Goal: Task Accomplishment & Management: Complete application form

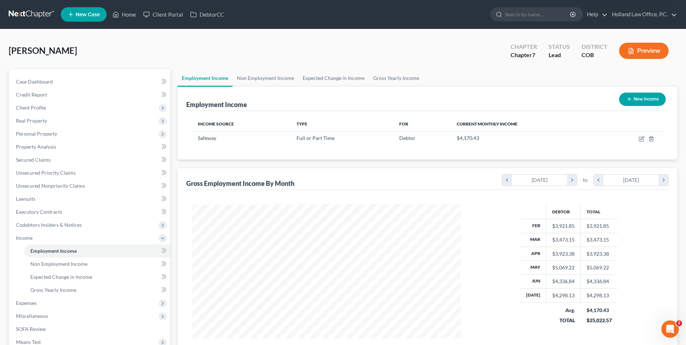
scroll to position [134, 283]
click at [40, 83] on span "Case Dashboard" at bounding box center [34, 81] width 37 height 6
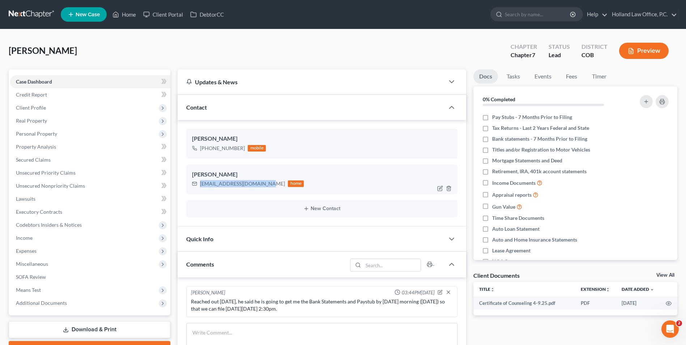
drag, startPoint x: 263, startPoint y: 183, endPoint x: 198, endPoint y: 180, distance: 64.8
click at [198, 180] on div "[EMAIL_ADDRESS][DOMAIN_NAME] home" at bounding box center [248, 183] width 112 height 9
drag, startPoint x: 204, startPoint y: 181, endPoint x: 216, endPoint y: 181, distance: 12.7
copy div "[EMAIL_ADDRESS][DOMAIN_NAME]"
click at [439, 151] on icon "button" at bounding box center [440, 153] width 6 height 6
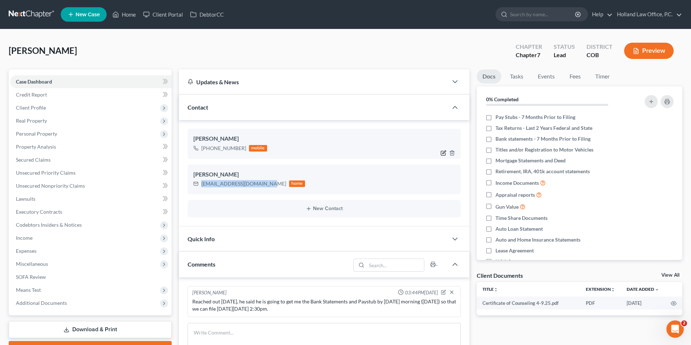
select select "0"
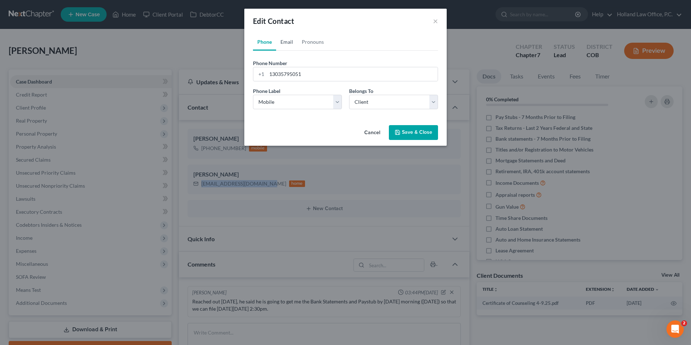
click at [294, 43] on link "Email" at bounding box center [286, 41] width 21 height 17
click at [295, 72] on input "email" at bounding box center [352, 74] width 171 height 14
paste input "[EMAIL_ADDRESS][DOMAIN_NAME]"
type input "[EMAIL_ADDRESS][DOMAIN_NAME]"
click at [266, 105] on select "Select Home Work Other" at bounding box center [297, 102] width 89 height 14
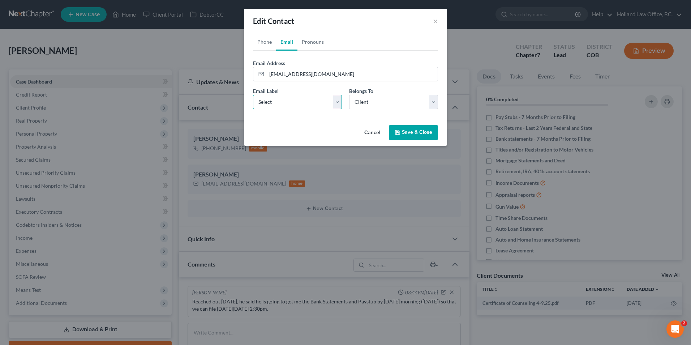
select select "0"
click at [253, 95] on select "Select Home Work Other" at bounding box center [297, 102] width 89 height 14
click at [422, 132] on button "Save & Close" at bounding box center [413, 132] width 49 height 15
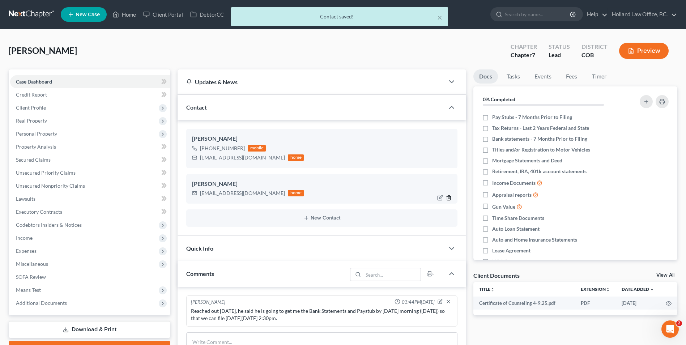
click at [447, 197] on icon "button" at bounding box center [448, 197] width 3 height 5
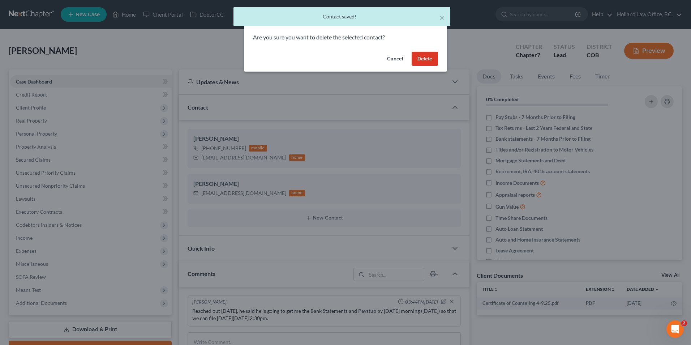
click at [428, 62] on button "Delete" at bounding box center [425, 59] width 26 height 14
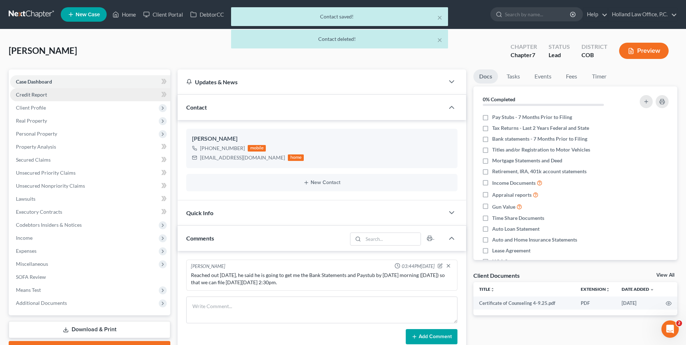
click at [50, 97] on link "Credit Report" at bounding box center [90, 94] width 160 height 13
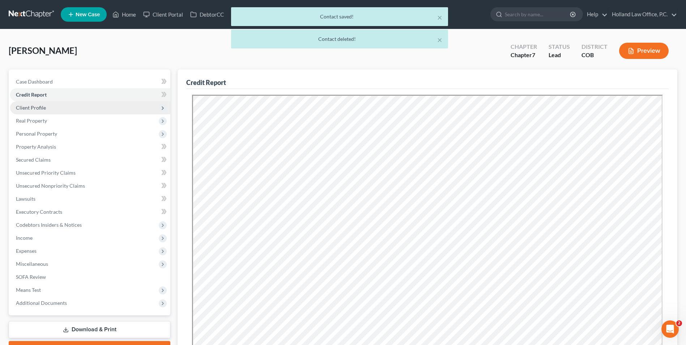
click at [56, 110] on span "Client Profile" at bounding box center [90, 107] width 160 height 13
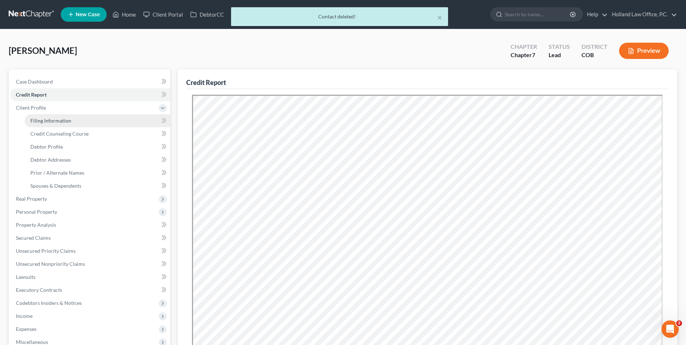
click at [91, 117] on link "Filing Information" at bounding box center [98, 120] width 146 height 13
select select "1"
select select "0"
select select "5"
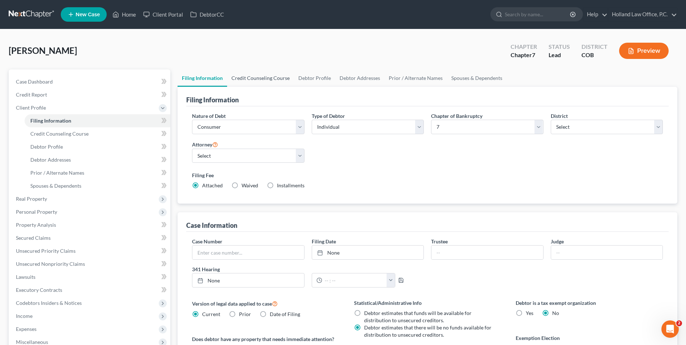
click at [265, 84] on link "Credit Counseling Course" at bounding box center [260, 77] width 67 height 17
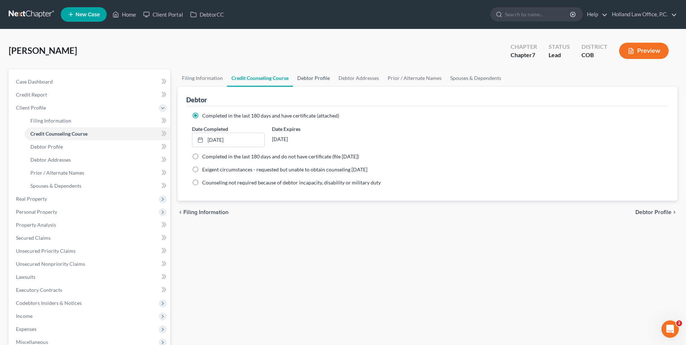
click at [312, 79] on link "Debtor Profile" at bounding box center [313, 77] width 41 height 17
select select "0"
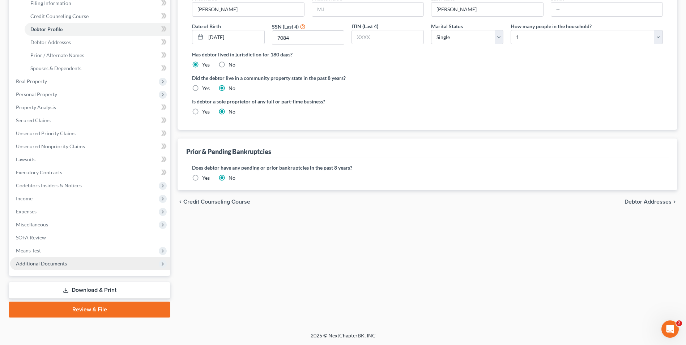
click at [31, 264] on span "Additional Documents" at bounding box center [41, 263] width 51 height 6
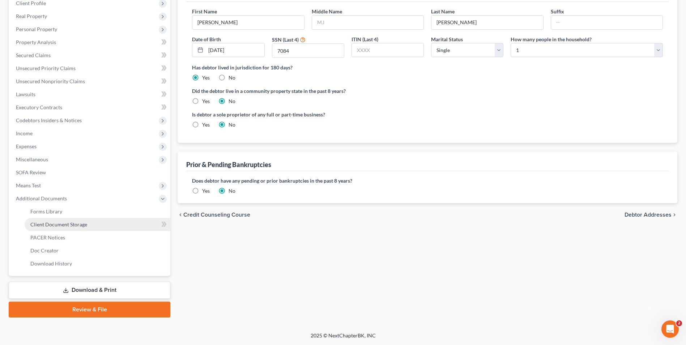
click at [65, 221] on span "Client Document Storage" at bounding box center [58, 224] width 57 height 6
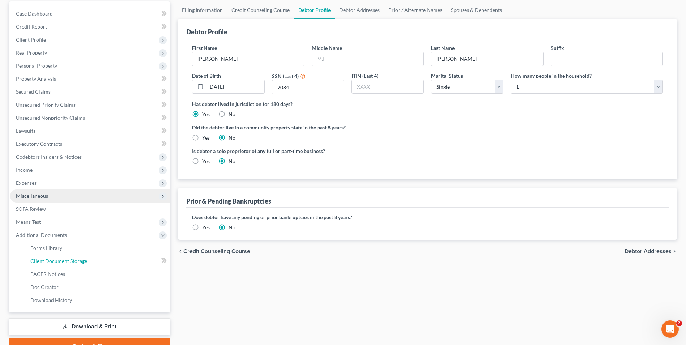
select select "5"
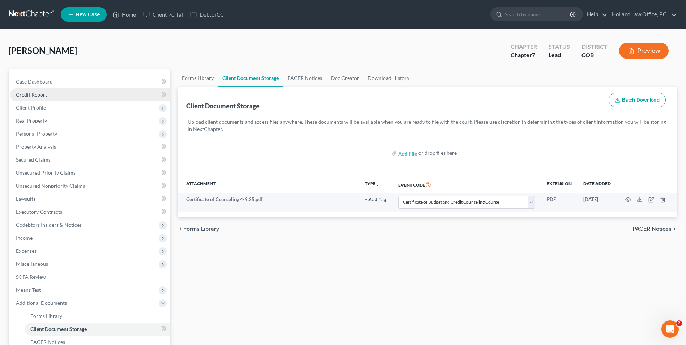
click at [44, 90] on link "Credit Report" at bounding box center [90, 94] width 160 height 13
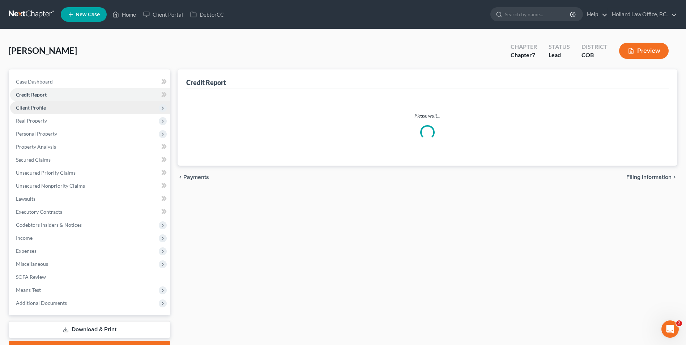
click at [41, 111] on span "Client Profile" at bounding box center [90, 107] width 160 height 13
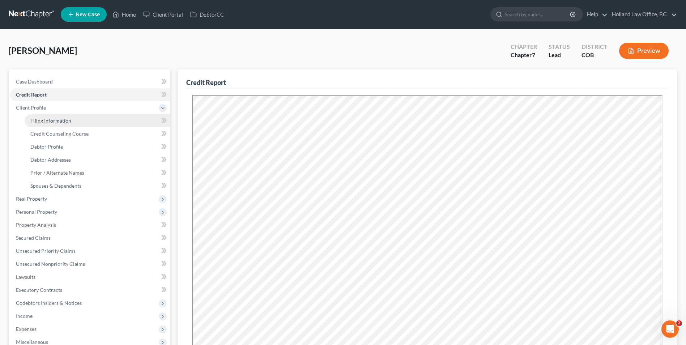
click at [73, 118] on link "Filing Information" at bounding box center [98, 120] width 146 height 13
select select "1"
select select "0"
select select "11"
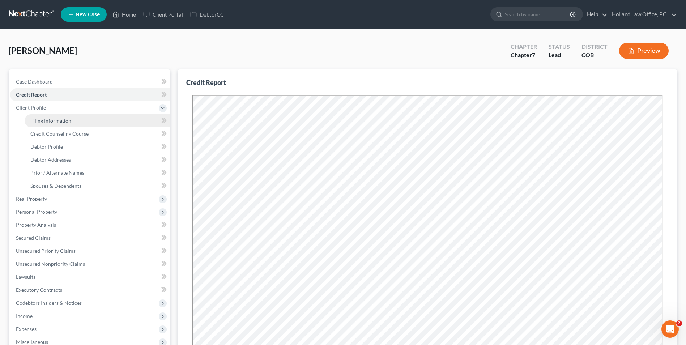
select select "0"
select select "5"
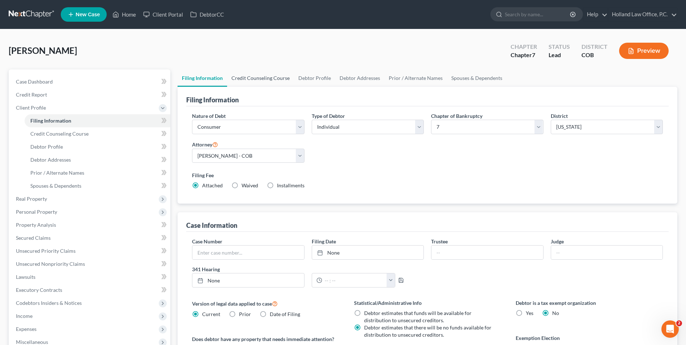
click at [252, 71] on link "Credit Counseling Course" at bounding box center [260, 77] width 67 height 17
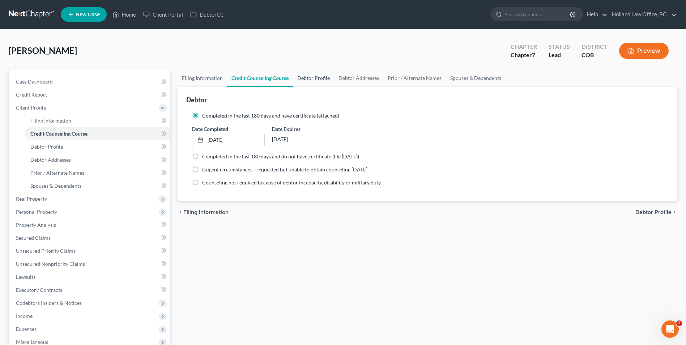
click at [313, 74] on link "Debtor Profile" at bounding box center [313, 77] width 41 height 17
select select "0"
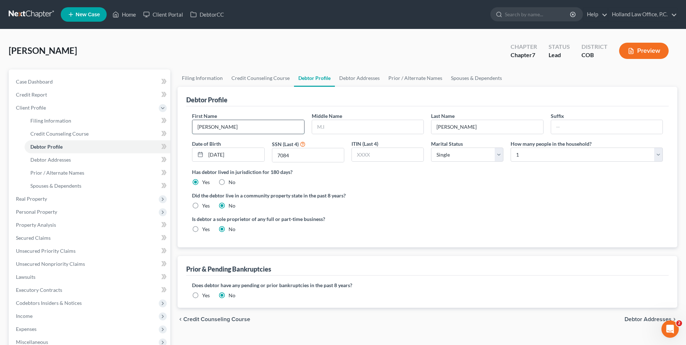
drag, startPoint x: 215, startPoint y: 127, endPoint x: 285, endPoint y: 128, distance: 69.4
click at [285, 128] on input "[PERSON_NAME]" at bounding box center [247, 127] width 111 height 14
type input "[PERSON_NAME]"
click at [260, 131] on input "[PERSON_NAME]" at bounding box center [247, 127] width 111 height 14
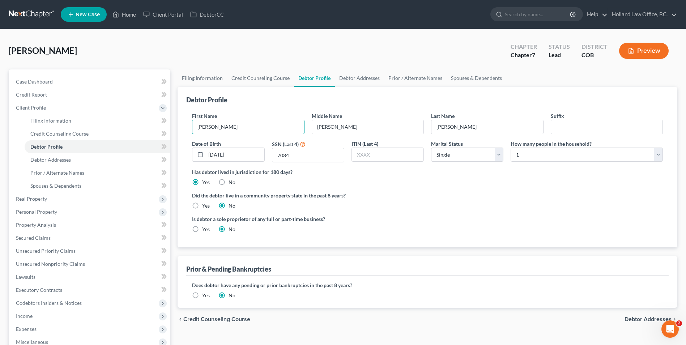
type input "[PERSON_NAME]"
click at [509, 190] on ng-include "First Name [PERSON_NAME] Middle Name [PERSON_NAME] Last Name [PERSON_NAME] Suff…" at bounding box center [427, 175] width 471 height 127
click at [202, 292] on label "Yes" at bounding box center [206, 295] width 8 height 7
click at [205, 292] on input "Yes" at bounding box center [207, 294] width 5 height 5
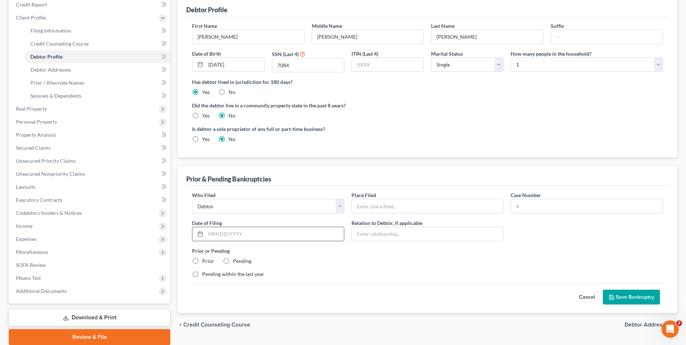
scroll to position [108, 0]
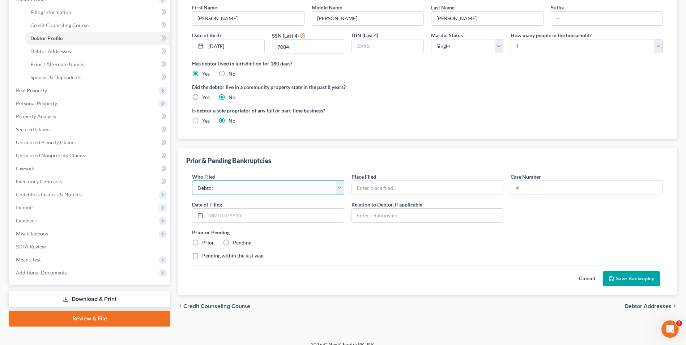
click at [273, 189] on select "Debtor Other" at bounding box center [268, 187] width 152 height 14
drag, startPoint x: 273, startPoint y: 189, endPoint x: 286, endPoint y: 189, distance: 12.3
click at [273, 189] on select "Debtor Other" at bounding box center [268, 187] width 152 height 14
click at [391, 186] on input "text" at bounding box center [427, 188] width 151 height 14
click at [571, 192] on input "text" at bounding box center [586, 188] width 151 height 14
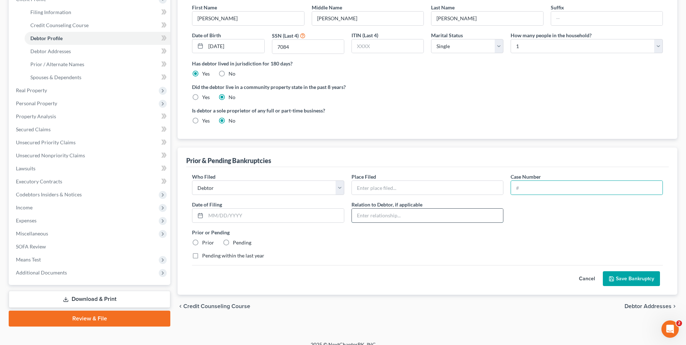
click at [461, 213] on input "text" at bounding box center [427, 216] width 151 height 14
drag, startPoint x: 297, startPoint y: 240, endPoint x: 291, endPoint y: 241, distance: 5.8
click at [297, 240] on div "Prior or Pending Prior Pending" at bounding box center [427, 238] width 478 height 18
click at [202, 242] on label "Prior" at bounding box center [208, 242] width 12 height 7
click at [205, 242] on input "Prior" at bounding box center [207, 241] width 5 height 5
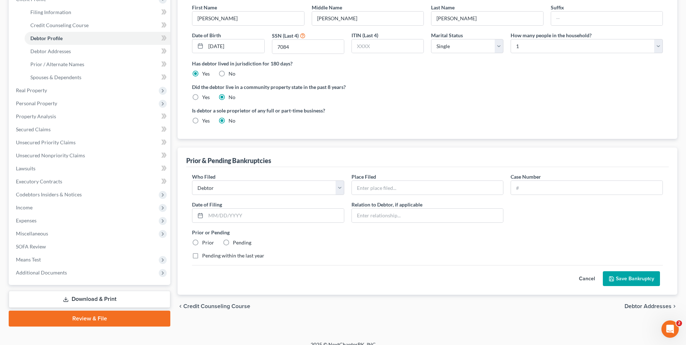
radio input "true"
click at [226, 214] on input "text" at bounding box center [275, 216] width 138 height 14
click at [282, 192] on select "Debtor Other" at bounding box center [268, 187] width 152 height 14
click at [577, 277] on button "Cancel" at bounding box center [587, 279] width 32 height 14
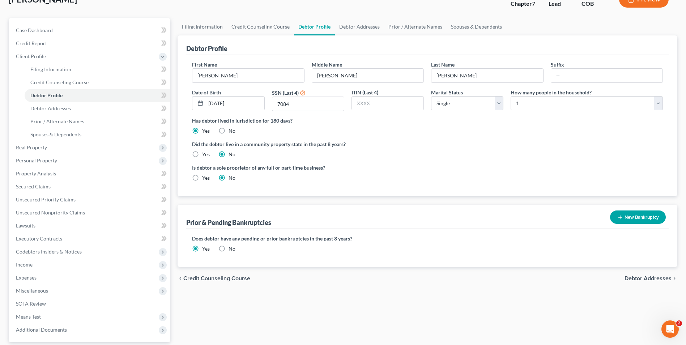
scroll to position [0, 0]
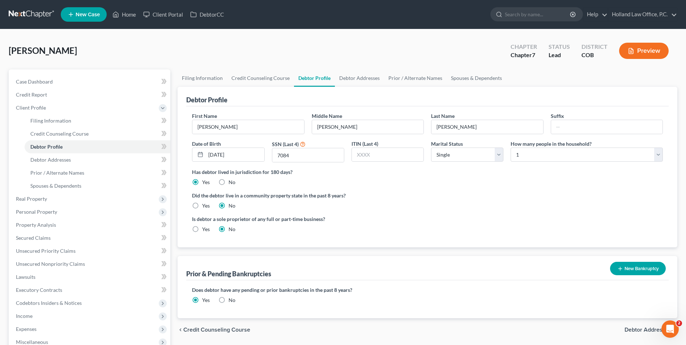
click at [229, 302] on label "No" at bounding box center [232, 299] width 7 height 7
click at [231, 301] on input "No" at bounding box center [233, 298] width 5 height 5
radio input "true"
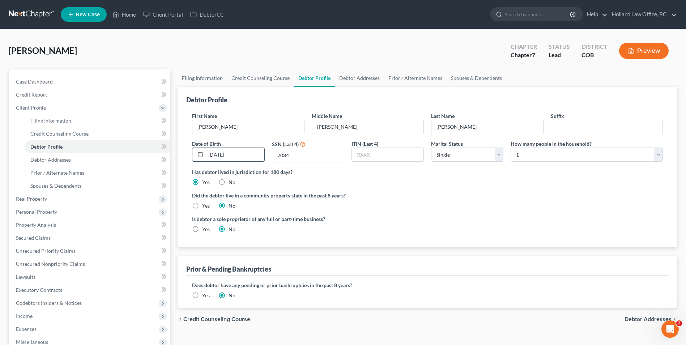
click at [219, 154] on input "[DATE]" at bounding box center [235, 155] width 58 height 14
type input "[DATE]"
click at [350, 73] on link "Debtor Addresses" at bounding box center [359, 77] width 49 height 17
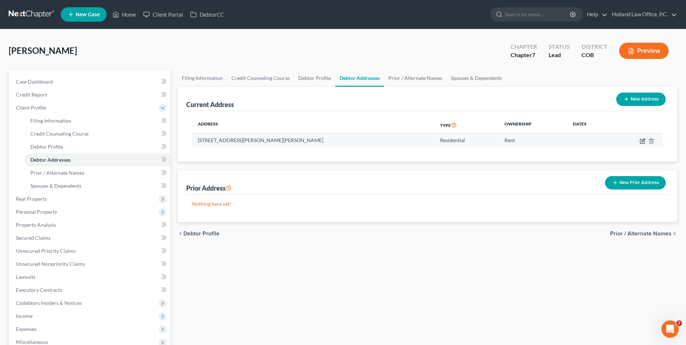
click at [641, 142] on icon "button" at bounding box center [643, 141] width 6 height 6
select select "5"
select select "35"
select select "0"
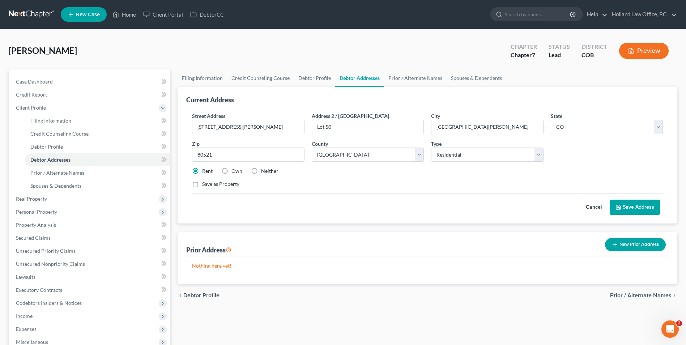
click at [638, 204] on button "Save Address" at bounding box center [635, 207] width 50 height 15
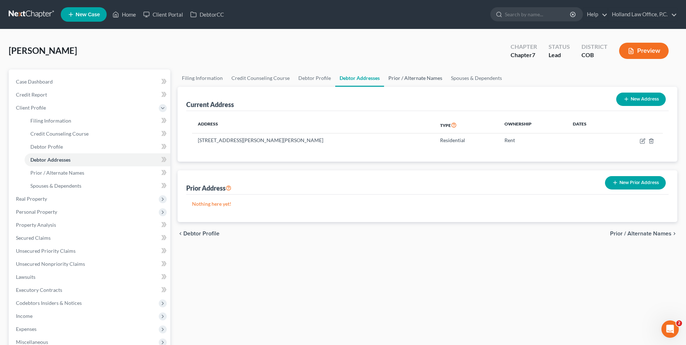
click at [413, 73] on link "Prior / Alternate Names" at bounding box center [415, 77] width 63 height 17
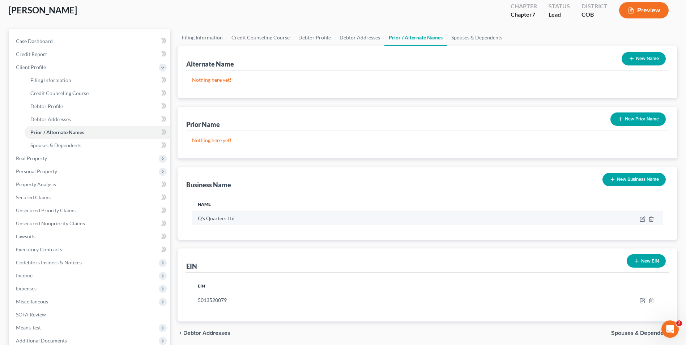
scroll to position [118, 0]
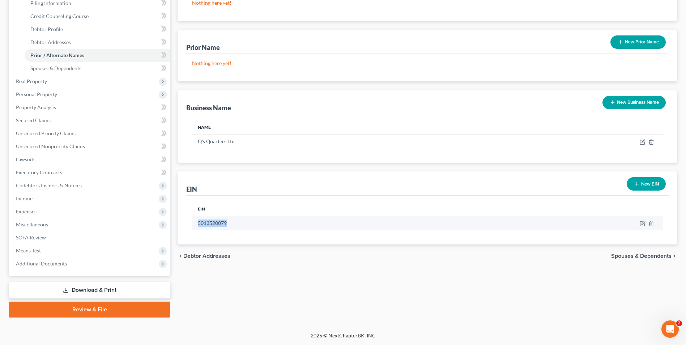
drag, startPoint x: 196, startPoint y: 223, endPoint x: 236, endPoint y: 224, distance: 40.5
click at [236, 224] on td "5013520079" at bounding box center [329, 223] width 274 height 14
click at [237, 224] on td "5013520079" at bounding box center [329, 223] width 274 height 14
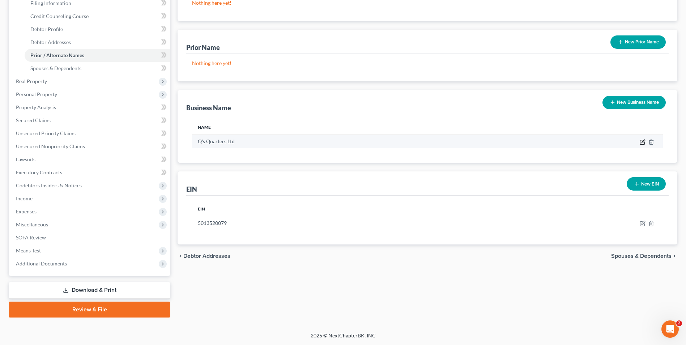
click at [642, 141] on icon "button" at bounding box center [643, 142] width 6 height 6
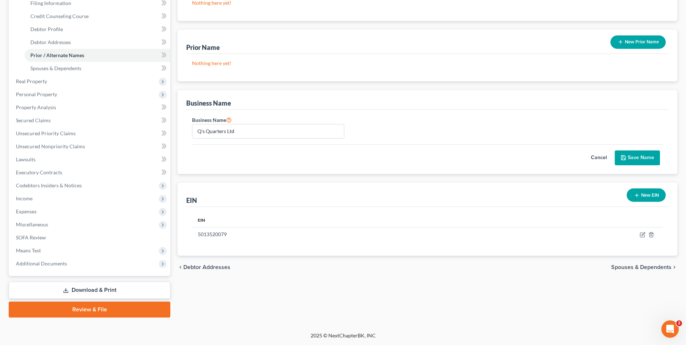
click at [636, 158] on button "Save Name" at bounding box center [637, 157] width 45 height 15
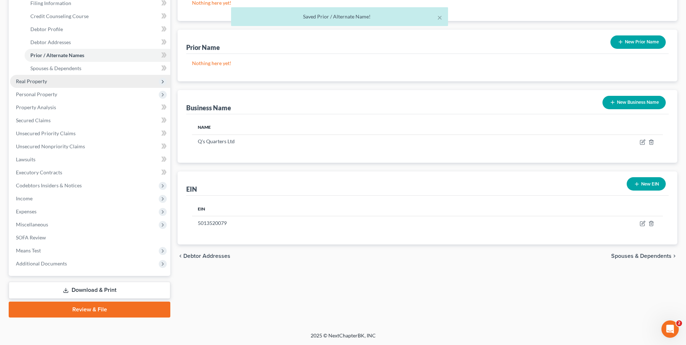
click at [23, 81] on span "Real Property" at bounding box center [31, 81] width 31 height 6
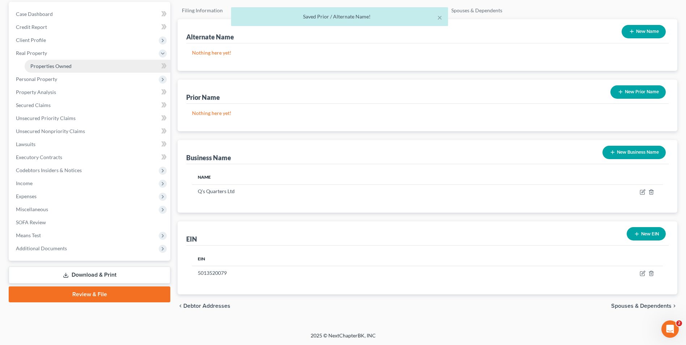
click at [61, 71] on link "Properties Owned" at bounding box center [98, 66] width 146 height 13
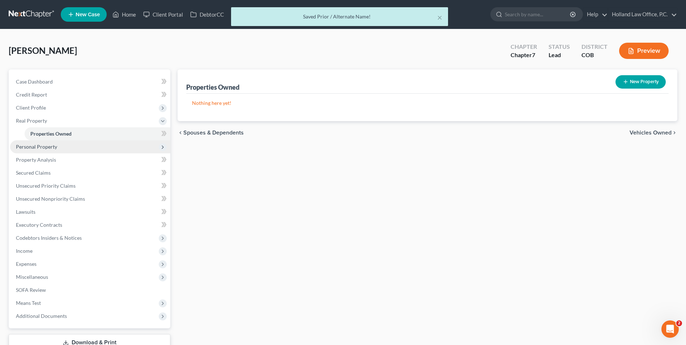
click at [58, 151] on span "Personal Property" at bounding box center [90, 146] width 160 height 13
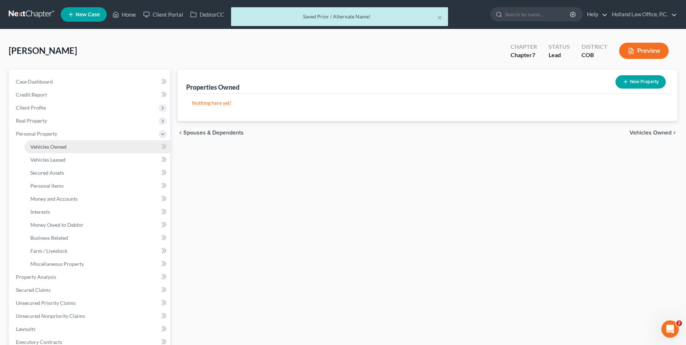
click at [63, 146] on span "Vehicles Owned" at bounding box center [48, 147] width 36 height 6
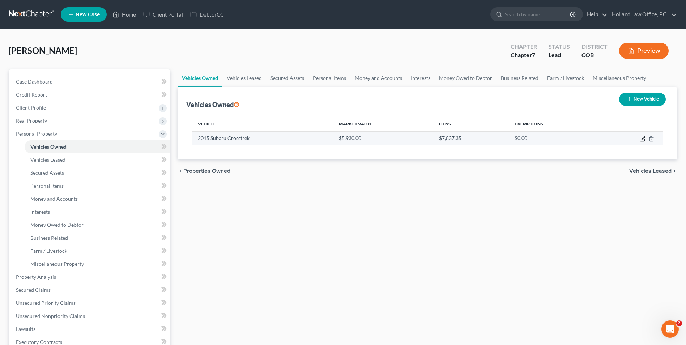
click at [641, 141] on icon "button" at bounding box center [642, 139] width 4 height 4
select select "0"
select select "11"
select select "2"
select select "0"
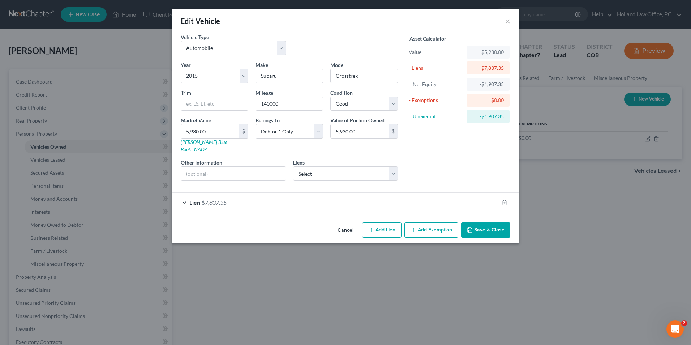
click at [265, 201] on div "Lien $7,837.35" at bounding box center [335, 202] width 327 height 19
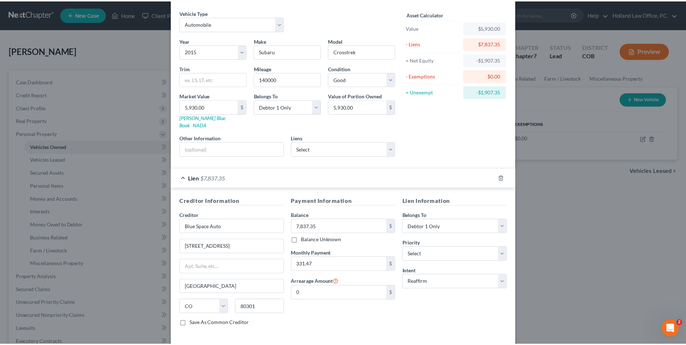
scroll to position [51, 0]
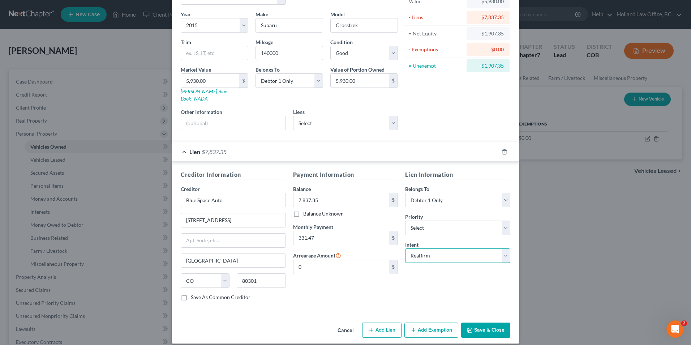
click at [430, 252] on select "Select Surrender Redeem Reaffirm Avoid Other" at bounding box center [457, 255] width 105 height 14
click at [467, 222] on select "Select 1st 2nd 3rd 4th 5th 6th 7th 8th 9th 10th 11th 12th 13th 14th 15th 16th 1…" at bounding box center [457, 228] width 105 height 14
click at [445, 273] on div "Lien Information Belongs To * Select Debtor 1 Only Debtor 2 Only Debtor 1 And D…" at bounding box center [458, 238] width 112 height 136
click at [492, 325] on button "Save & Close" at bounding box center [485, 330] width 49 height 15
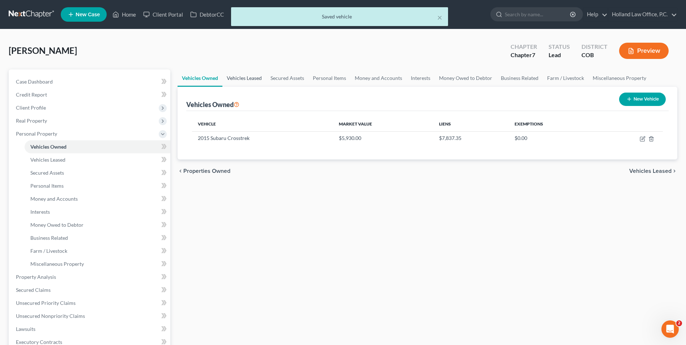
click at [249, 73] on link "Vehicles Leased" at bounding box center [244, 77] width 44 height 17
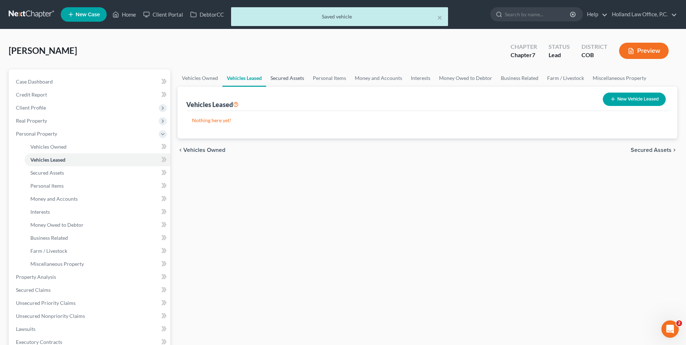
click at [286, 81] on link "Secured Assets" at bounding box center [287, 77] width 42 height 17
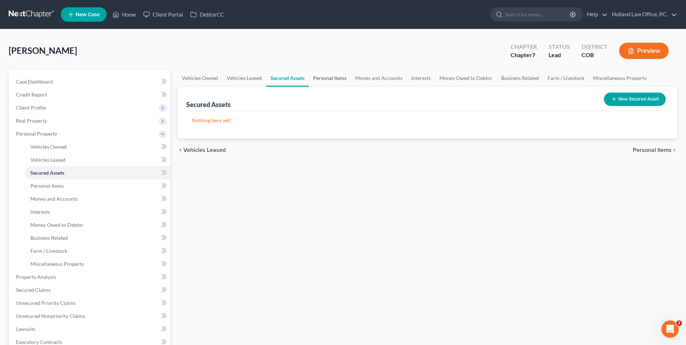
click at [319, 83] on link "Personal Items" at bounding box center [330, 77] width 42 height 17
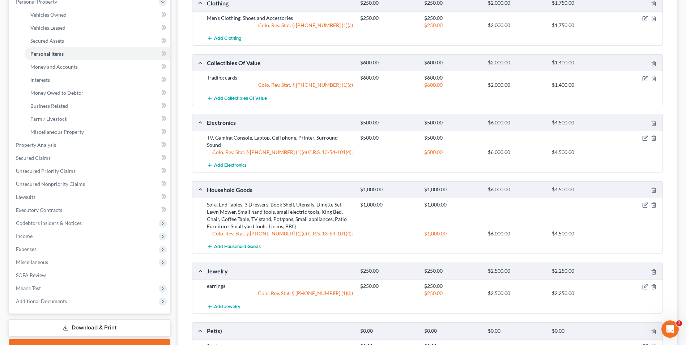
scroll to position [145, 0]
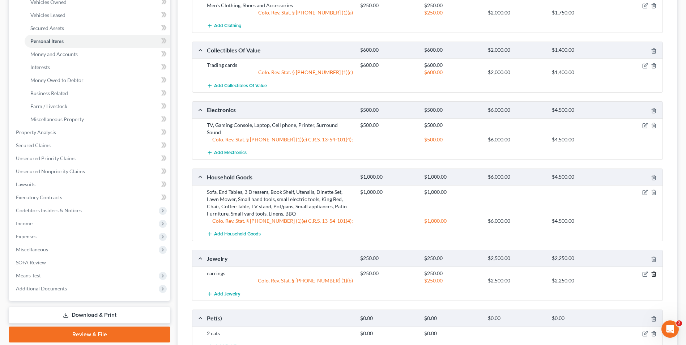
click at [655, 272] on icon "button" at bounding box center [653, 274] width 3 height 5
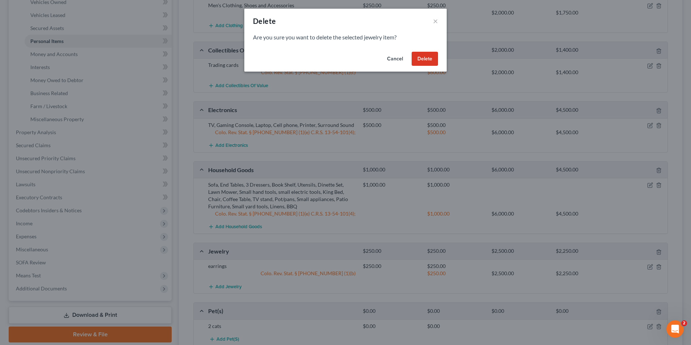
click at [424, 56] on button "Delete" at bounding box center [425, 59] width 26 height 14
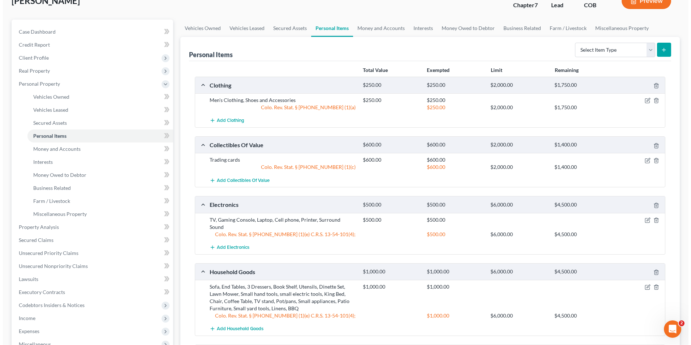
scroll to position [36, 0]
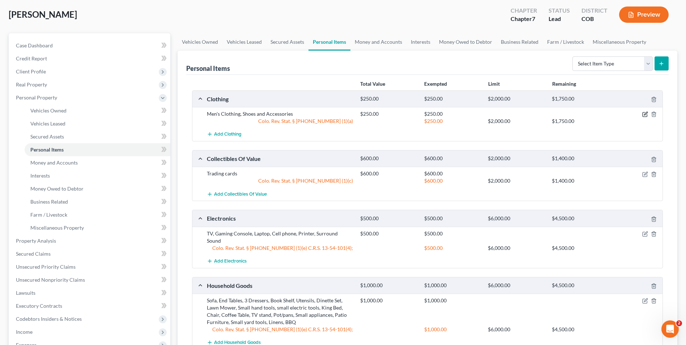
click at [644, 115] on icon "button" at bounding box center [645, 114] width 6 height 6
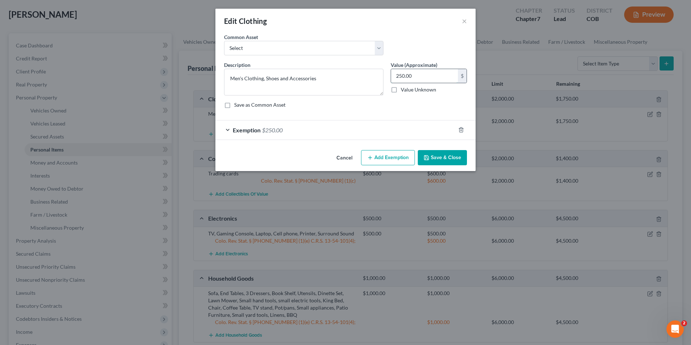
click at [408, 74] on input "250.00" at bounding box center [424, 76] width 67 height 14
type input "500.00"
click at [350, 137] on div "Exemption $250.00" at bounding box center [335, 129] width 240 height 19
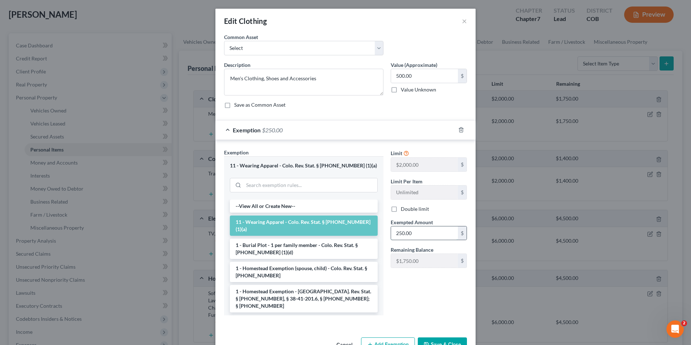
click at [411, 238] on input "250.00" at bounding box center [424, 233] width 67 height 14
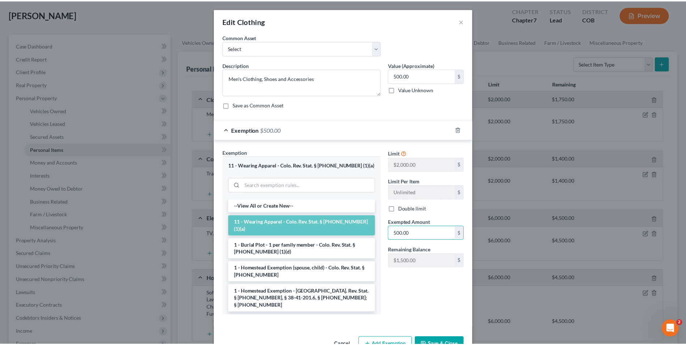
scroll to position [22, 0]
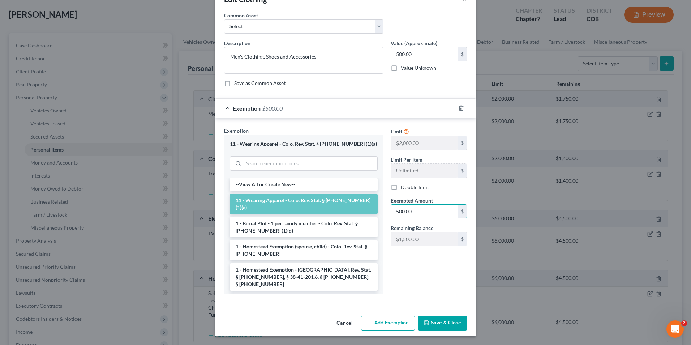
type input "500.00"
click at [444, 319] on button "Save & Close" at bounding box center [442, 323] width 49 height 15
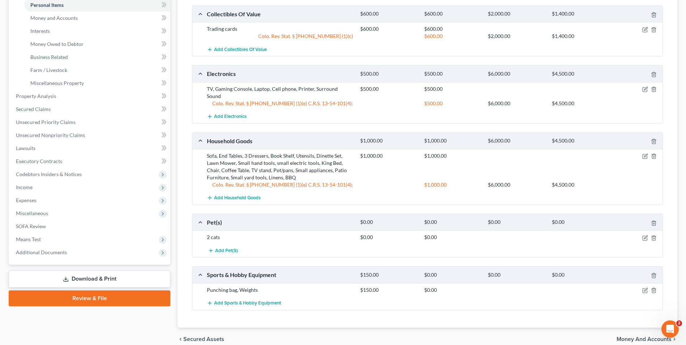
scroll to position [0, 0]
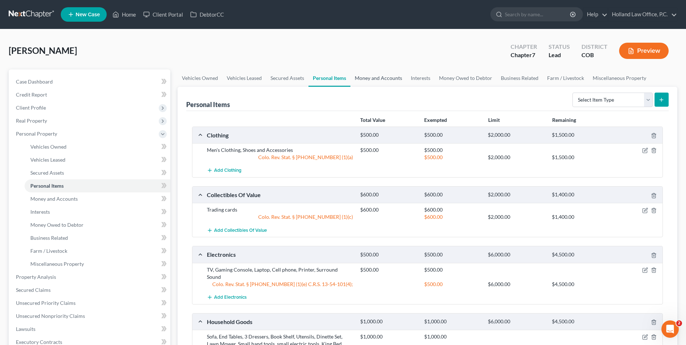
click at [377, 80] on link "Money and Accounts" at bounding box center [378, 77] width 56 height 17
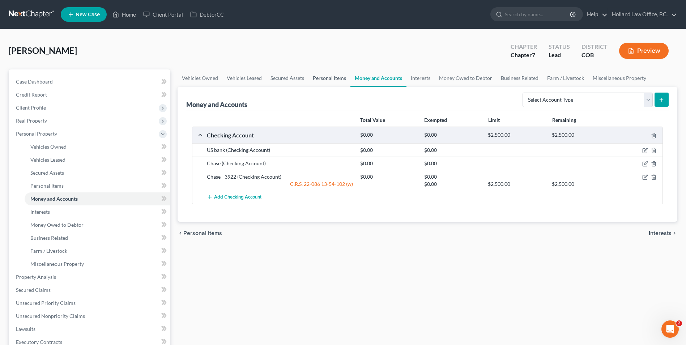
click at [321, 85] on link "Personal Items" at bounding box center [329, 77] width 42 height 17
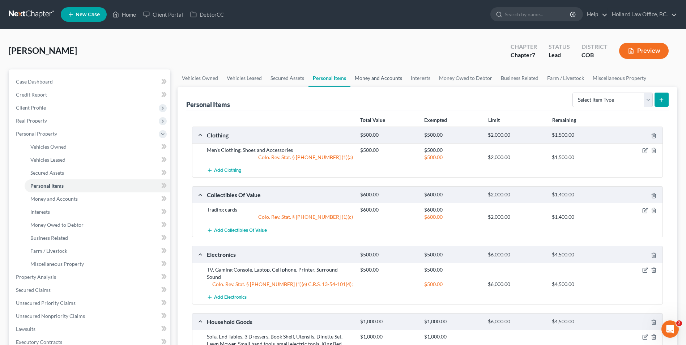
click at [374, 82] on link "Money and Accounts" at bounding box center [378, 77] width 56 height 17
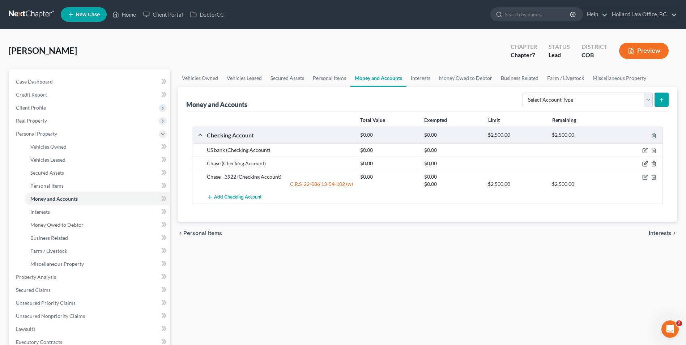
click at [642, 163] on icon "button" at bounding box center [644, 164] width 4 height 4
select select "3"
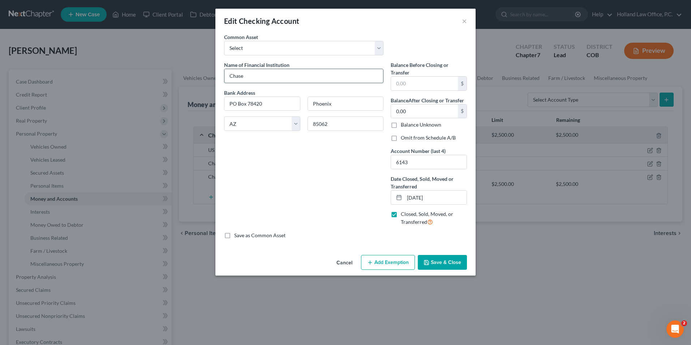
click at [251, 75] on input "Chase" at bounding box center [304, 76] width 159 height 14
type input "Chase CLOSED"
click at [445, 265] on button "Save & Close" at bounding box center [442, 262] width 49 height 15
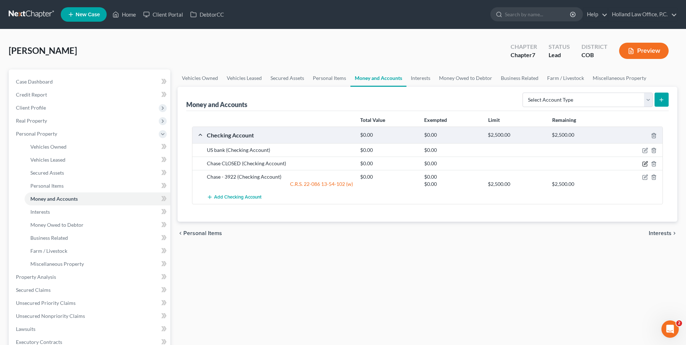
click at [643, 166] on icon "button" at bounding box center [644, 164] width 4 height 4
select select "3"
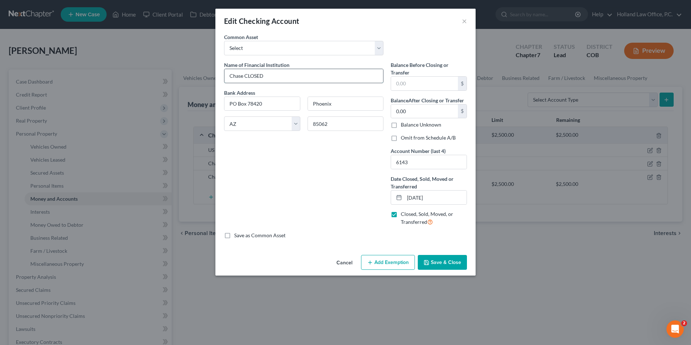
click at [243, 75] on input "Chase CLOSED" at bounding box center [304, 76] width 159 height 14
type input "Chase - 5090 CLOSED"
click at [312, 45] on select "Select Academy Bank ENT Credit Union First National Bank Of Omaha 2338 Chase Ba…" at bounding box center [303, 48] width 159 height 14
click at [430, 260] on button "Save & Close" at bounding box center [442, 262] width 49 height 15
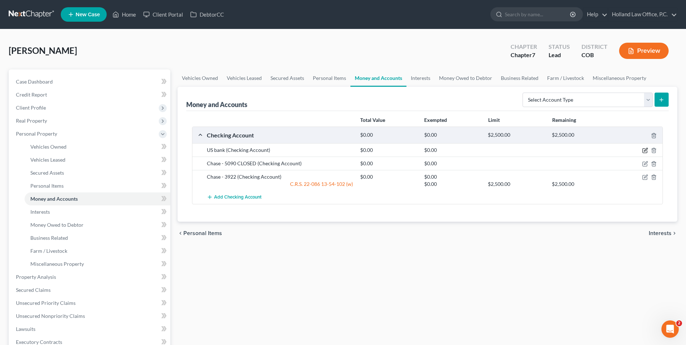
click at [644, 149] on icon "button" at bounding box center [645, 151] width 6 height 6
select select "26"
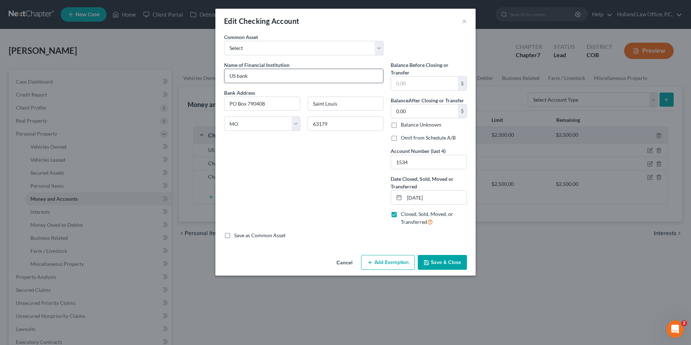
click at [254, 73] on input "US bank" at bounding box center [304, 76] width 159 height 14
type input "US bank - 1534 CLOSED"
click at [450, 262] on button "Save & Close" at bounding box center [442, 262] width 49 height 15
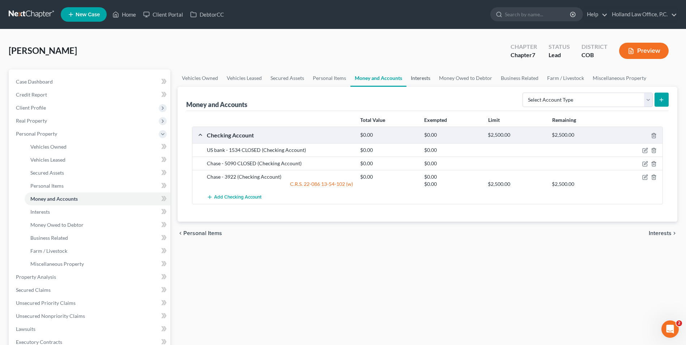
click at [425, 79] on link "Interests" at bounding box center [420, 77] width 28 height 17
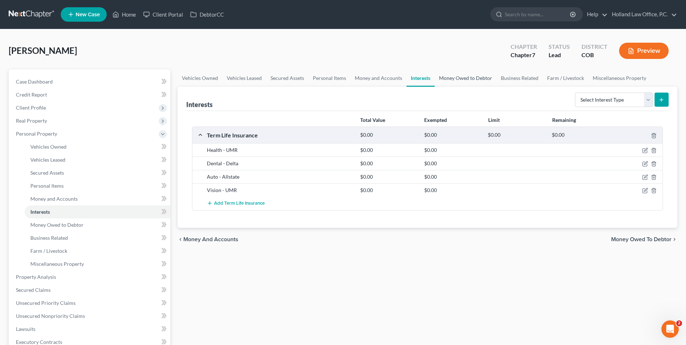
click at [452, 76] on link "Money Owed to Debtor" at bounding box center [466, 77] width 62 height 17
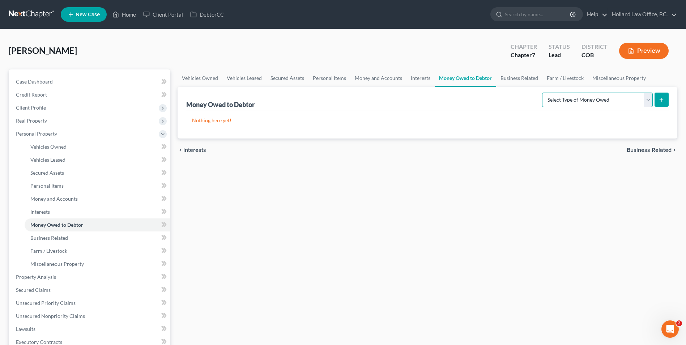
click at [608, 99] on select "Select Type of Money Owed Accounts Receivable Alimony Child Support Claims Agai…" at bounding box center [597, 100] width 111 height 14
select select "unpaid_wages"
click at [543, 93] on select "Select Type of Money Owed Accounts Receivable Alimony Child Support Claims Agai…" at bounding box center [597, 100] width 111 height 14
click at [663, 97] on icon "submit" at bounding box center [661, 100] width 6 height 6
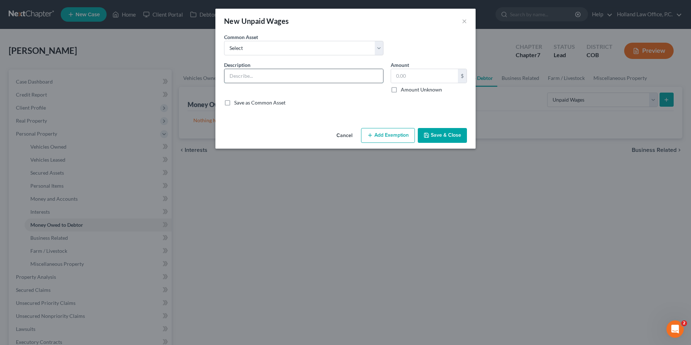
click at [264, 78] on input "text" at bounding box center [304, 76] width 159 height 14
type input "Unpaid Wages:"
click at [389, 137] on button "Add Exemption" at bounding box center [388, 135] width 54 height 15
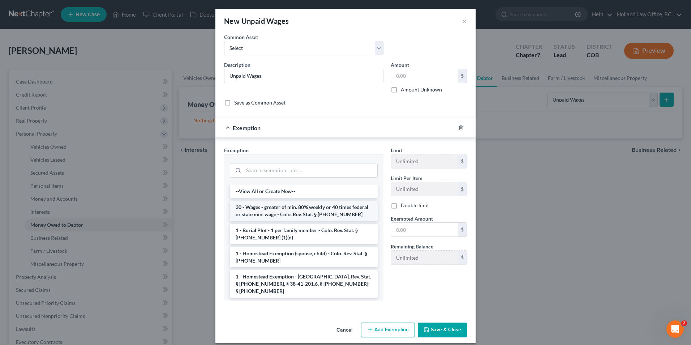
click at [287, 213] on li "30 - Wages - greater of min. 80% weekly or 40 times federal or state min. wage …" at bounding box center [304, 211] width 148 height 20
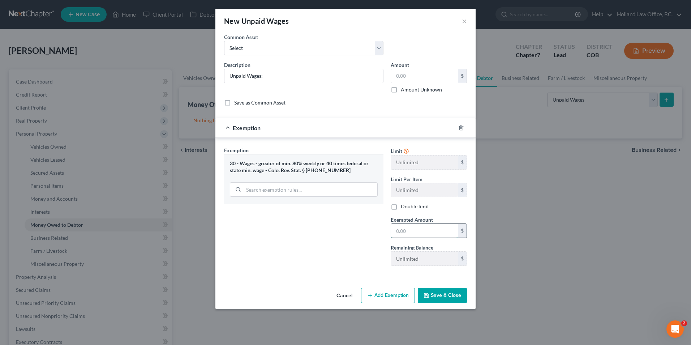
click at [411, 231] on input "text" at bounding box center [424, 231] width 67 height 14
type input "0.0"
click at [370, 242] on div "Exemption Set must be selected for CA. Exemption * 30 - Wages - greater of min.…" at bounding box center [304, 208] width 167 height 125
click at [439, 297] on button "Save & Close" at bounding box center [442, 295] width 49 height 15
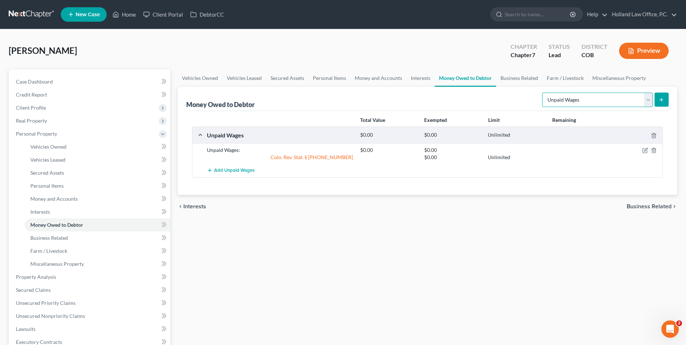
click at [558, 93] on select "Select Type of Money Owed Accounts Receivable Alimony Child Support Claims Agai…" at bounding box center [597, 100] width 111 height 14
select select "sick_or_vacation_pay"
click at [543, 93] on select "Select Type of Money Owed Accounts Receivable Alimony Child Support Claims Agai…" at bounding box center [597, 100] width 111 height 14
click at [669, 98] on div "Money Owed to Debtor Select Type of Money Owed Accounts Receivable Alimony Chil…" at bounding box center [428, 141] width 500 height 108
click at [659, 99] on icon "submit" at bounding box center [661, 100] width 6 height 6
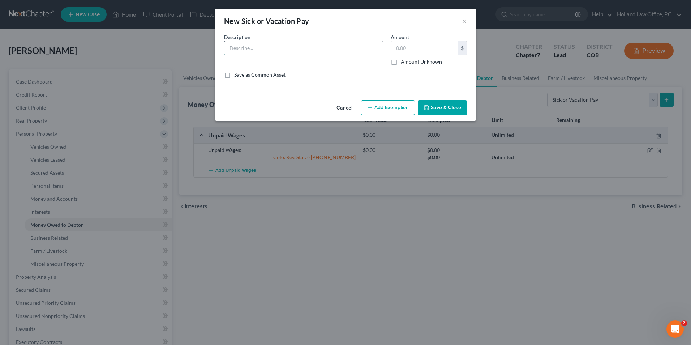
click at [231, 46] on input "text" at bounding box center [304, 48] width 159 height 14
paste input "Sick Pay: 3.02hrs x $27.34/hrs = $82.57 (No Cash Out)"
type input "Sick Pay: 3.02hrs x $27.34/hrs = $82.57 (No Cash Out)"
click at [392, 111] on button "Add Exemption" at bounding box center [388, 107] width 54 height 15
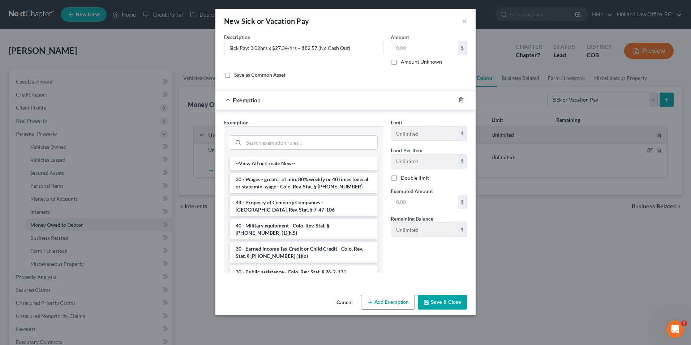
click at [315, 188] on li "30 - Wages - greater of min. 80% weekly or 40 times federal or state min. wage …" at bounding box center [304, 183] width 148 height 20
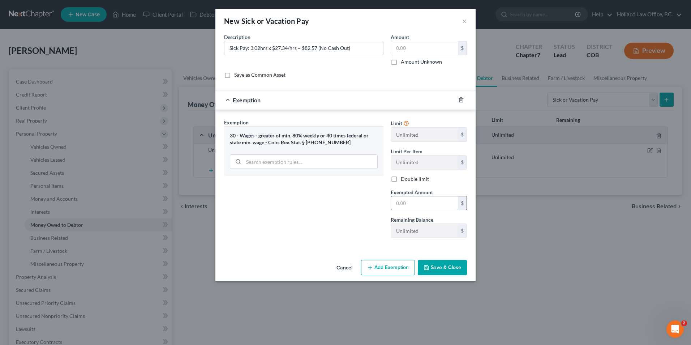
click at [418, 200] on input "text" at bounding box center [424, 203] width 67 height 14
type input "0.00"
click at [417, 55] on input "text" at bounding box center [424, 48] width 67 height 14
type input "0.0"
click at [443, 269] on button "Save & Close" at bounding box center [442, 267] width 49 height 15
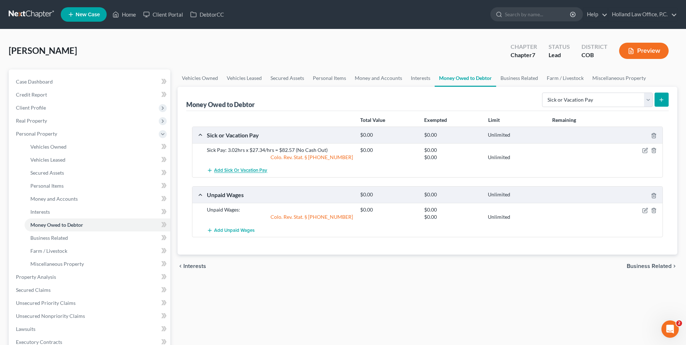
click at [222, 166] on button "Add Sick or Vacation Pay" at bounding box center [237, 170] width 60 height 13
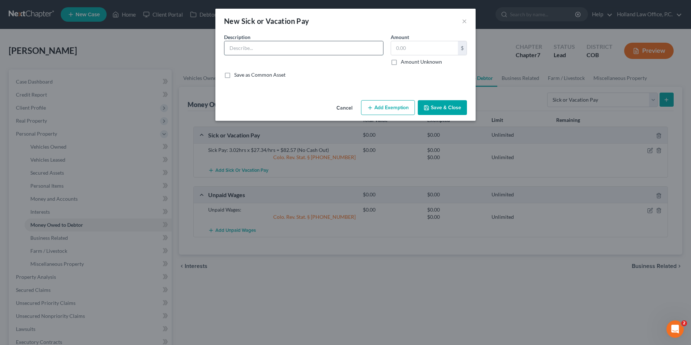
click at [272, 49] on input "text" at bounding box center [304, 48] width 159 height 14
paste input "Vacation: 55.44hrs x $27.34/hrs = 1515.73 (No Cash Out)"
type input "Vacation: 55.44hrs x $27.34/hrs = 1515.73 (No Cash Out)"
click at [376, 107] on button "Add Exemption" at bounding box center [388, 107] width 54 height 15
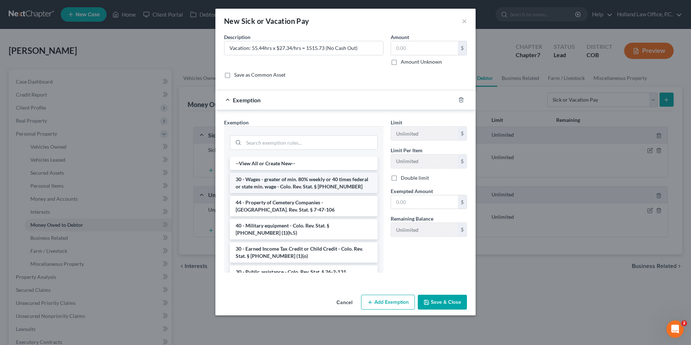
click at [294, 185] on li "30 - Wages - greater of min. 80% weekly or 40 times federal or state min. wage …" at bounding box center [304, 183] width 148 height 20
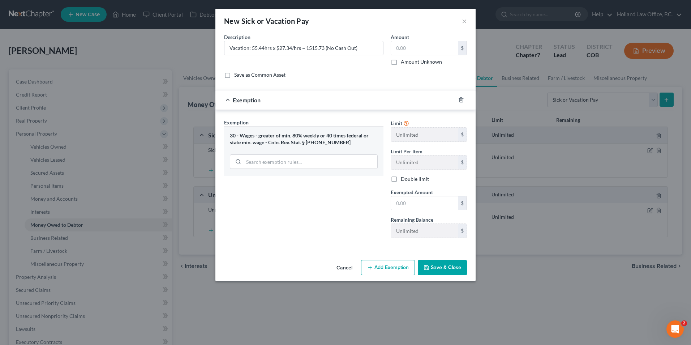
click at [426, 210] on div "Limit Unlimited $ Limit Per Item Unlimited $ Double limit Exempted Amount * $ R…" at bounding box center [429, 181] width 84 height 125
drag, startPoint x: 427, startPoint y: 209, endPoint x: 428, endPoint y: 205, distance: 4.6
click at [427, 206] on input "text" at bounding box center [424, 203] width 67 height 14
type input "0.0"
click at [296, 224] on div "Exemption Set must be selected for CA. Exemption * 30 - Wages - greater of min.…" at bounding box center [304, 181] width 167 height 125
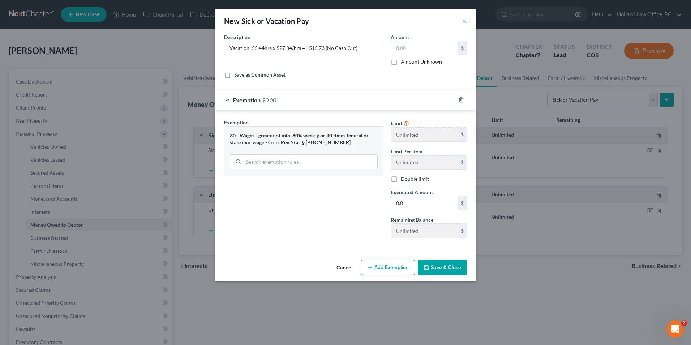
click at [448, 270] on button "Save & Close" at bounding box center [442, 267] width 49 height 15
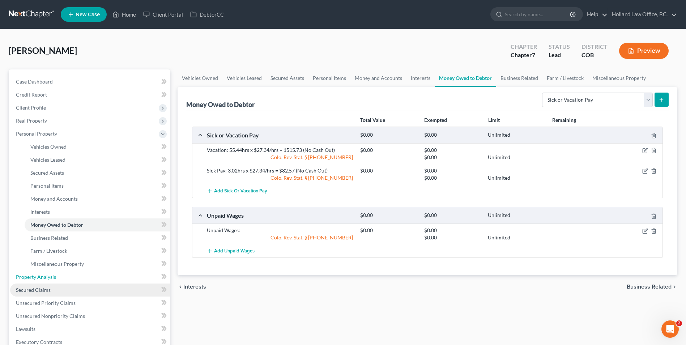
click at [37, 283] on ul "Case Dashboard Payments Invoices Payments Payments Credit Report Client Profile" at bounding box center [90, 257] width 160 height 364
click at [38, 287] on span "Secured Claims" at bounding box center [33, 290] width 35 height 6
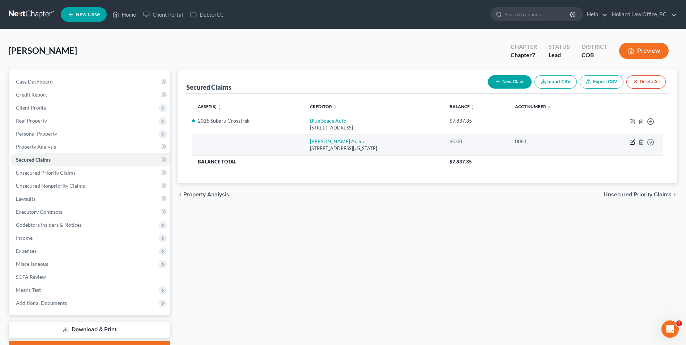
click at [635, 142] on icon "button" at bounding box center [632, 142] width 6 height 6
select select "35"
select select "0"
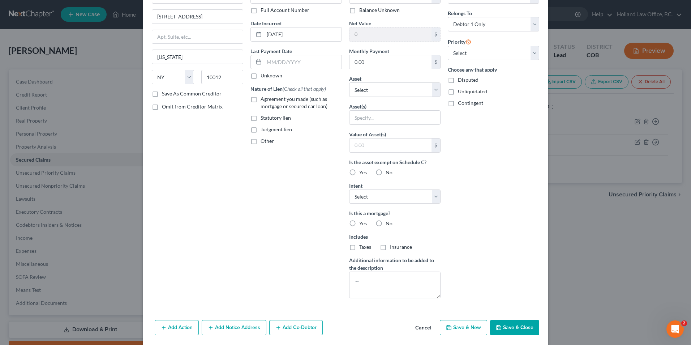
scroll to position [77, 0]
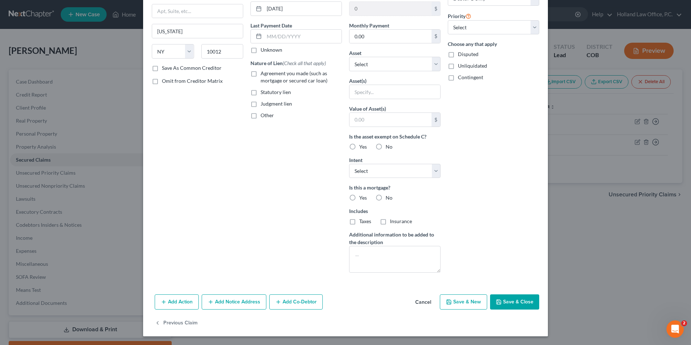
click at [493, 293] on div "Add Action Add Notice Address Add Co-Debtor Cancel Save & New Save & Close" at bounding box center [345, 303] width 405 height 24
click at [518, 299] on button "Save & Close" at bounding box center [514, 301] width 49 height 15
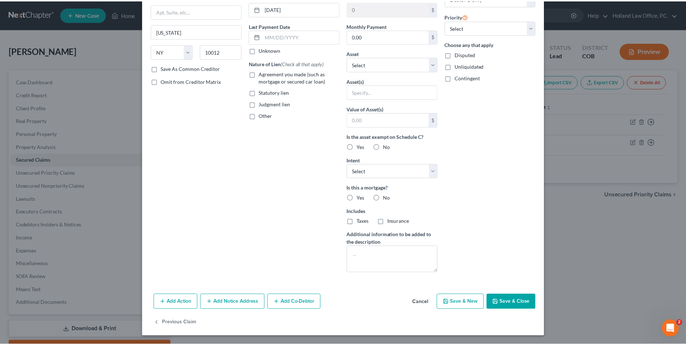
scroll to position [0, 0]
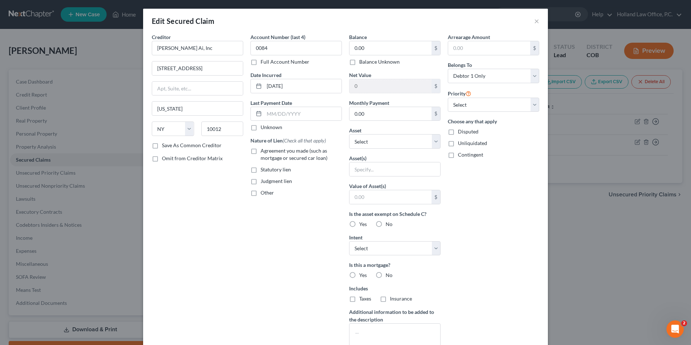
type input "0"
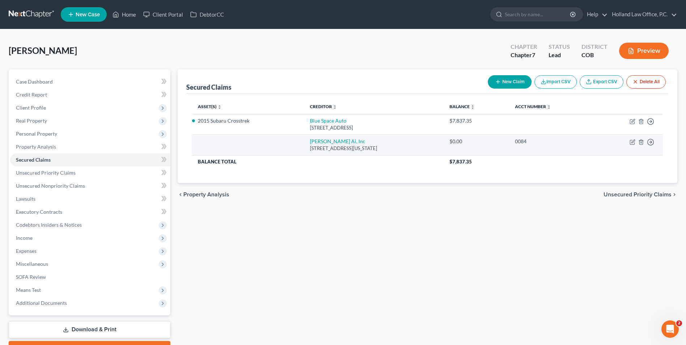
click at [648, 146] on td "Move to E Move to F Move to G Move to Notice Only" at bounding box center [628, 144] width 69 height 21
click at [650, 125] on icon "button" at bounding box center [650, 121] width 7 height 7
click at [621, 146] on link "Move to E" at bounding box center [617, 147] width 60 height 12
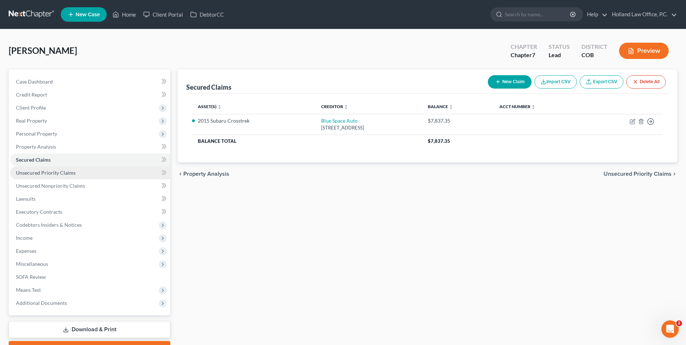
click at [39, 168] on link "Unsecured Priority Claims" at bounding box center [90, 172] width 160 height 13
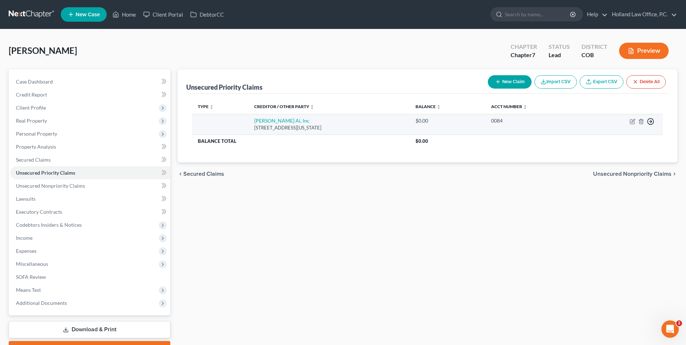
click at [651, 122] on polyline "button" at bounding box center [650, 121] width 1 height 3
click at [617, 139] on link "Move to F" at bounding box center [617, 139] width 60 height 12
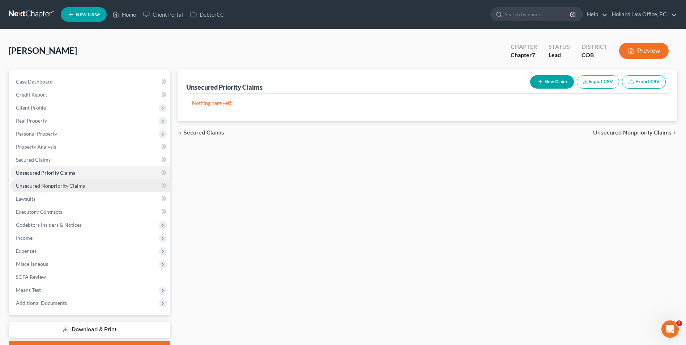
click at [42, 188] on span "Unsecured Nonpriority Claims" at bounding box center [50, 186] width 69 height 6
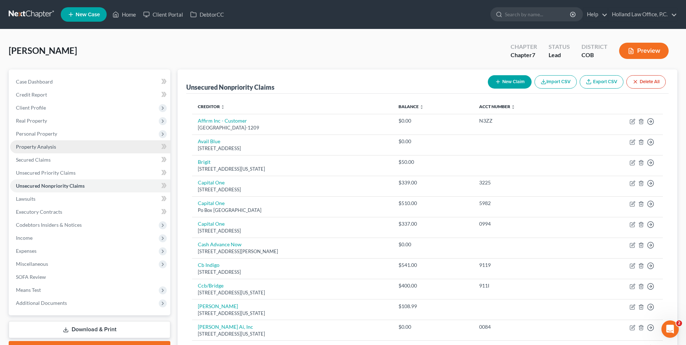
click at [44, 151] on link "Property Analysis" at bounding box center [90, 146] width 160 height 13
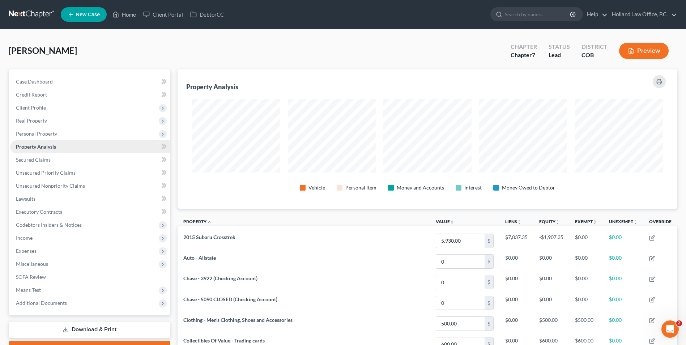
scroll to position [139, 500]
click at [35, 159] on span "Secured Claims" at bounding box center [33, 160] width 35 height 6
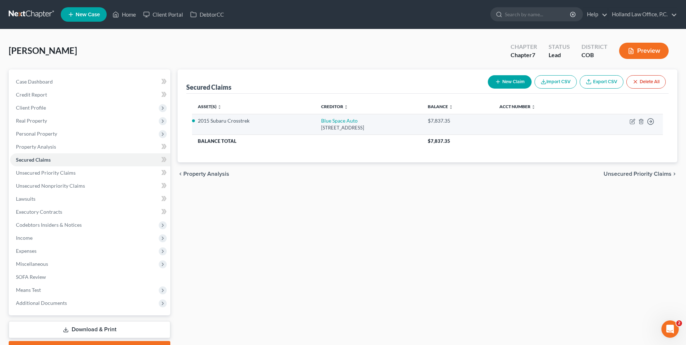
click at [347, 119] on td "Blue Space Auto [STREET_ADDRESS]" at bounding box center [368, 124] width 106 height 21
click at [339, 120] on link "Blue Space Auto" at bounding box center [339, 121] width 37 height 6
select select "5"
select select "2"
select select "0"
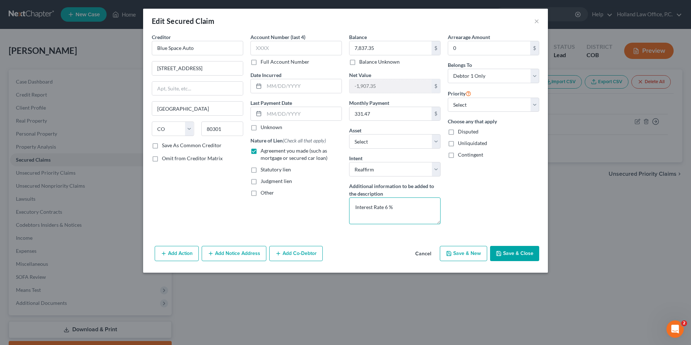
click at [405, 208] on textarea "Interest Rate 6 %" at bounding box center [394, 210] width 91 height 27
click at [401, 173] on select "Select Surrender Redeem Reaffirm Avoid Other" at bounding box center [394, 169] width 91 height 14
select select "4"
click at [349, 162] on select "Select Surrender Redeem Reaffirm Avoid Other" at bounding box center [394, 169] width 91 height 14
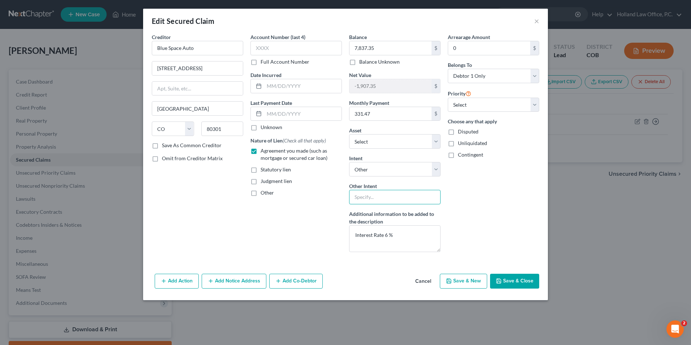
click at [373, 199] on input "text" at bounding box center [394, 197] width 91 height 14
type input "Retain and Pay"
click at [504, 274] on button "Save & Close" at bounding box center [514, 281] width 49 height 15
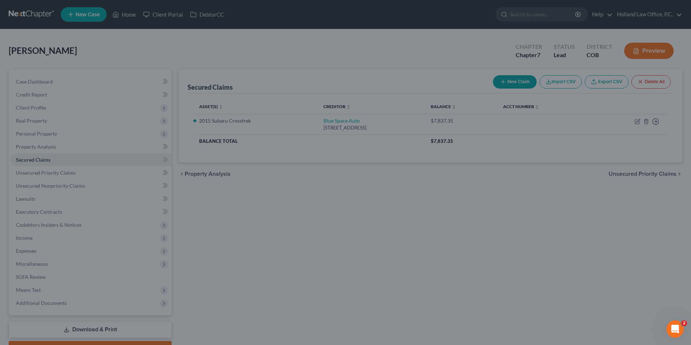
select select "2"
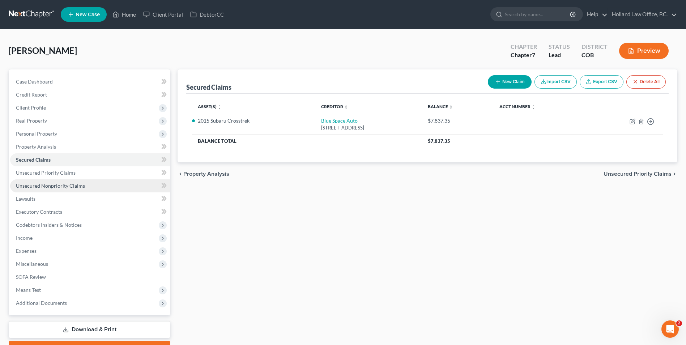
click at [65, 182] on link "Unsecured Nonpriority Claims" at bounding box center [90, 185] width 160 height 13
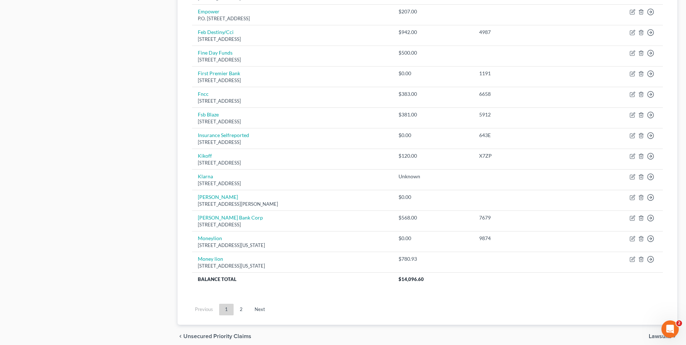
scroll to position [490, 0]
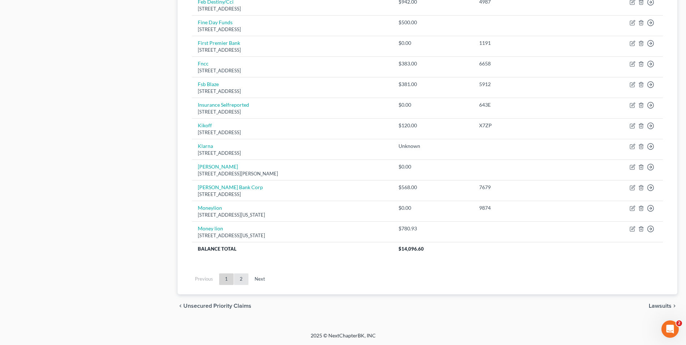
click at [246, 282] on link "2" at bounding box center [241, 279] width 14 height 12
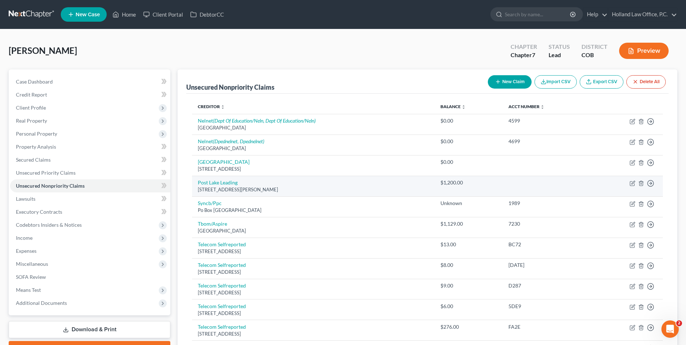
scroll to position [36, 0]
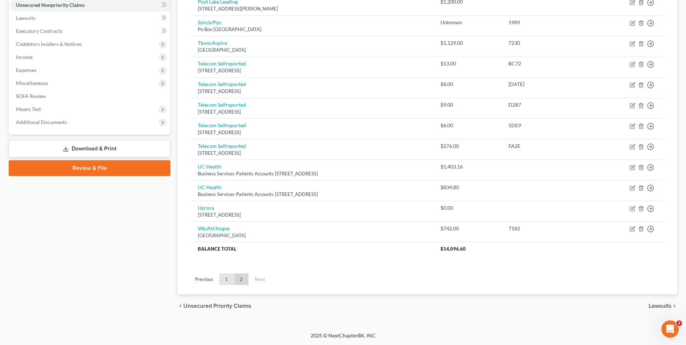
click at [225, 285] on link "1" at bounding box center [226, 279] width 14 height 12
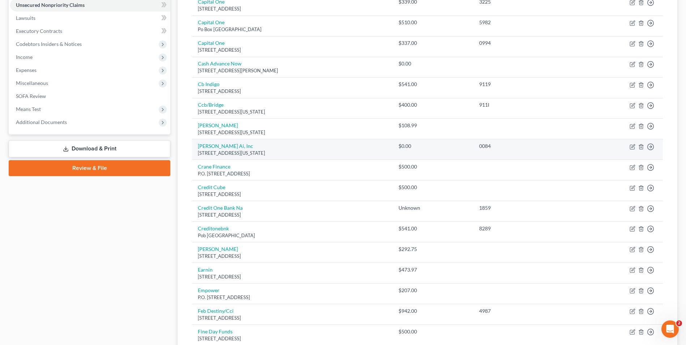
scroll to position [0, 0]
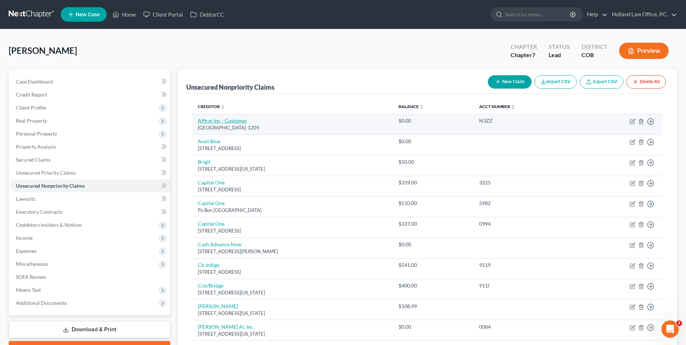
click at [229, 121] on link "Affirm Inc - Customer" at bounding box center [222, 121] width 49 height 6
select select "45"
select select "0"
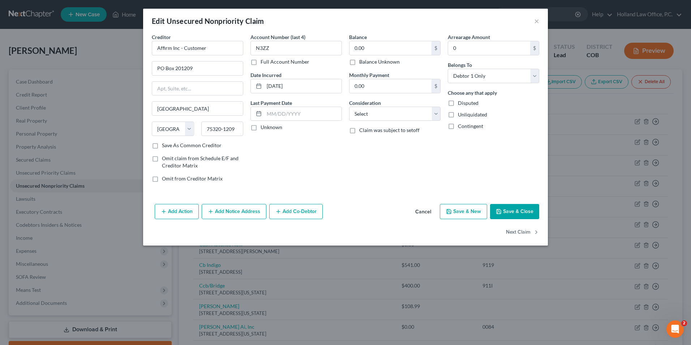
drag, startPoint x: 358, startPoint y: 63, endPoint x: 354, endPoint y: 63, distance: 4.3
click at [359, 63] on label "Balance Unknown" at bounding box center [379, 61] width 40 height 7
click at [362, 63] on input "Balance Unknown" at bounding box center [364, 60] width 5 height 5
checkbox input "true"
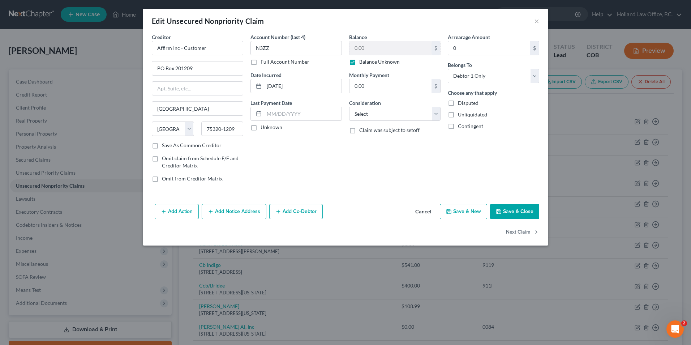
click at [509, 210] on button "Save & Close" at bounding box center [514, 211] width 49 height 15
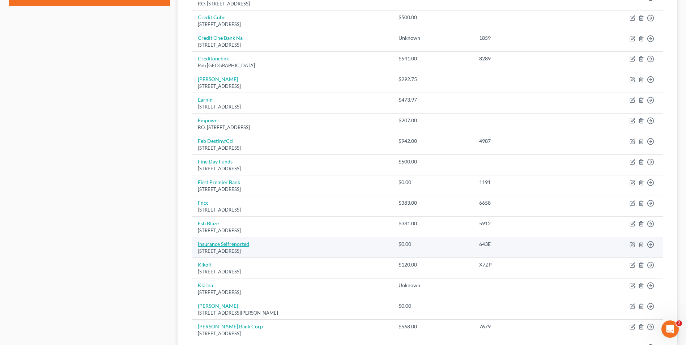
scroll to position [362, 0]
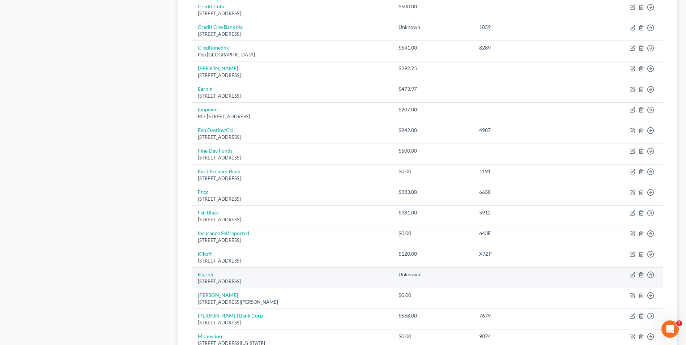
click at [207, 277] on link "Klarna" at bounding box center [205, 274] width 15 height 6
select select "36"
select select "0"
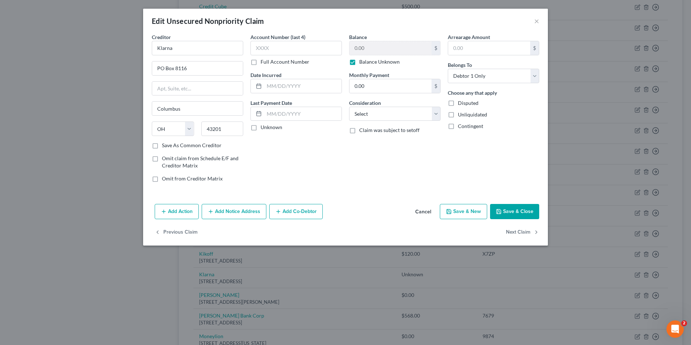
click at [532, 214] on button "Save & Close" at bounding box center [514, 211] width 49 height 15
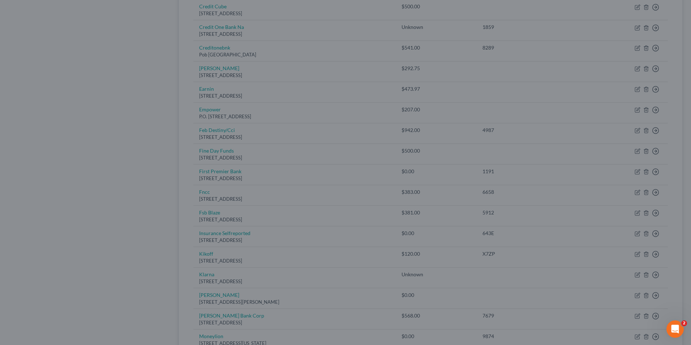
type input "0"
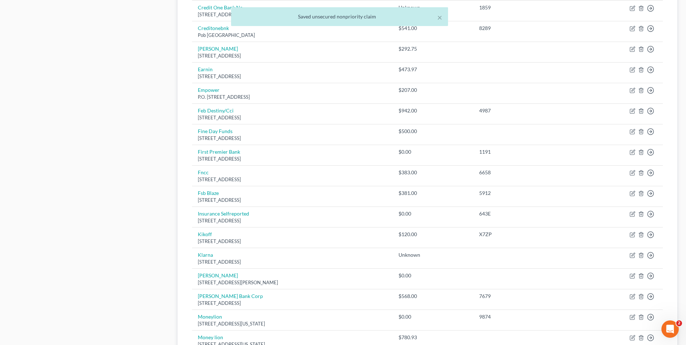
scroll to position [398, 0]
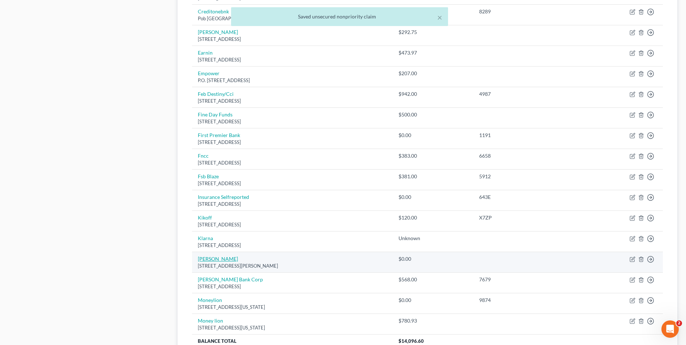
click at [204, 258] on link "[PERSON_NAME]" at bounding box center [218, 259] width 40 height 6
select select "29"
select select "0"
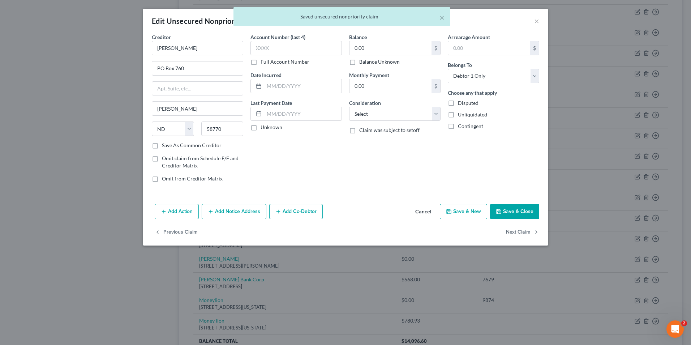
click at [359, 63] on label "Balance Unknown" at bounding box center [379, 61] width 40 height 7
click at [362, 63] on input "Balance Unknown" at bounding box center [364, 60] width 5 height 5
checkbox input "true"
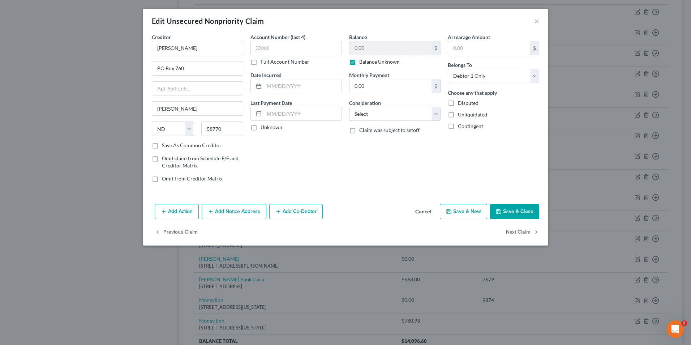
click at [516, 214] on button "Save & Close" at bounding box center [514, 211] width 49 height 15
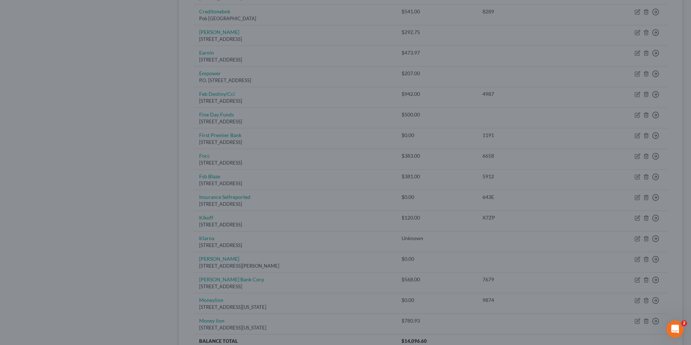
type input "0"
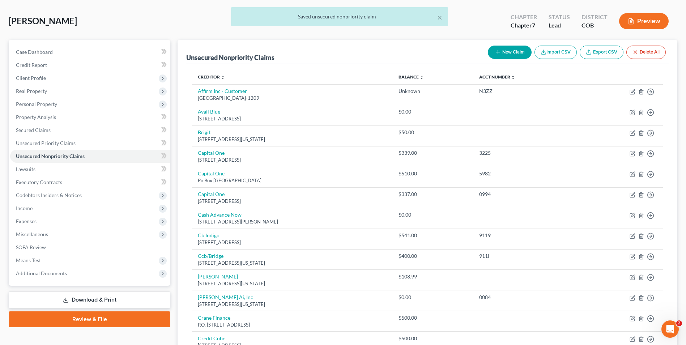
scroll to position [0, 0]
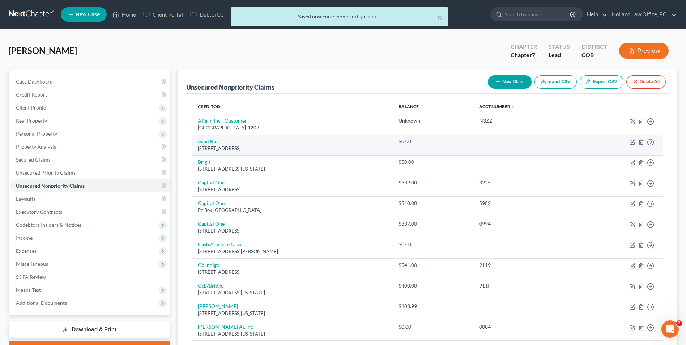
click at [210, 138] on link "Avail Blue" at bounding box center [209, 141] width 22 height 6
select select "52"
select select "0"
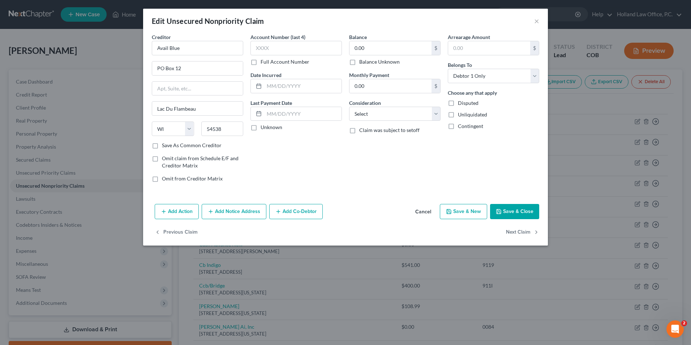
click at [359, 59] on label "Balance Unknown" at bounding box center [379, 61] width 40 height 7
click at [362, 59] on input "Balance Unknown" at bounding box center [364, 60] width 5 height 5
checkbox input "true"
click at [509, 209] on button "Save & Close" at bounding box center [514, 211] width 49 height 15
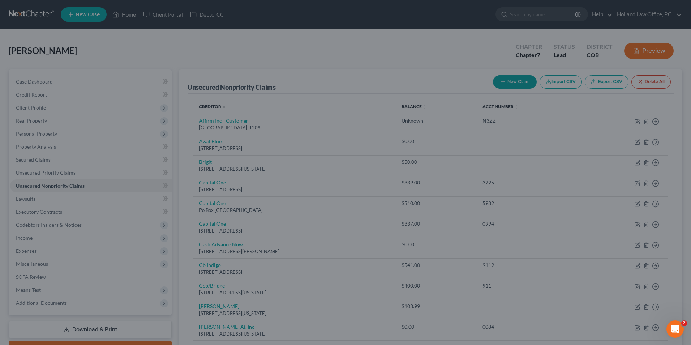
type input "0"
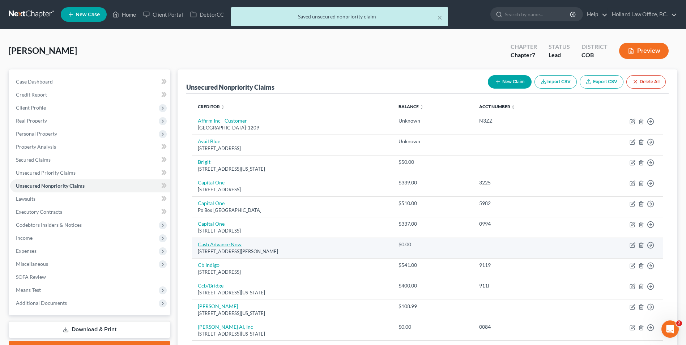
click at [227, 244] on link "Cash Advance Now" at bounding box center [220, 244] width 44 height 6
select select "27"
select select "0"
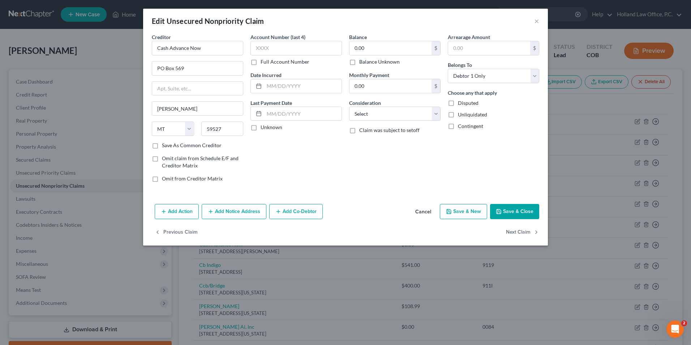
click at [359, 61] on label "Balance Unknown" at bounding box center [379, 61] width 40 height 7
click at [362, 61] on input "Balance Unknown" at bounding box center [364, 60] width 5 height 5
checkbox input "true"
click at [523, 210] on button "Save & Close" at bounding box center [514, 211] width 49 height 15
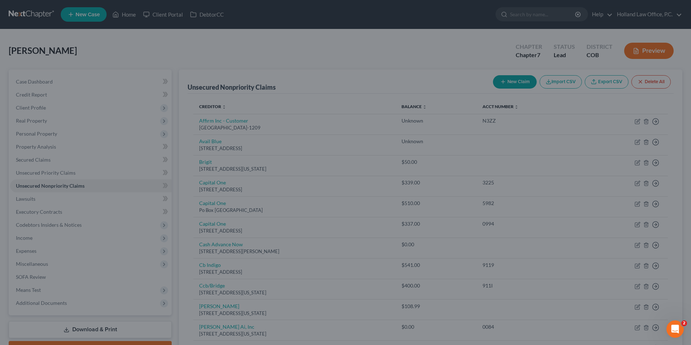
type input "0"
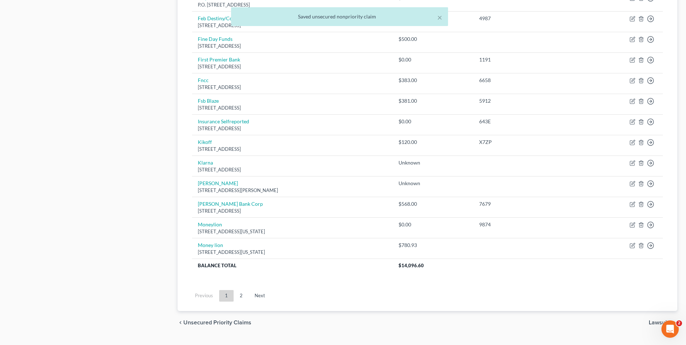
scroll to position [490, 0]
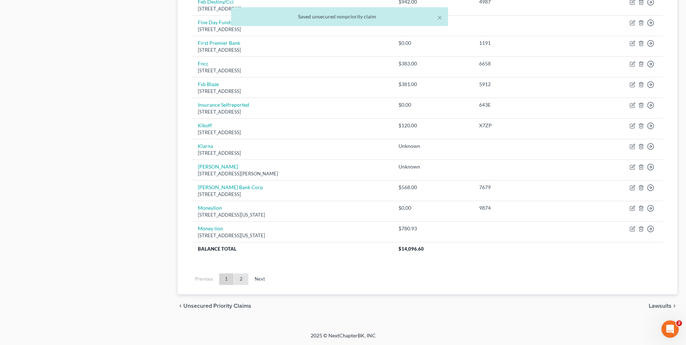
click at [239, 279] on link "2" at bounding box center [241, 279] width 14 height 12
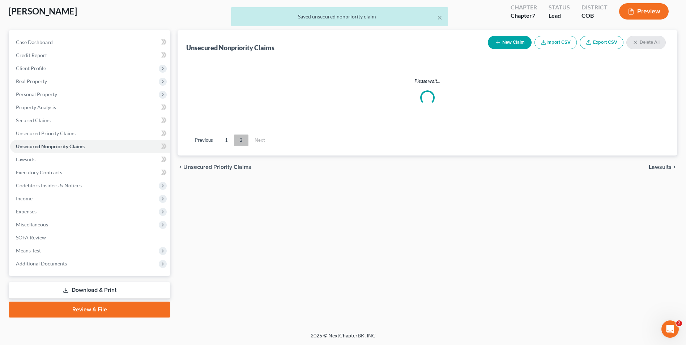
scroll to position [181, 0]
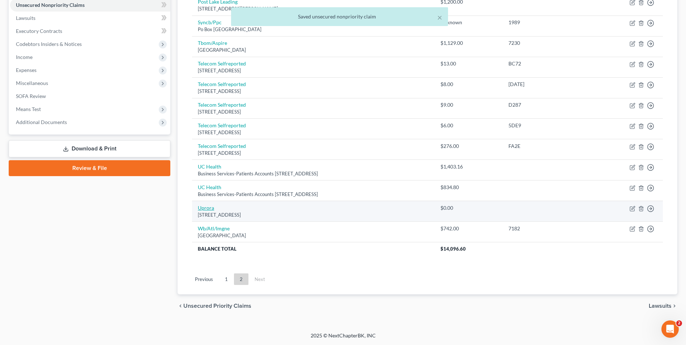
click at [208, 209] on link "Uprora" at bounding box center [206, 208] width 16 height 6
select select "4"
select select "0"
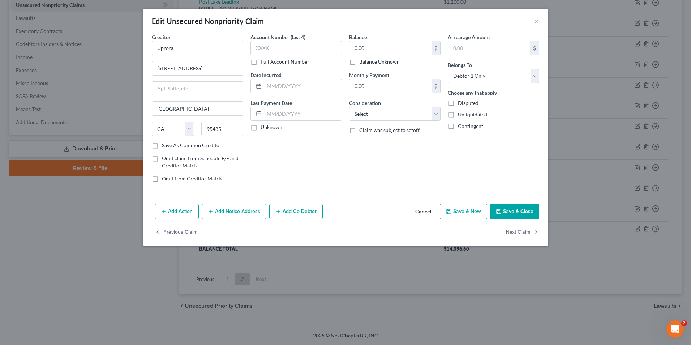
click at [359, 60] on label "Balance Unknown" at bounding box center [379, 61] width 40 height 7
click at [362, 60] on input "Balance Unknown" at bounding box center [364, 60] width 5 height 5
checkbox input "true"
click at [527, 207] on button "Save & Close" at bounding box center [514, 211] width 49 height 15
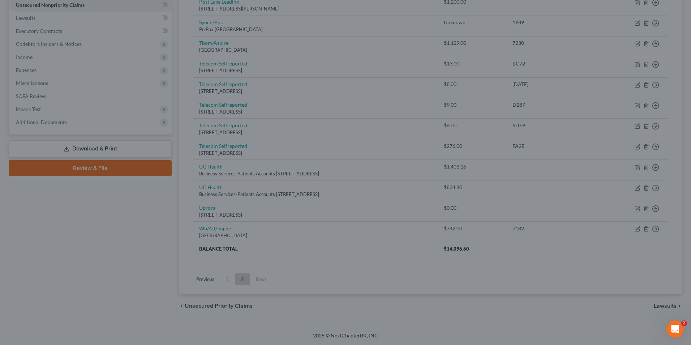
type input "0"
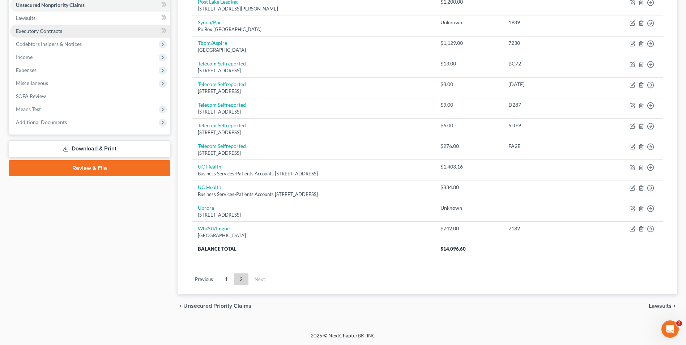
click at [55, 31] on span "Executory Contracts" at bounding box center [39, 31] width 46 height 6
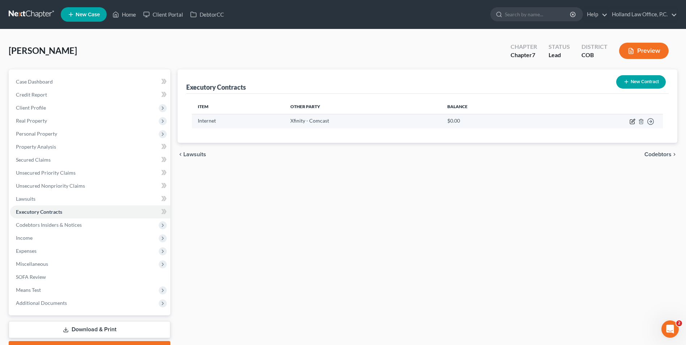
click at [633, 120] on icon "button" at bounding box center [632, 122] width 6 height 6
select select "3"
select select "4"
select select "0"
select select "2"
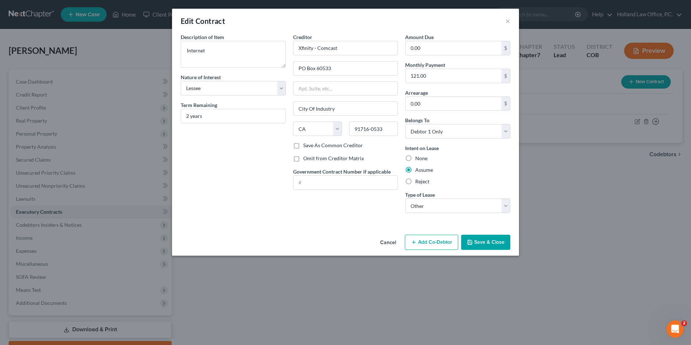
click at [478, 242] on button "Save & Close" at bounding box center [485, 242] width 49 height 15
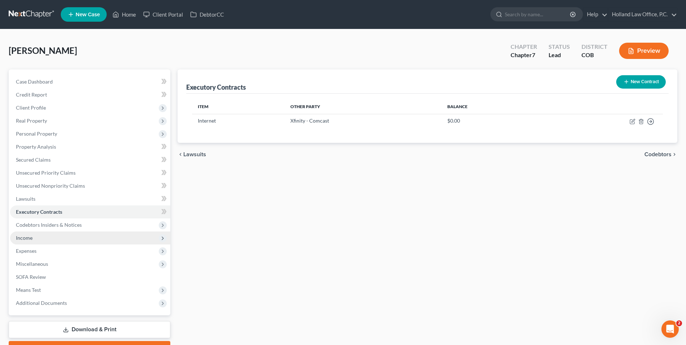
click at [24, 239] on span "Income" at bounding box center [24, 238] width 17 height 6
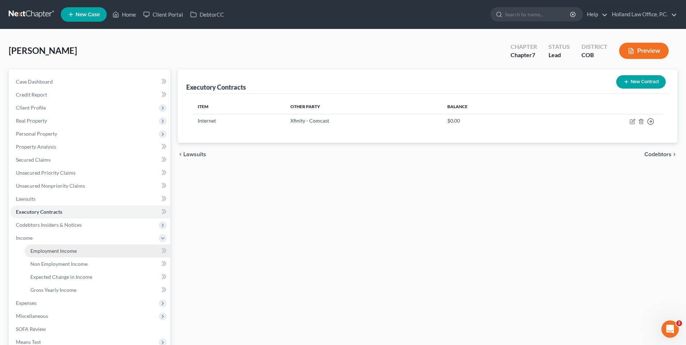
click at [42, 250] on span "Employment Income" at bounding box center [53, 251] width 46 height 6
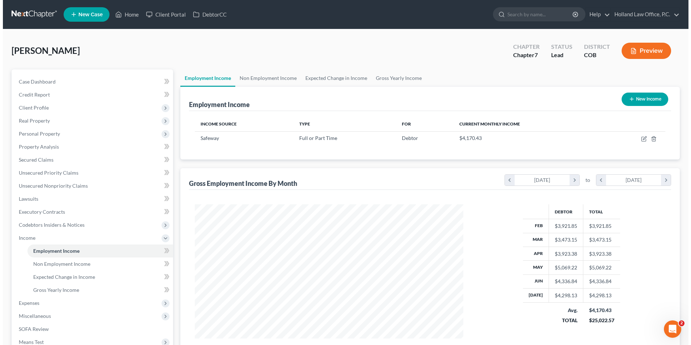
scroll to position [134, 283]
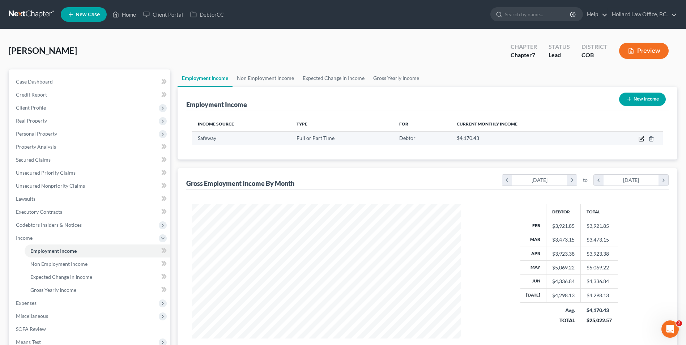
click at [641, 141] on icon "button" at bounding box center [641, 139] width 4 height 4
select select "0"
select select "5"
select select "3"
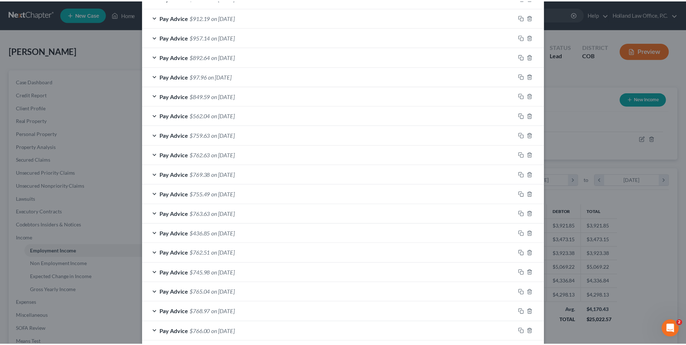
scroll to position [450, 0]
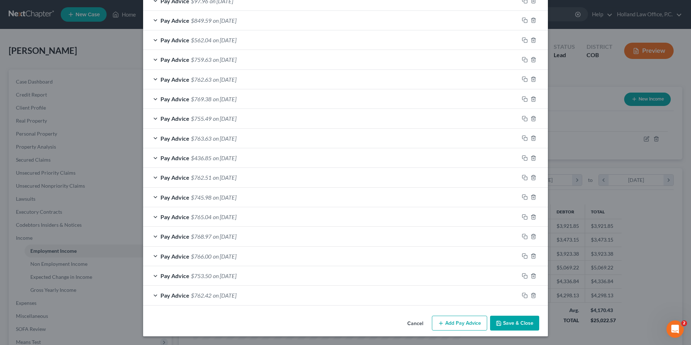
click at [507, 320] on button "Save & Close" at bounding box center [514, 323] width 49 height 15
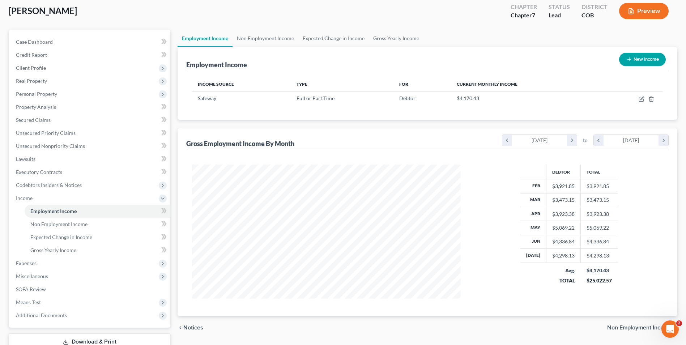
scroll to position [91, 0]
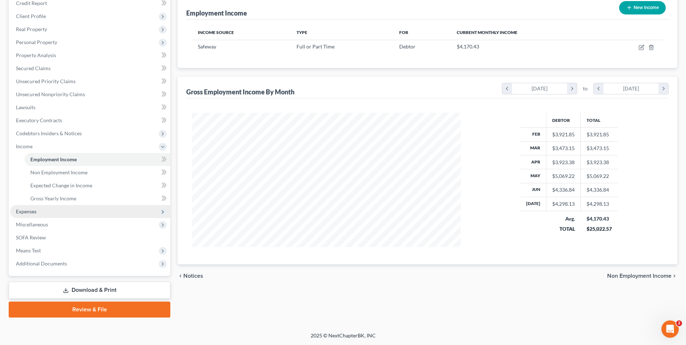
click at [45, 213] on span "Expenses" at bounding box center [90, 211] width 160 height 13
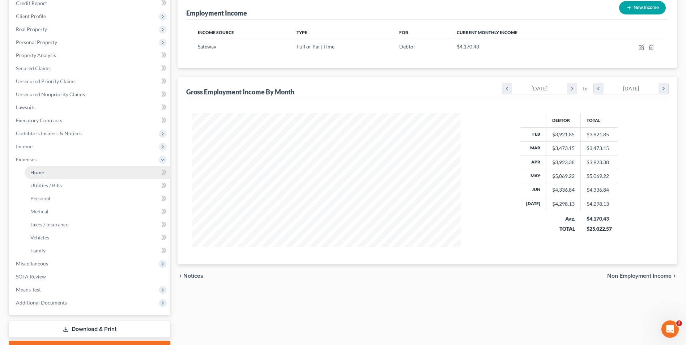
click at [64, 171] on link "Home" at bounding box center [98, 172] width 146 height 13
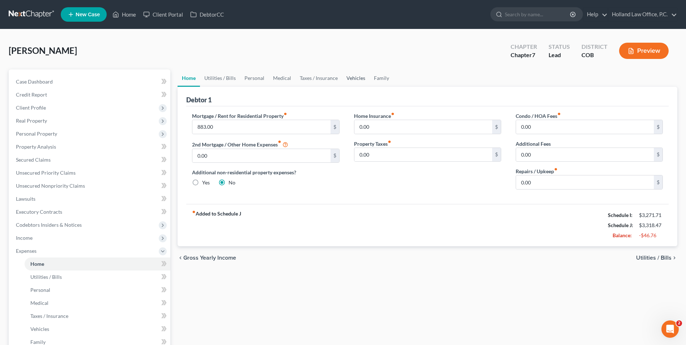
click at [350, 81] on link "Vehicles" at bounding box center [355, 77] width 27 height 17
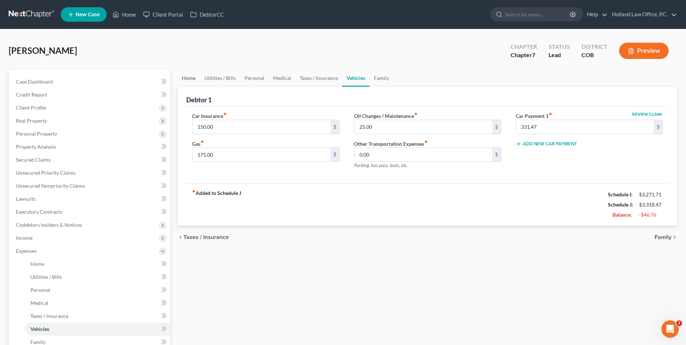
click at [180, 78] on link "Home" at bounding box center [189, 77] width 22 height 17
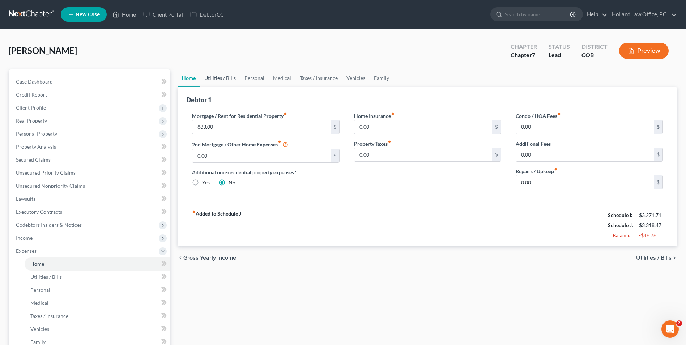
click at [223, 72] on link "Utilities / Bills" at bounding box center [220, 77] width 40 height 17
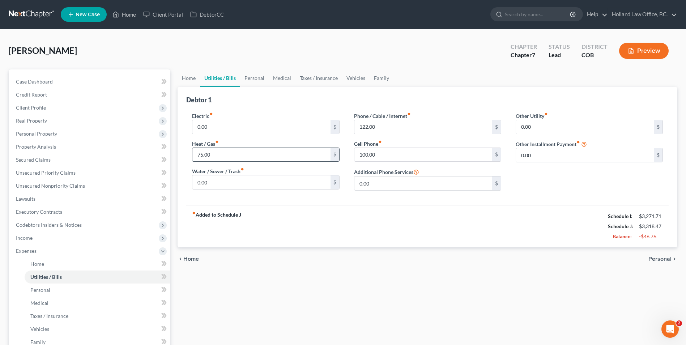
click at [220, 152] on input "75.00" at bounding box center [261, 155] width 138 height 14
click at [219, 153] on input "75.00" at bounding box center [261, 155] width 138 height 14
click at [220, 153] on input "75.00" at bounding box center [261, 155] width 138 height 14
drag, startPoint x: 219, startPoint y: 158, endPoint x: 196, endPoint y: 158, distance: 23.9
click at [196, 158] on input "75.00" at bounding box center [261, 155] width 138 height 14
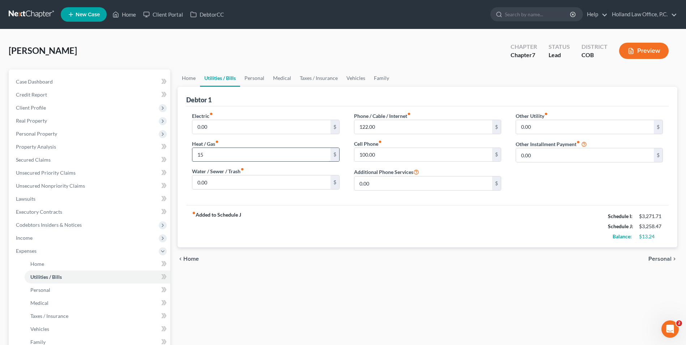
type input "1"
type input "150.00"
click at [241, 77] on link "Personal" at bounding box center [254, 77] width 29 height 17
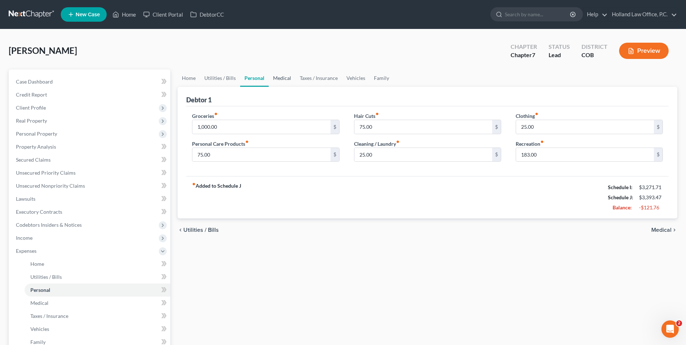
click at [279, 81] on link "Medical" at bounding box center [282, 77] width 27 height 17
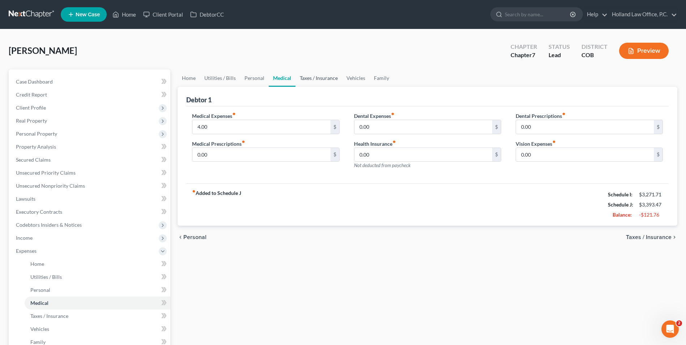
click at [316, 73] on link "Taxes / Insurance" at bounding box center [318, 77] width 47 height 17
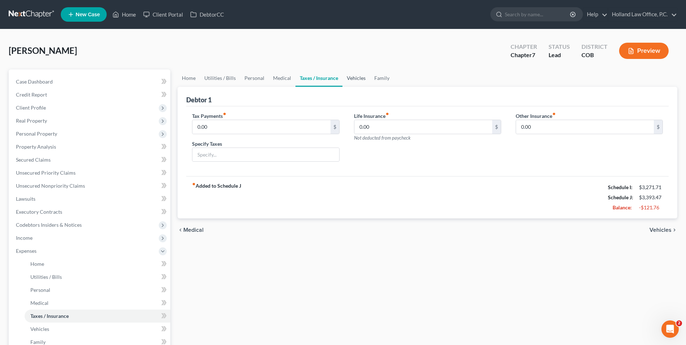
click at [357, 81] on link "Vehicles" at bounding box center [355, 77] width 27 height 17
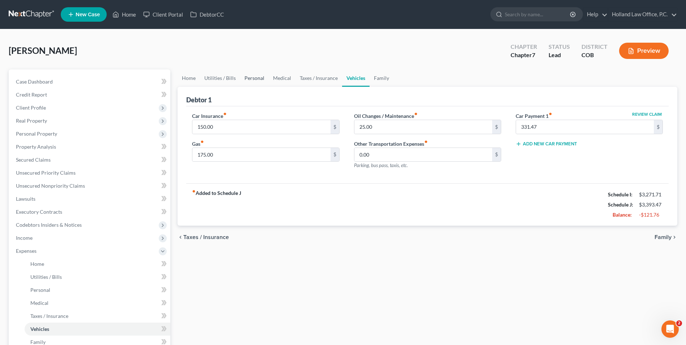
click at [253, 75] on link "Personal" at bounding box center [254, 77] width 29 height 17
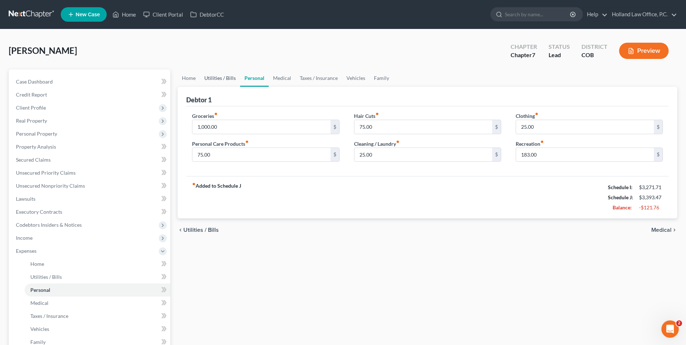
click at [222, 77] on link "Utilities / Bills" at bounding box center [220, 77] width 40 height 17
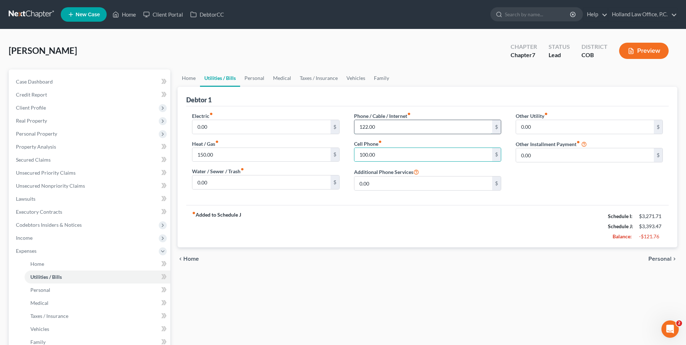
click at [376, 131] on input "122.00" at bounding box center [423, 127] width 138 height 14
type input "222.00"
click at [369, 154] on input "100.00" at bounding box center [423, 155] width 138 height 14
click at [253, 76] on link "Personal" at bounding box center [254, 77] width 29 height 17
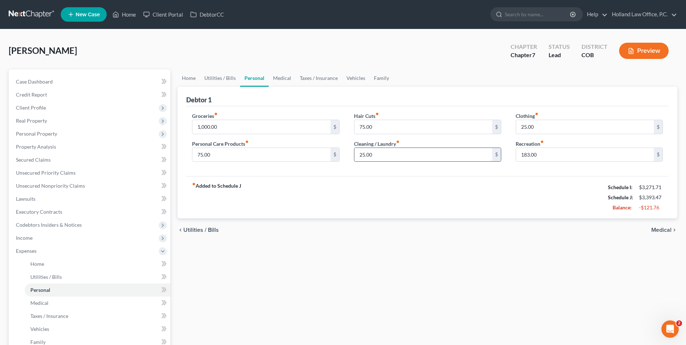
click at [405, 155] on input "25.00" at bounding box center [423, 155] width 138 height 14
drag, startPoint x: 402, startPoint y: 155, endPoint x: 347, endPoint y: 155, distance: 54.6
click at [347, 155] on div "Hair Cuts fiber_manual_record 75.00 $ Cleaning / Laundry fiber_manual_record 25…" at bounding box center [428, 140] width 162 height 56
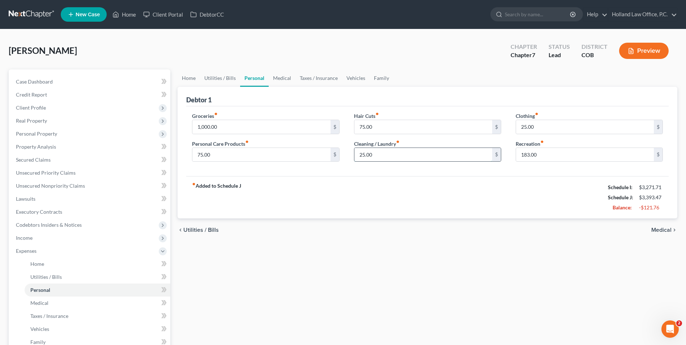
click at [381, 157] on input "25.00" at bounding box center [423, 155] width 138 height 14
click at [231, 150] on input "75.00" at bounding box center [261, 155] width 138 height 14
click at [303, 77] on link "Taxes / Insurance" at bounding box center [318, 77] width 47 height 17
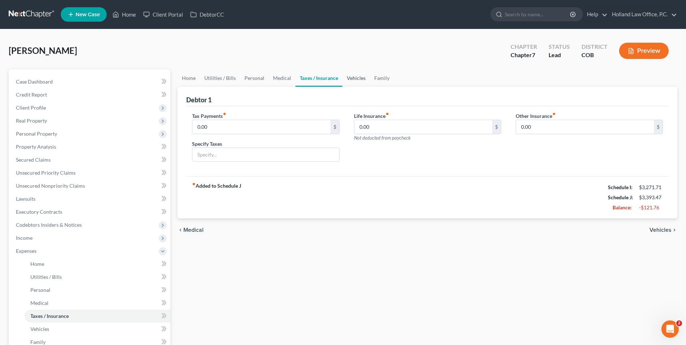
click at [342, 74] on link "Vehicles" at bounding box center [355, 77] width 27 height 17
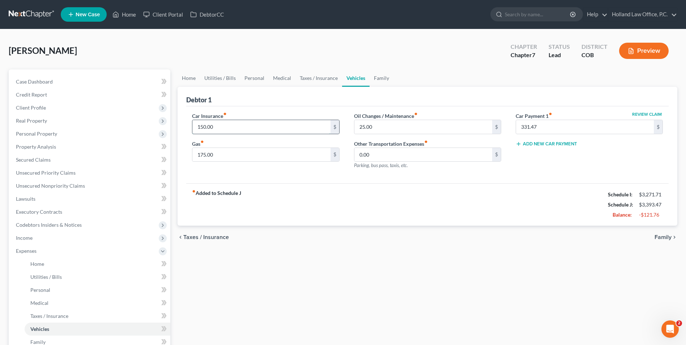
click at [231, 130] on input "150.00" at bounding box center [261, 127] width 138 height 14
click at [234, 171] on div "Car Insurance fiber_manual_record 150.00 $ Gas fiber_manual_record 175.00 $" at bounding box center [266, 143] width 162 height 63
click at [242, 153] on input "175.00" at bounding box center [261, 155] width 138 height 14
type input "200.0"
click at [389, 169] on div "Oil Changes / Maintenance fiber_manual_record 25.00 $ Other Transportation Expe…" at bounding box center [428, 143] width 162 height 63
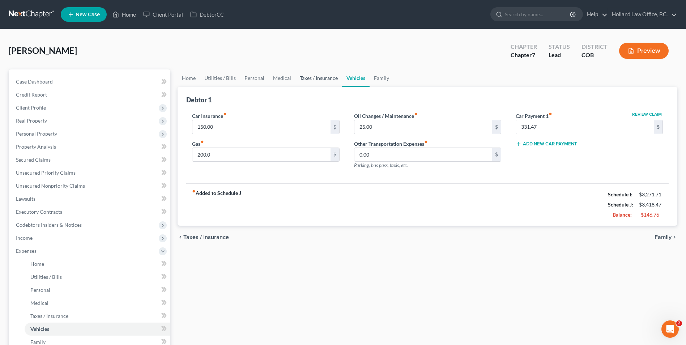
click at [325, 80] on link "Taxes / Insurance" at bounding box center [318, 77] width 47 height 17
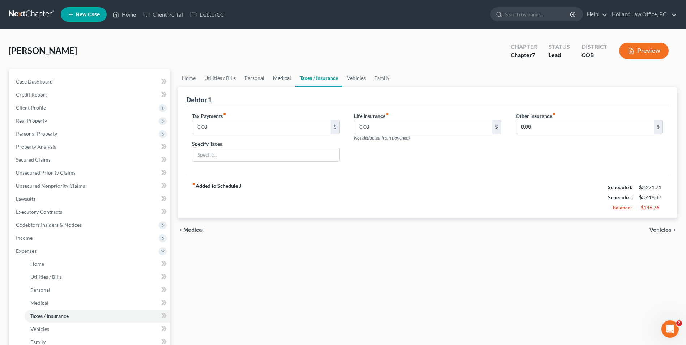
click at [270, 77] on link "Medical" at bounding box center [282, 77] width 27 height 17
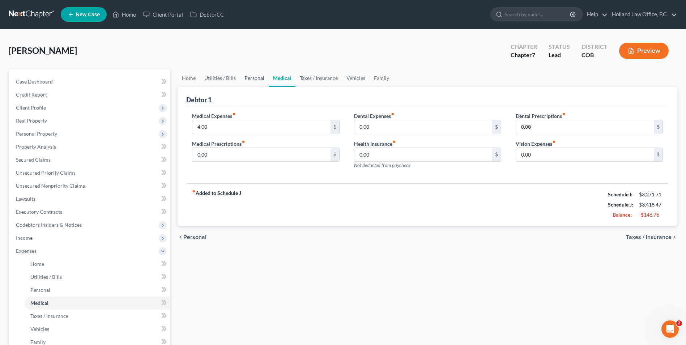
click at [255, 82] on link "Personal" at bounding box center [254, 77] width 29 height 17
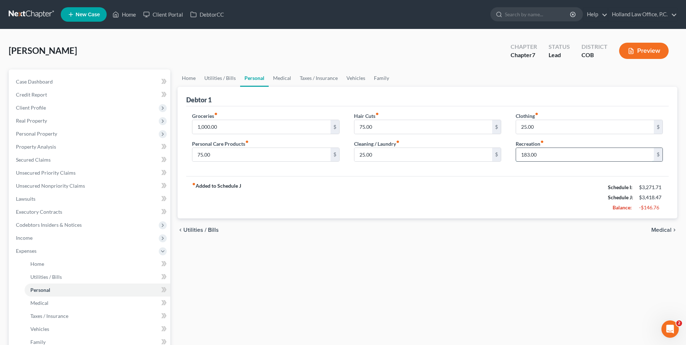
click at [539, 155] on input "183.00" at bounding box center [585, 155] width 138 height 14
type input "1,000.00"
click at [354, 79] on link "Vehicles" at bounding box center [355, 77] width 27 height 17
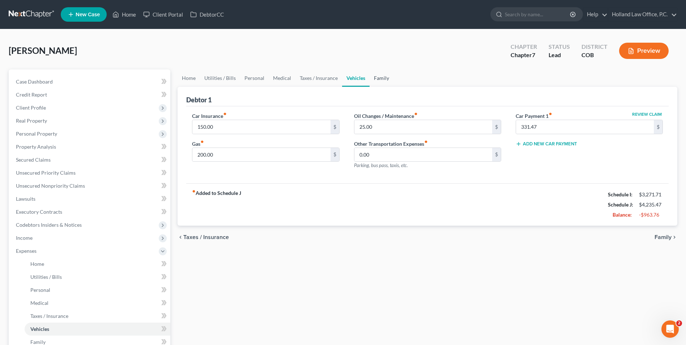
click at [379, 80] on link "Family" at bounding box center [382, 77] width 24 height 17
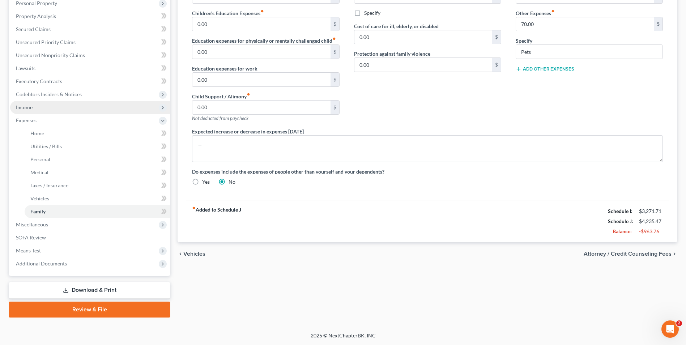
scroll to position [94, 0]
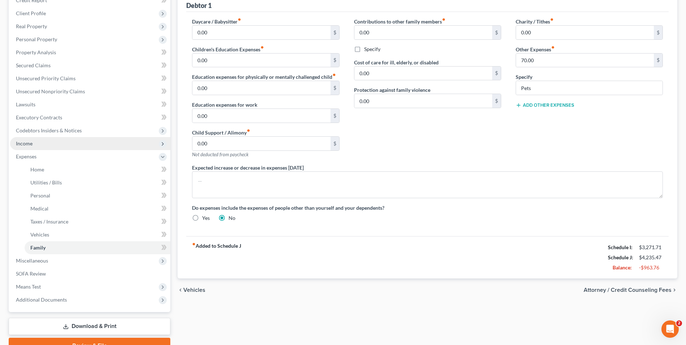
click at [38, 147] on span "Income" at bounding box center [90, 143] width 160 height 13
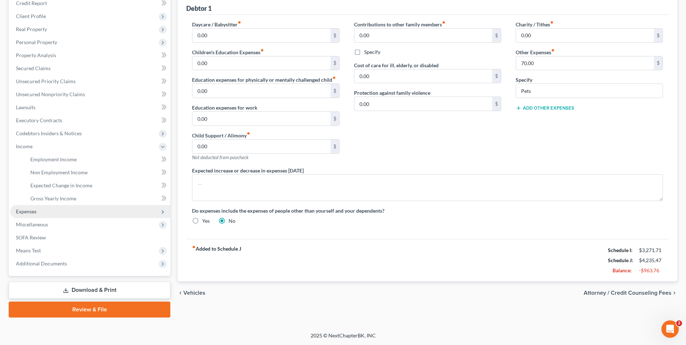
click at [56, 205] on span "Expenses" at bounding box center [90, 211] width 160 height 13
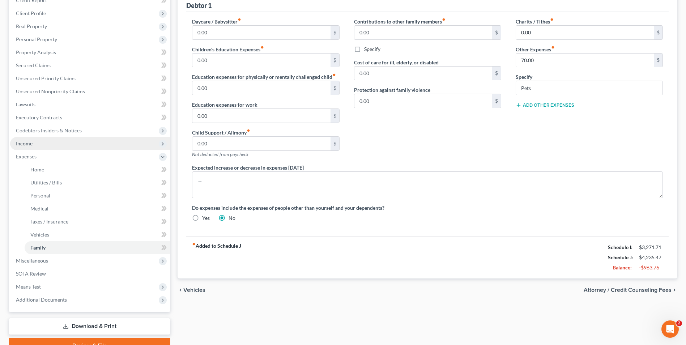
click at [41, 141] on span "Income" at bounding box center [90, 143] width 160 height 13
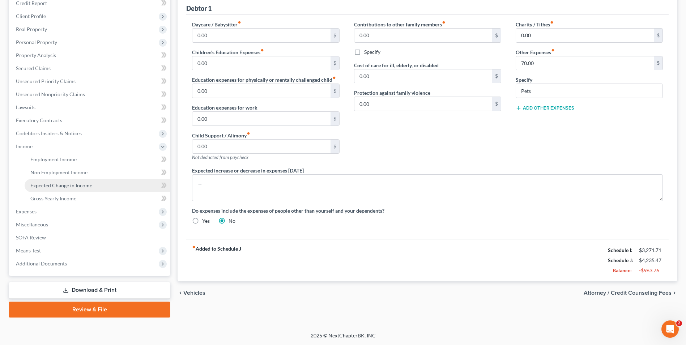
scroll to position [91, 0]
click at [66, 197] on span "Gross Yearly Income" at bounding box center [53, 198] width 46 height 6
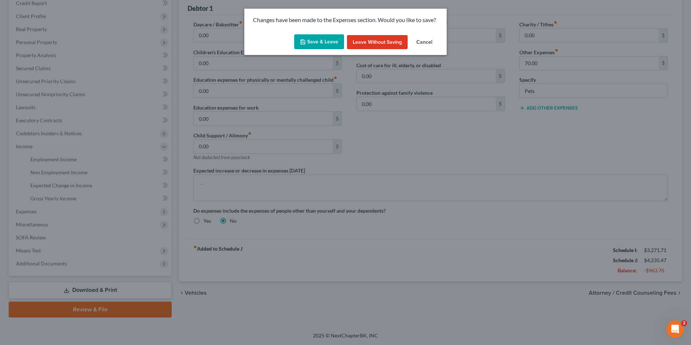
click at [311, 43] on button "Save & Leave" at bounding box center [319, 41] width 50 height 15
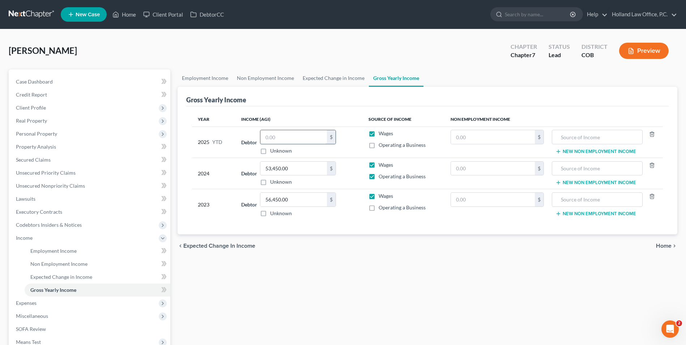
click at [289, 138] on input "text" at bounding box center [293, 137] width 67 height 14
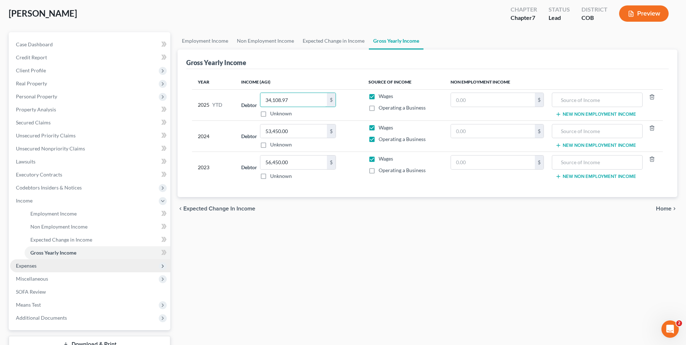
scroll to position [91, 0]
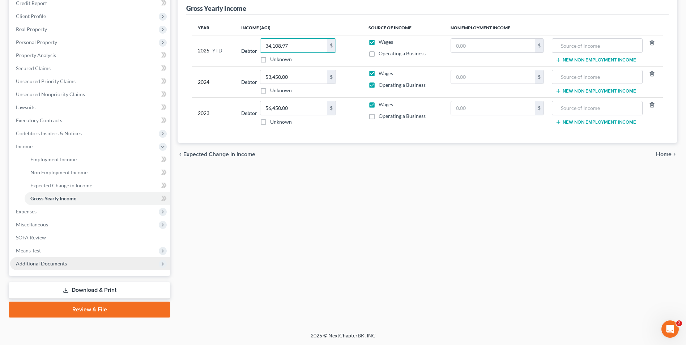
type input "34,108.97"
click at [51, 266] on span "Additional Documents" at bounding box center [41, 263] width 51 height 6
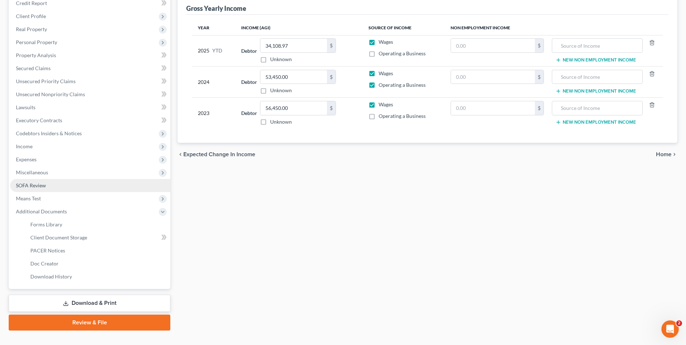
click at [38, 184] on span "SOFA Review" at bounding box center [31, 185] width 30 height 6
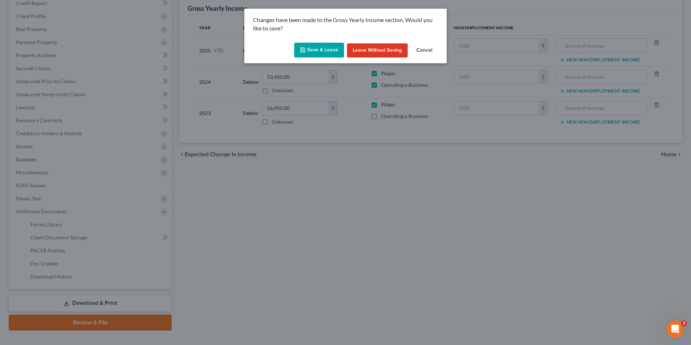
click at [322, 52] on button "Save & Leave" at bounding box center [319, 50] width 50 height 15
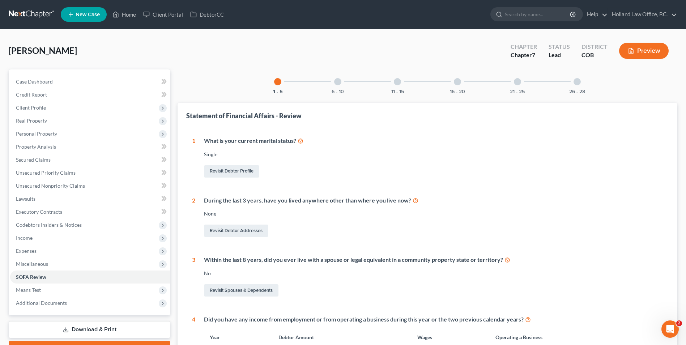
click at [336, 82] on div at bounding box center [337, 81] width 7 height 7
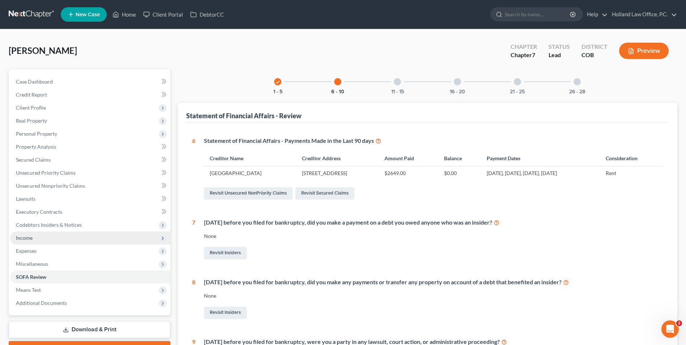
click at [73, 242] on span "Income" at bounding box center [90, 237] width 160 height 13
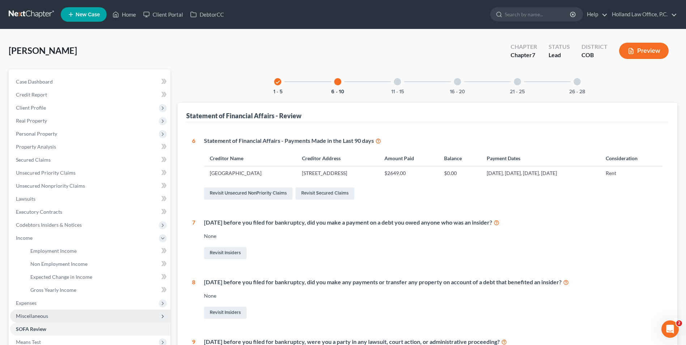
click at [42, 313] on span "Miscellaneous" at bounding box center [90, 315] width 160 height 13
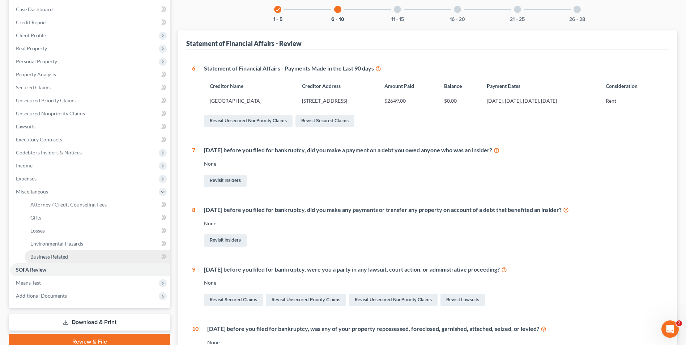
click at [56, 254] on span "Business Related" at bounding box center [49, 256] width 38 height 6
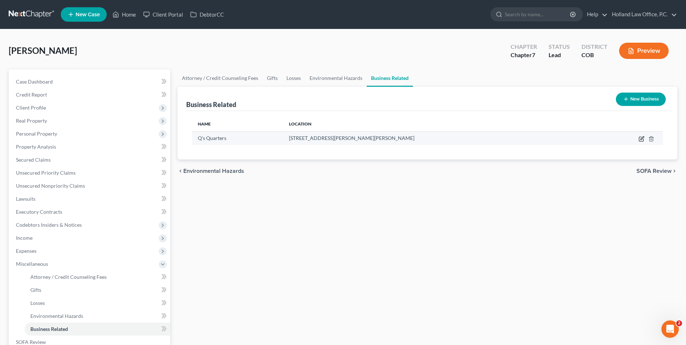
click at [644, 137] on icon "button" at bounding box center [641, 137] width 3 height 3
select select "sole_proprietor"
select select "5"
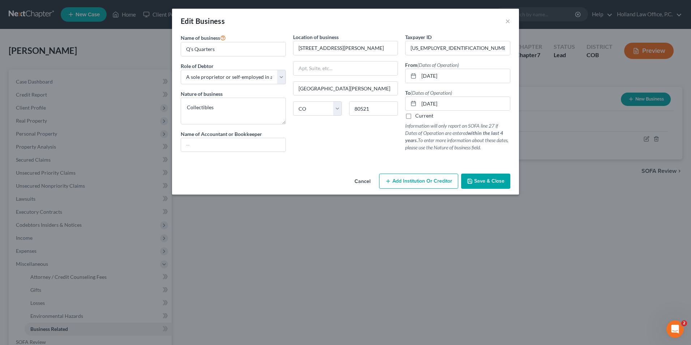
click at [491, 176] on button "Save & Close" at bounding box center [485, 181] width 49 height 15
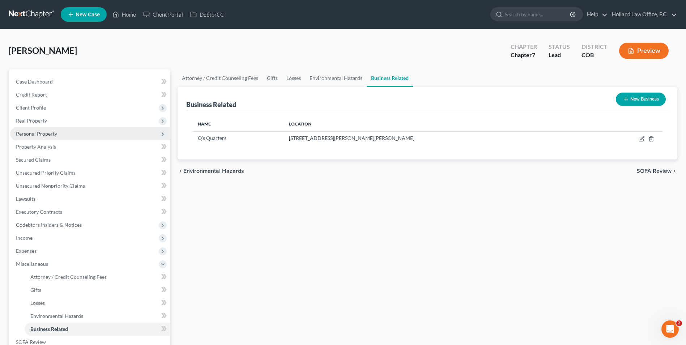
click at [48, 132] on span "Personal Property" at bounding box center [36, 134] width 41 height 6
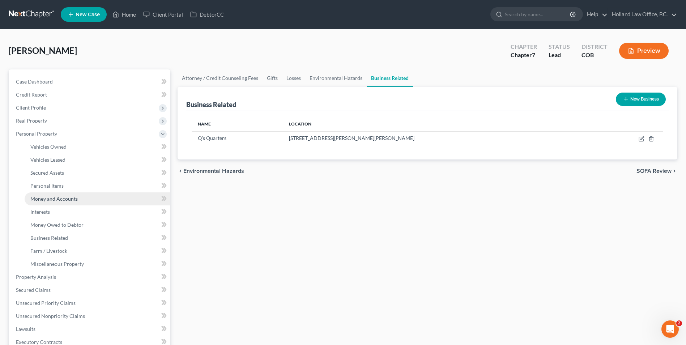
click at [66, 198] on span "Money and Accounts" at bounding box center [53, 199] width 47 height 6
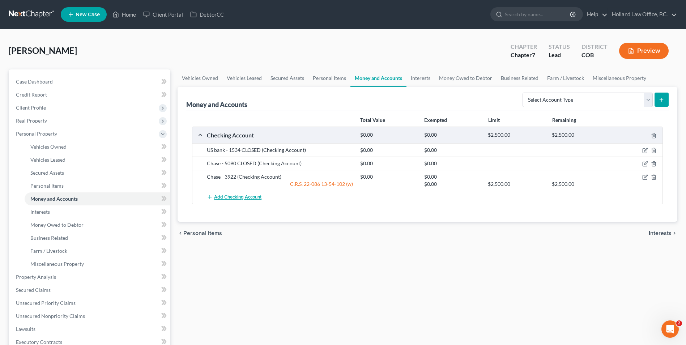
click at [247, 197] on span "Add Checking Account" at bounding box center [237, 198] width 47 height 6
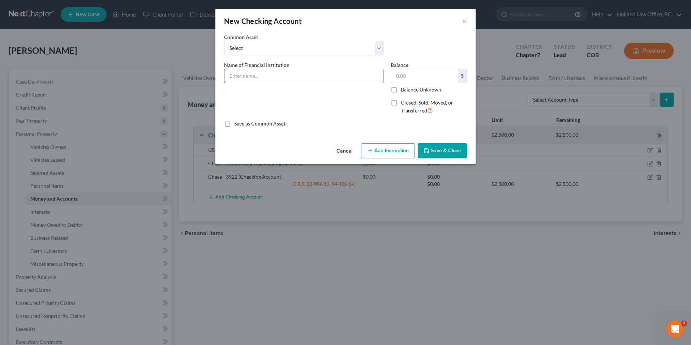
click at [253, 75] on input "text" at bounding box center [304, 76] width 159 height 14
type input "FNBO - 1254"
click at [427, 75] on input "text" at bounding box center [424, 76] width 67 height 14
type input "0.00"
click at [389, 150] on button "Add Exemption" at bounding box center [388, 150] width 54 height 15
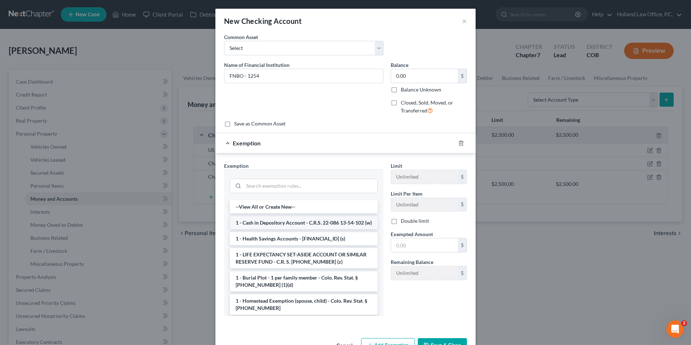
click at [303, 221] on li "1 - Cash in Depository Account - C.R.S. 22-086 13-54-102 (w)" at bounding box center [304, 222] width 148 height 13
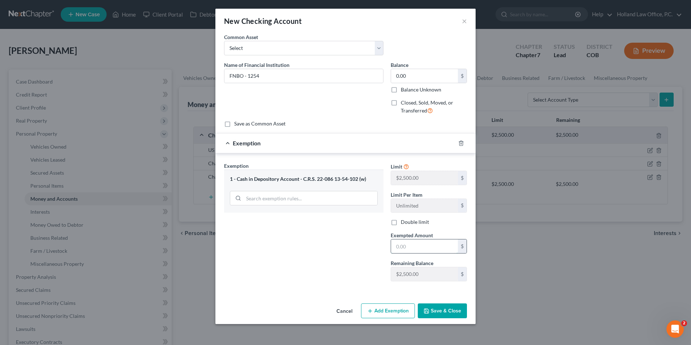
click at [432, 240] on input "text" at bounding box center [424, 246] width 67 height 14
type input "0.0"
click at [450, 308] on button "Save & Close" at bounding box center [442, 310] width 49 height 15
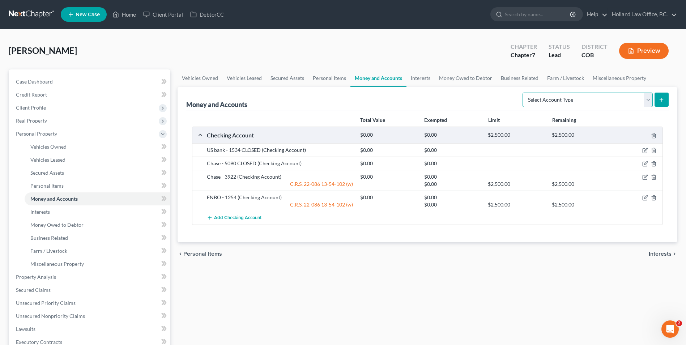
click at [593, 98] on select "Select Account Type Brokerage Cash on Hand Certificates of Deposit Checking Acc…" at bounding box center [587, 100] width 130 height 14
select select "savings"
click at [524, 93] on select "Select Account Type Brokerage Cash on Hand Certificates of Deposit Checking Acc…" at bounding box center [587, 100] width 130 height 14
click at [663, 101] on icon "submit" at bounding box center [661, 100] width 6 height 6
click at [471, 79] on link "Money Owed to Debtor" at bounding box center [466, 77] width 62 height 17
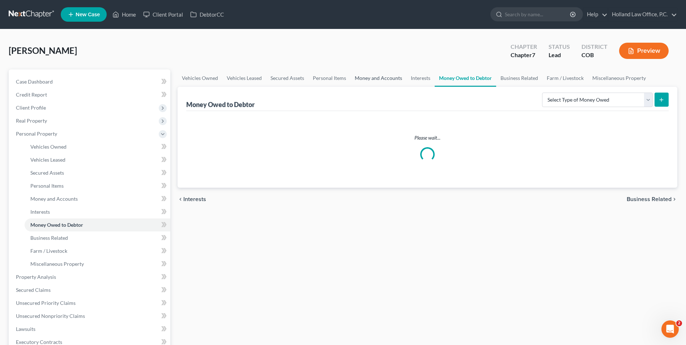
click at [397, 80] on link "Money and Accounts" at bounding box center [378, 77] width 56 height 17
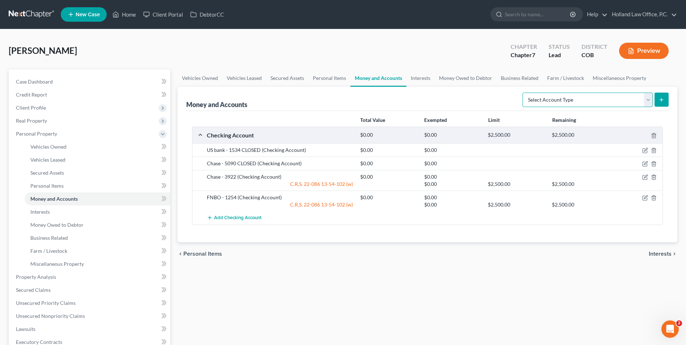
drag, startPoint x: 614, startPoint y: 101, endPoint x: 611, endPoint y: 104, distance: 4.6
click at [614, 101] on select "Select Account Type Brokerage Cash on Hand Certificates of Deposit Checking Acc…" at bounding box center [587, 100] width 130 height 14
select select "savings"
click at [524, 93] on select "Select Account Type Brokerage Cash on Hand Certificates of Deposit Checking Acc…" at bounding box center [587, 100] width 130 height 14
click at [660, 101] on icon "submit" at bounding box center [661, 100] width 6 height 6
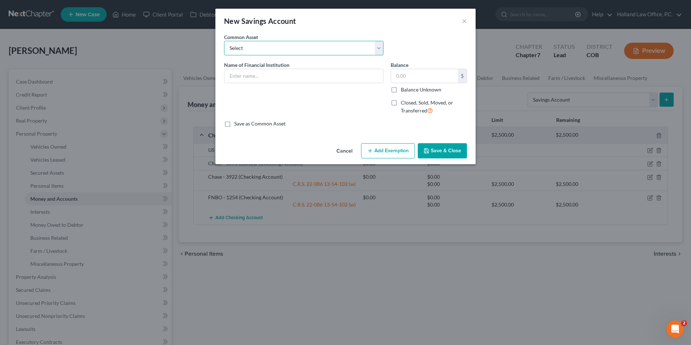
click at [263, 48] on select "Select Chase Bank 0829 First National Bank 2146 First Tech FCU 4113 - [PERSON_N…" at bounding box center [303, 48] width 159 height 14
drag, startPoint x: 259, startPoint y: 48, endPoint x: 259, endPoint y: 57, distance: 9.0
click at [259, 48] on select "Select Chase Bank 0829 First National Bank 2146 First Tech FCU 4113 - [PERSON_N…" at bounding box center [303, 48] width 159 height 14
click at [256, 74] on input "text" at bounding box center [304, 76] width 159 height 14
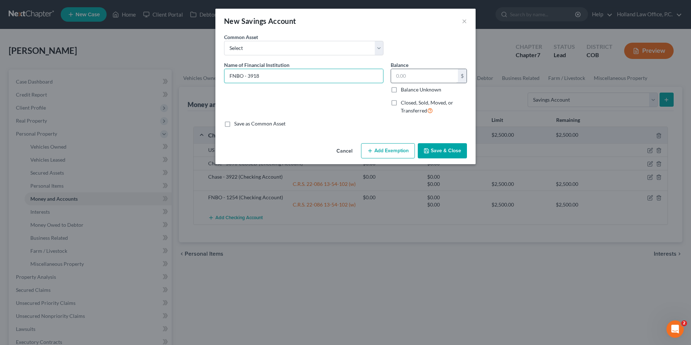
type input "FNBO - 3918"
click at [410, 70] on input "text" at bounding box center [424, 76] width 67 height 14
type input "0.00"
drag, startPoint x: 390, startPoint y: 151, endPoint x: 312, endPoint y: 165, distance: 78.9
click at [391, 150] on button "Add Exemption" at bounding box center [388, 150] width 54 height 15
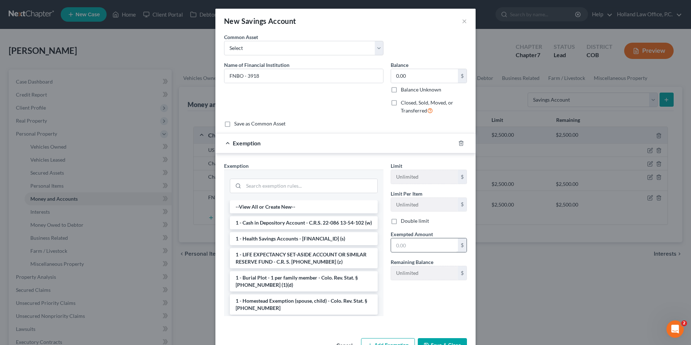
drag, startPoint x: 274, startPoint y: 227, endPoint x: 421, endPoint y: 244, distance: 148.1
click at [278, 227] on li "1 - Cash in Depository Account - C.R.S. 22-086 13-54-102 (w)" at bounding box center [304, 222] width 148 height 13
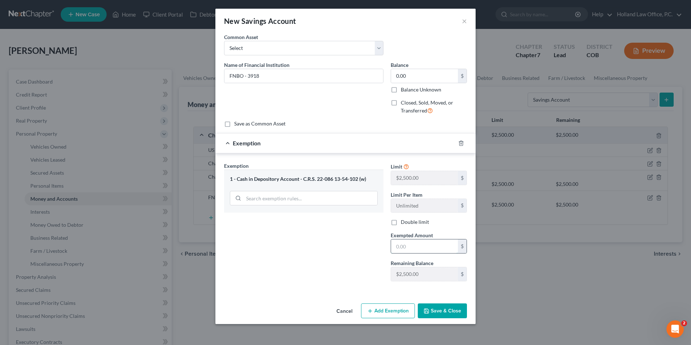
click at [419, 249] on input "text" at bounding box center [424, 246] width 67 height 14
type input "00.0"
click at [445, 304] on button "Save & Close" at bounding box center [442, 310] width 49 height 15
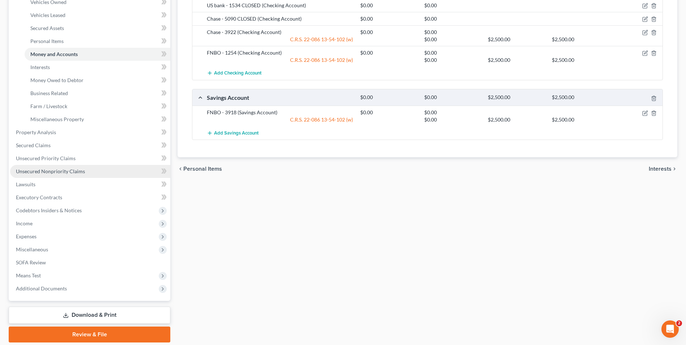
click at [78, 173] on span "Unsecured Nonpriority Claims" at bounding box center [50, 171] width 69 height 6
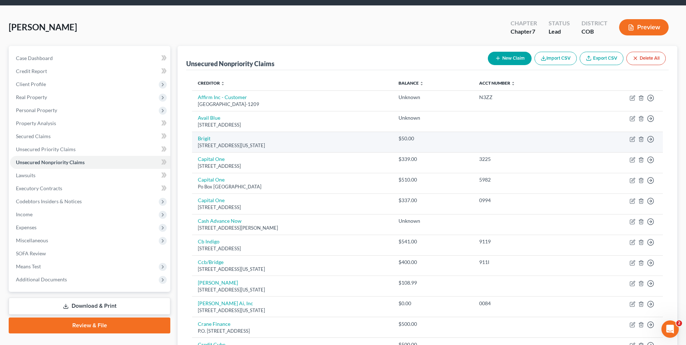
scroll to position [36, 0]
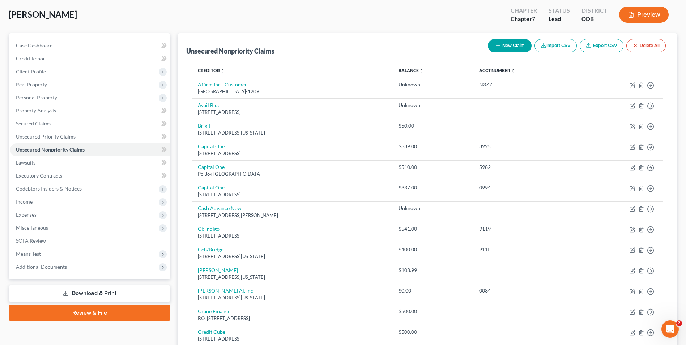
click at [509, 48] on button "New Claim" at bounding box center [510, 45] width 44 height 13
select select "0"
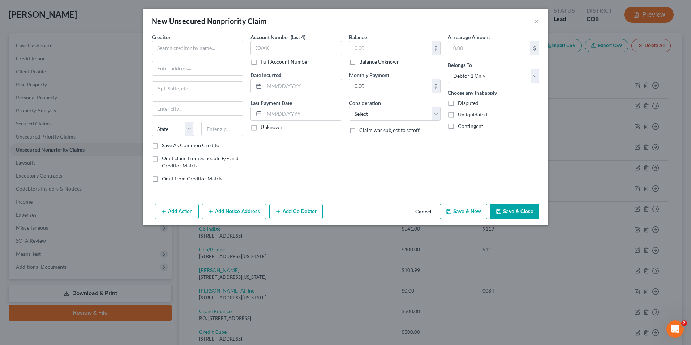
click at [197, 59] on div "Creditor * State [US_STATE] AK AR AZ CA CO [GEOGRAPHIC_DATA] DE DC [GEOGRAPHIC_…" at bounding box center [197, 87] width 91 height 108
click at [209, 46] on input "text" at bounding box center [197, 48] width 91 height 14
type input "[PERSON_NAME]"
click at [191, 74] on input "text" at bounding box center [197, 68] width 91 height 14
type input "[STREET_ADDRESS]"
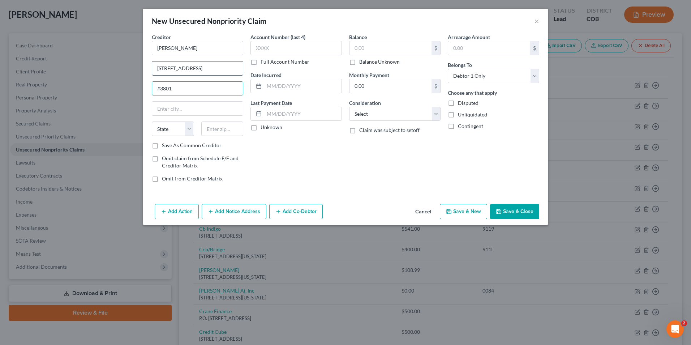
type input "#3801"
type input "91723"
type input "Covina"
select select "4"
click at [223, 126] on input "91723" at bounding box center [222, 128] width 42 height 14
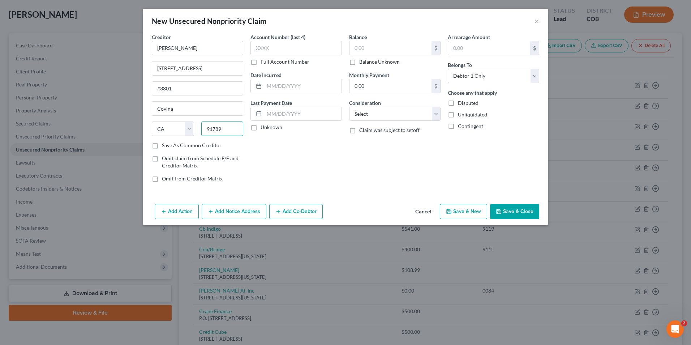
type input "91789"
type input "Walnut"
click at [378, 52] on input "text" at bounding box center [391, 48] width 82 height 14
type input "350.00"
drag, startPoint x: 383, startPoint y: 112, endPoint x: 381, endPoint y: 116, distance: 4.5
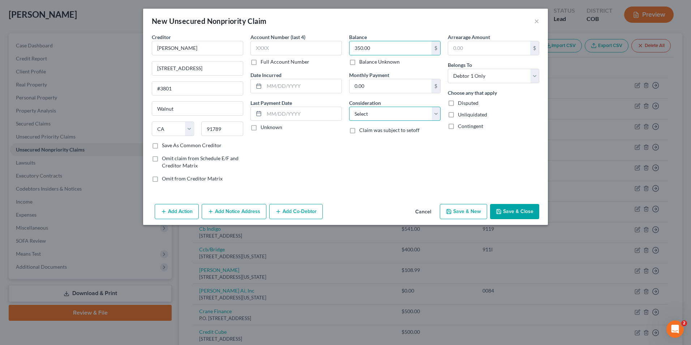
click at [383, 112] on select "Select Cable / Satellite Services Collection Agency Credit Card Debt Debt Couns…" at bounding box center [394, 114] width 91 height 14
select select "2"
click at [349, 107] on select "Select Cable / Satellite Services Collection Agency Credit Card Debt Debt Couns…" at bounding box center [394, 114] width 91 height 14
drag, startPoint x: 473, startPoint y: 165, endPoint x: 520, endPoint y: 213, distance: 66.7
click at [474, 166] on div "Arrearage Amount $ Belongs To * Select Debtor 1 Only Debtor 2 Only Debtor 1 And…" at bounding box center [493, 110] width 99 height 155
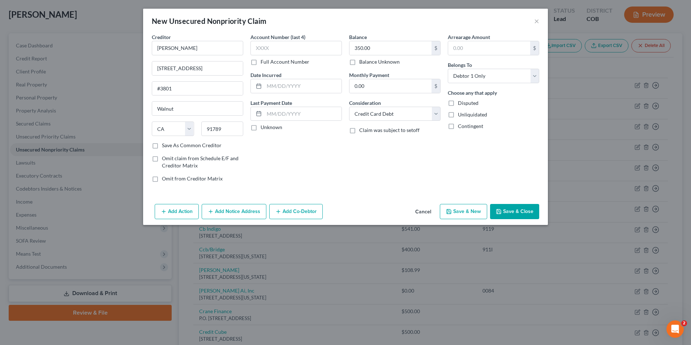
click at [521, 207] on button "Save & Close" at bounding box center [514, 211] width 49 height 15
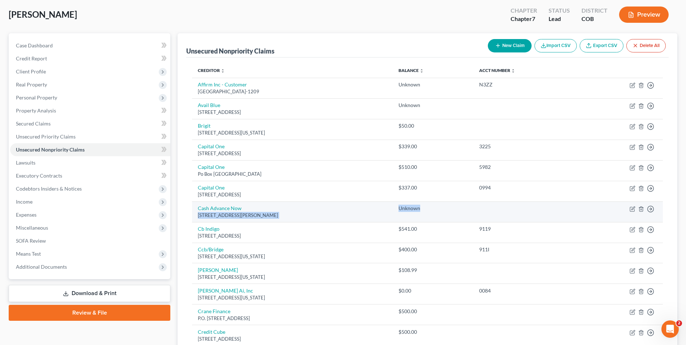
drag, startPoint x: 424, startPoint y: 206, endPoint x: 462, endPoint y: 208, distance: 38.7
click at [462, 208] on tr "Cash Advance Now PO Box 569, [PERSON_NAME], MT 59527 Unknown Move to D Move to …" at bounding box center [427, 211] width 471 height 21
click at [462, 208] on div "Unknown" at bounding box center [432, 208] width 69 height 7
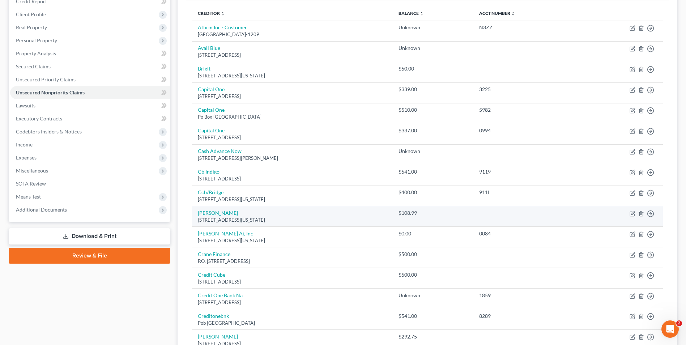
scroll to position [108, 0]
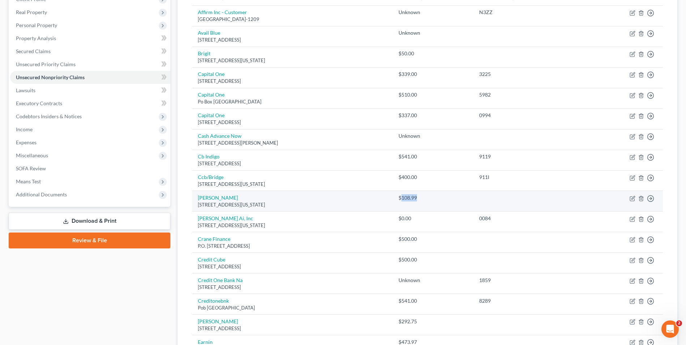
drag, startPoint x: 436, startPoint y: 197, endPoint x: 464, endPoint y: 198, distance: 27.5
click at [464, 198] on div "$108.99" at bounding box center [432, 197] width 69 height 7
copy div "108.99"
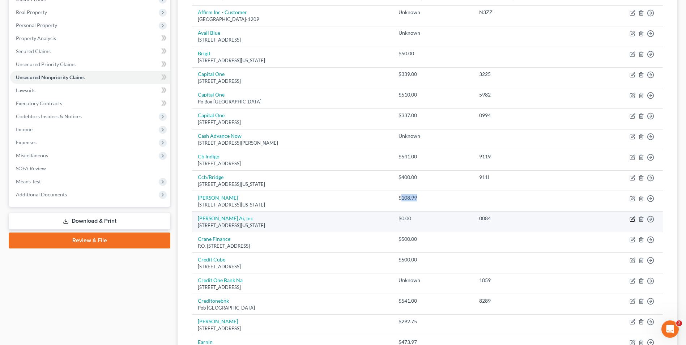
click at [631, 219] on icon "button" at bounding box center [632, 218] width 3 height 3
select select "35"
select select "0"
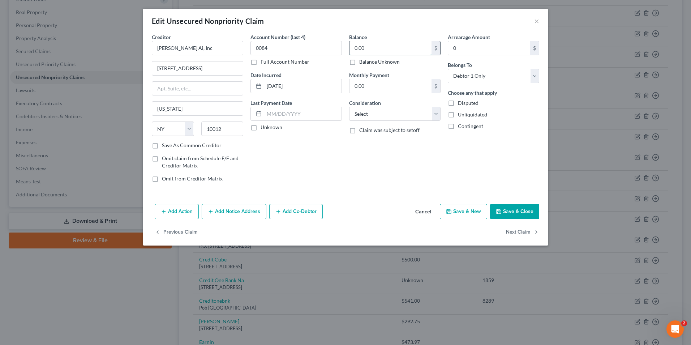
click at [363, 48] on input "0.00" at bounding box center [391, 48] width 82 height 14
paste input "108.99"
type input "108.99"
click at [529, 212] on button "Save & Close" at bounding box center [514, 211] width 49 height 15
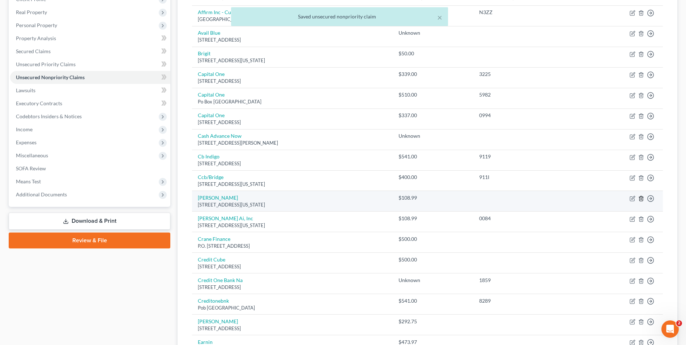
click at [642, 196] on icon "button" at bounding box center [640, 198] width 3 height 5
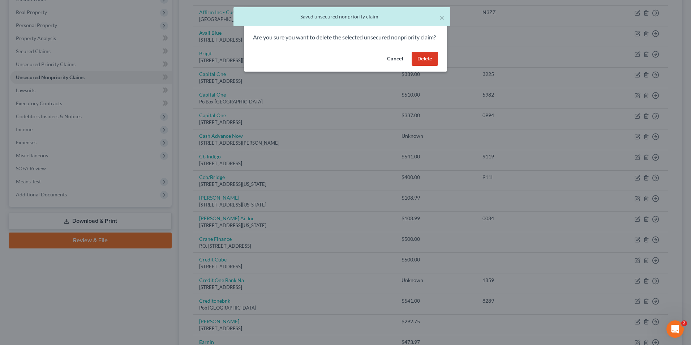
click at [433, 64] on button "Delete" at bounding box center [425, 59] width 26 height 14
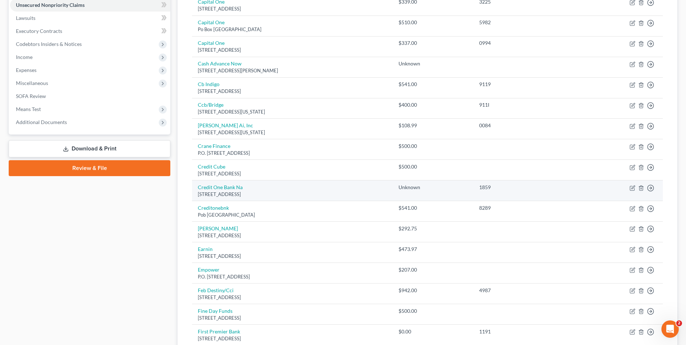
scroll to position [253, 0]
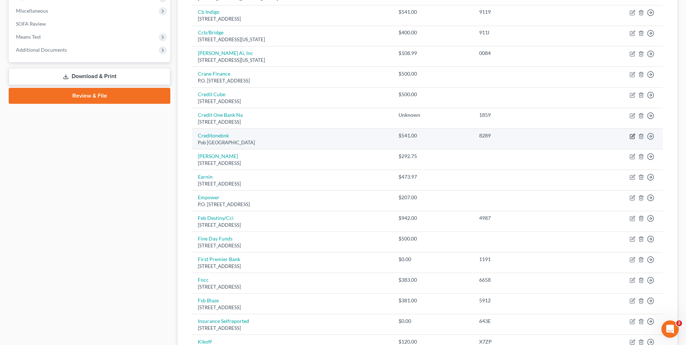
click at [632, 136] on icon "button" at bounding box center [632, 136] width 6 height 6
select select "31"
select select "2"
select select "0"
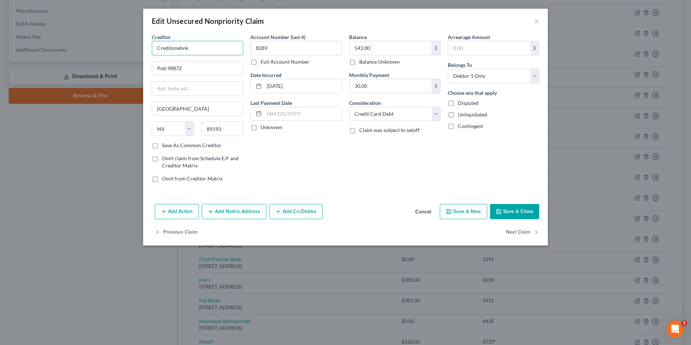
click at [198, 50] on input "Creditonebnk" at bounding box center [197, 48] width 91 height 14
click at [197, 50] on input "Creditonebnk" at bounding box center [197, 48] width 91 height 14
click at [164, 69] on input "Pob 98872" at bounding box center [197, 68] width 91 height 14
type input "Credit Box"
type input "Po Box 98872"
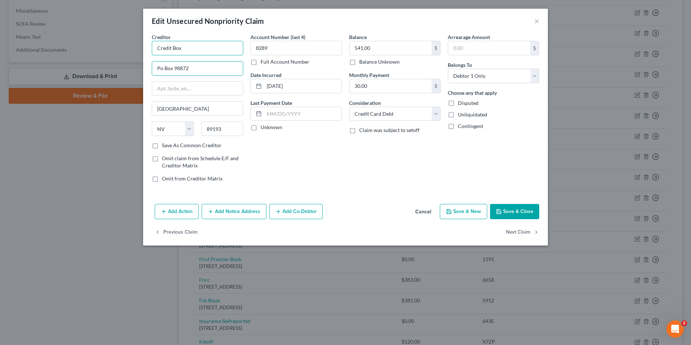
click at [199, 48] on input "Credit Box" at bounding box center [197, 48] width 91 height 14
click at [319, 162] on div "Account Number (last 4) 8289 Full Account Number Date Incurred [DATE] Last Paym…" at bounding box center [296, 110] width 99 height 155
type input "Credit Box Bank"
click at [207, 144] on label "Save As Common Creditor" at bounding box center [192, 145] width 60 height 7
click at [170, 144] on input "Save As Common Creditor" at bounding box center [167, 144] width 5 height 5
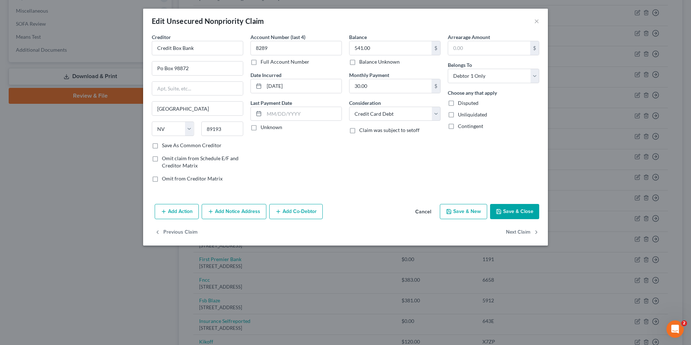
checkbox input "true"
click at [171, 49] on input "Credit Box Bank" at bounding box center [197, 48] width 91 height 14
drag, startPoint x: 183, startPoint y: 47, endPoint x: 252, endPoint y: 57, distance: 69.2
click at [252, 57] on div "Creditor * Creditone [GEOGRAPHIC_DATA] 98872 [GEOGRAPHIC_DATA] [US_STATE][GEOGR…" at bounding box center [345, 110] width 395 height 155
click at [208, 64] on div "[STREET_ADDRESS]" at bounding box center [195, 67] width 75 height 6
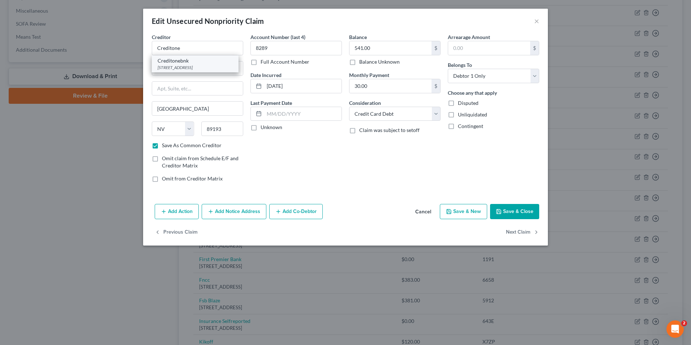
type input "Creditonebnk"
click at [511, 209] on button "Save & Close" at bounding box center [514, 211] width 49 height 15
checkbox input "false"
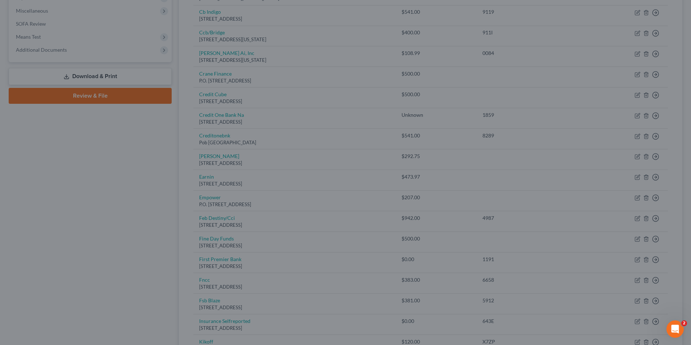
type input "0"
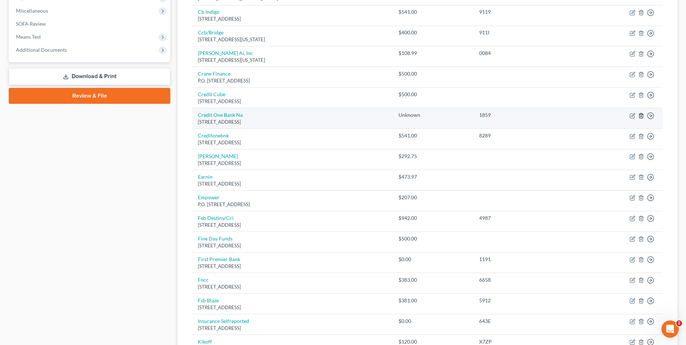
click at [640, 118] on icon "button" at bounding box center [641, 116] width 6 height 6
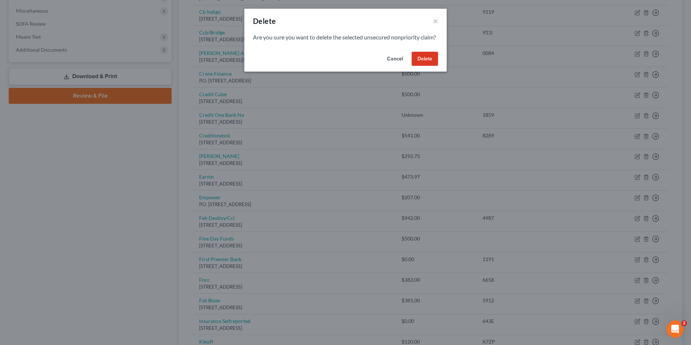
click at [422, 66] on button "Delete" at bounding box center [425, 59] width 26 height 14
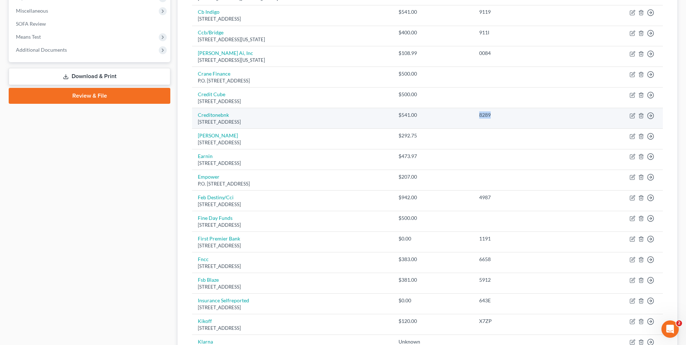
drag, startPoint x: 522, startPoint y: 116, endPoint x: 506, endPoint y: 112, distance: 17.1
click at [491, 116] on tr "Creditonebnk [GEOGRAPHIC_DATA] $541.00 8289 Move to D Move to E Move to G Move …" at bounding box center [427, 118] width 471 height 21
click at [507, 112] on div "8289" at bounding box center [525, 114] width 93 height 7
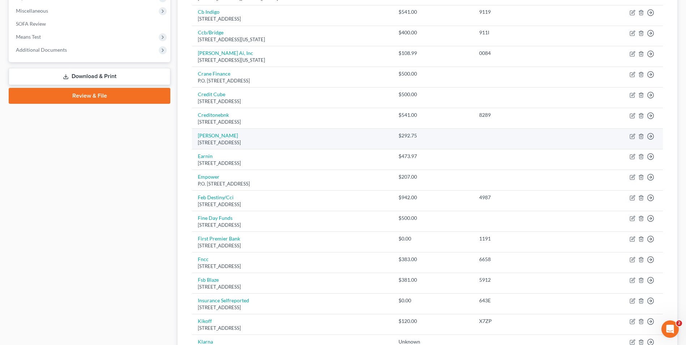
click at [459, 137] on div "$292.75" at bounding box center [432, 135] width 69 height 7
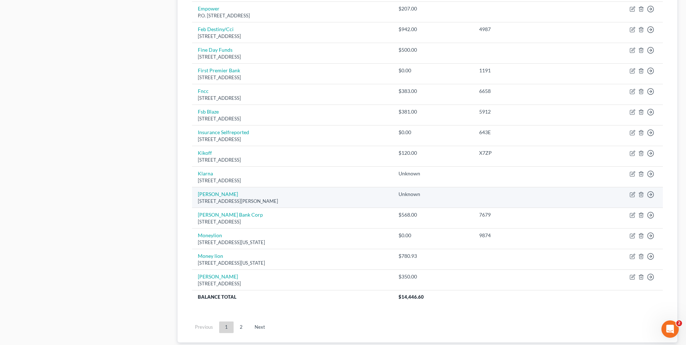
scroll to position [434, 0]
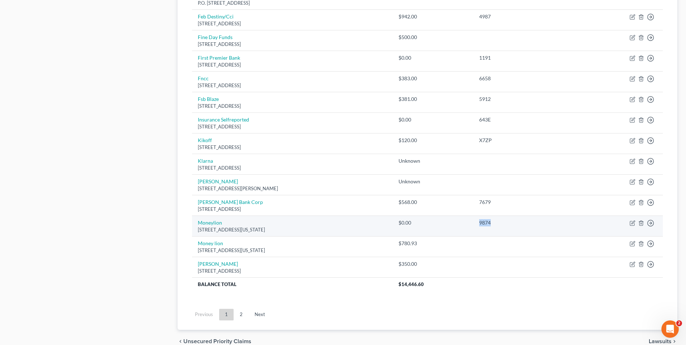
drag, startPoint x: 495, startPoint y: 220, endPoint x: 531, endPoint y: 223, distance: 37.0
click at [531, 223] on tr "Moneylion [STREET_ADDRESS][US_STATE] $0.00 9874 Move to D Move to E Move to G M…" at bounding box center [427, 225] width 471 height 21
copy tr "9874"
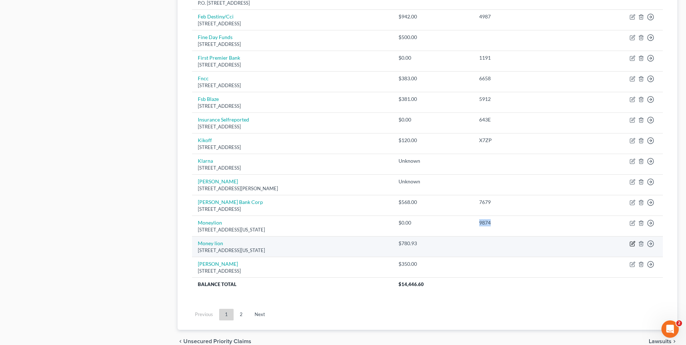
click at [634, 245] on icon "button" at bounding box center [632, 244] width 4 height 4
select select "35"
select select "0"
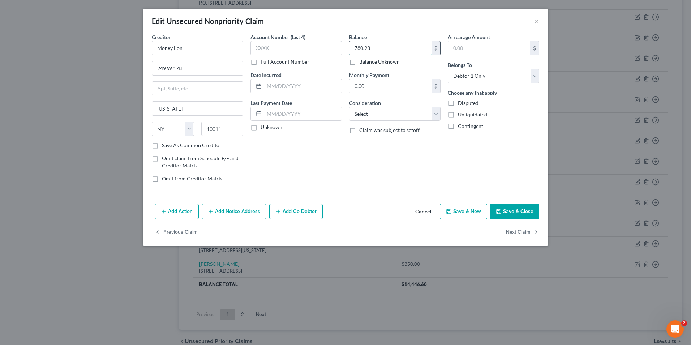
click at [374, 48] on input "780.93" at bounding box center [391, 48] width 82 height 14
click at [392, 151] on div "Balance 780.93 $ Balance Unknown Balance Undetermined 780.93 $ Balance Unknown …" at bounding box center [395, 110] width 99 height 155
click at [425, 208] on button "Cancel" at bounding box center [423, 212] width 27 height 14
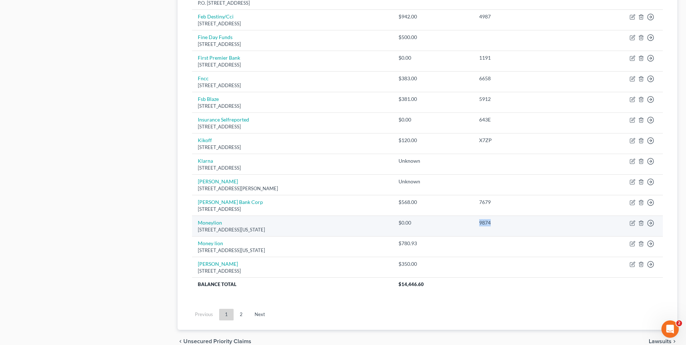
drag, startPoint x: 513, startPoint y: 219, endPoint x: 503, endPoint y: 222, distance: 11.1
click at [503, 222] on td "9874" at bounding box center [525, 225] width 104 height 21
copy div "9874"
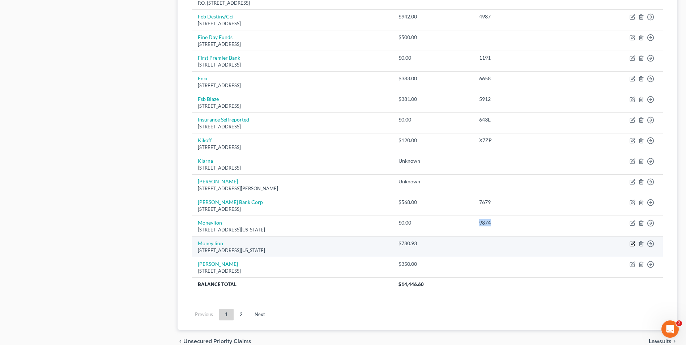
click at [631, 245] on icon "button" at bounding box center [632, 244] width 6 height 6
select select "35"
select select "0"
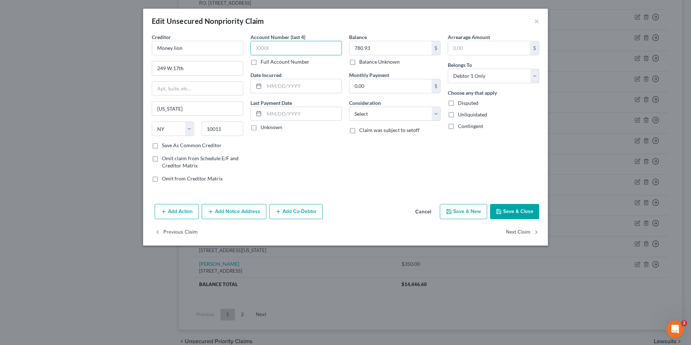
click at [335, 51] on input "text" at bounding box center [296, 48] width 91 height 14
paste input "9874"
type input "9874"
drag, startPoint x: 524, startPoint y: 210, endPoint x: 517, endPoint y: 199, distance: 12.2
click at [525, 210] on button "Save & Close" at bounding box center [514, 211] width 49 height 15
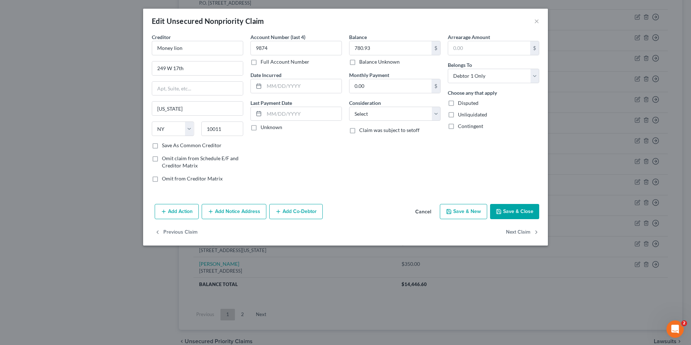
type input "0"
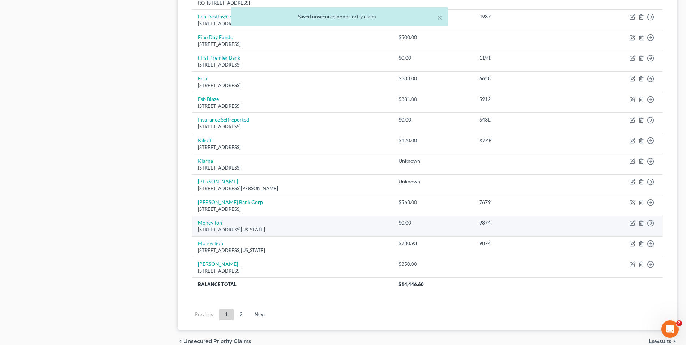
click at [644, 223] on td "Move to D Move to E Move to G Move to Notice Only" at bounding box center [619, 225] width 85 height 21
click at [642, 223] on icon "button" at bounding box center [641, 223] width 6 height 6
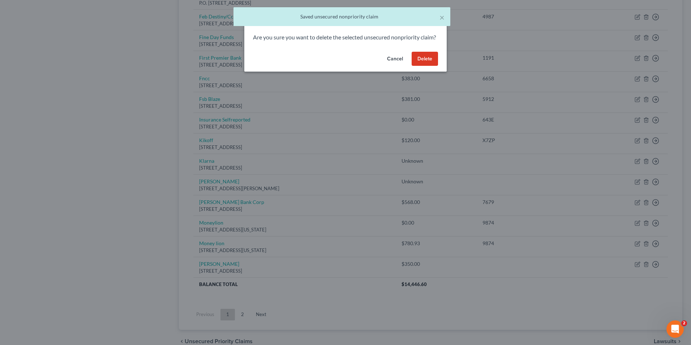
click at [422, 64] on button "Delete" at bounding box center [425, 59] width 26 height 14
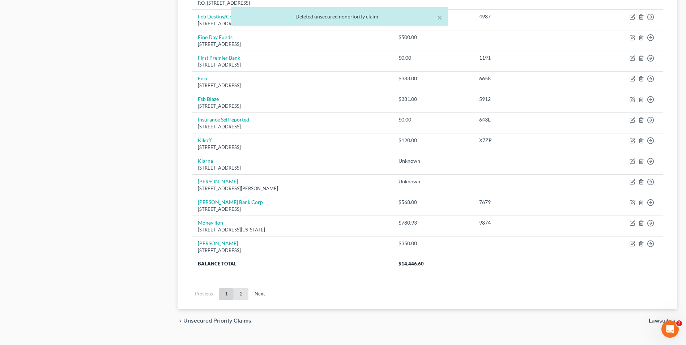
click at [240, 299] on link "2" at bounding box center [241, 294] width 14 height 12
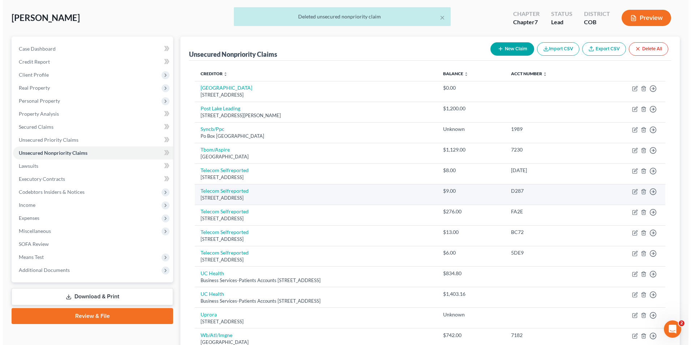
scroll to position [0, 0]
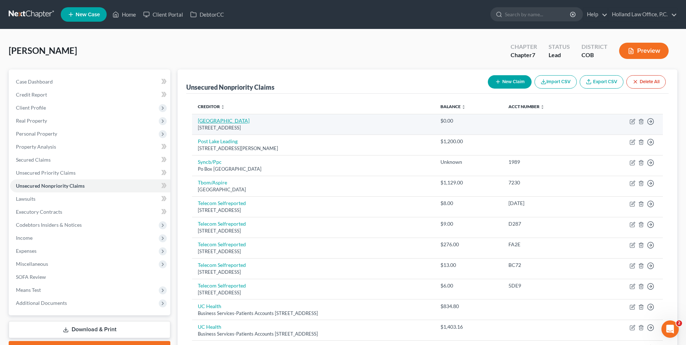
click at [246, 122] on link "[GEOGRAPHIC_DATA]" at bounding box center [224, 121] width 52 height 6
select select "50"
select select "14"
select select "0"
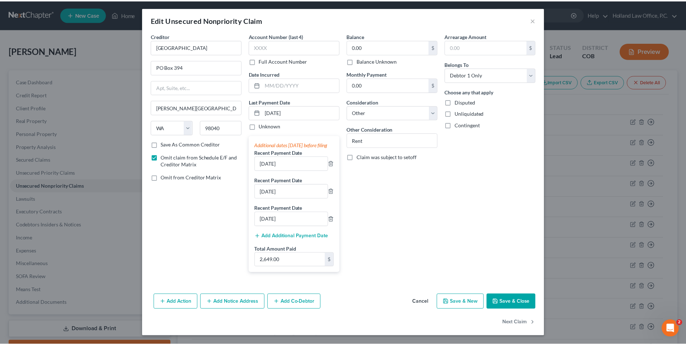
scroll to position [8, 0]
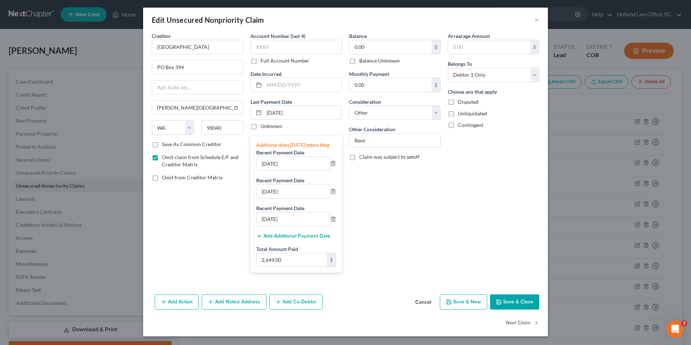
click at [522, 304] on button "Save & Close" at bounding box center [514, 301] width 49 height 15
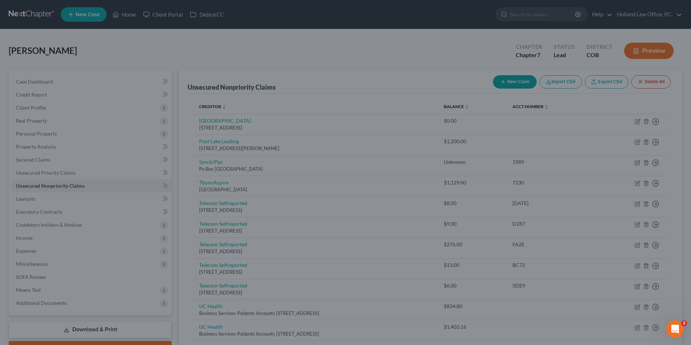
type input "0"
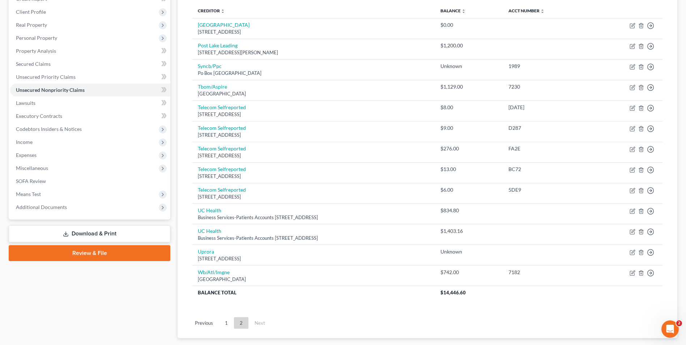
scroll to position [108, 0]
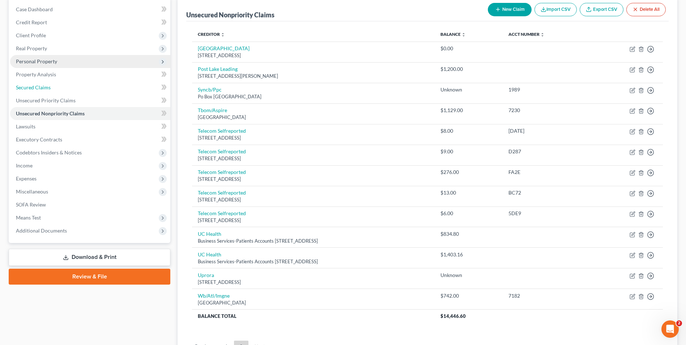
drag, startPoint x: 47, startPoint y: 89, endPoint x: 52, endPoint y: 90, distance: 5.5
click at [47, 89] on span "Secured Claims" at bounding box center [33, 87] width 35 height 6
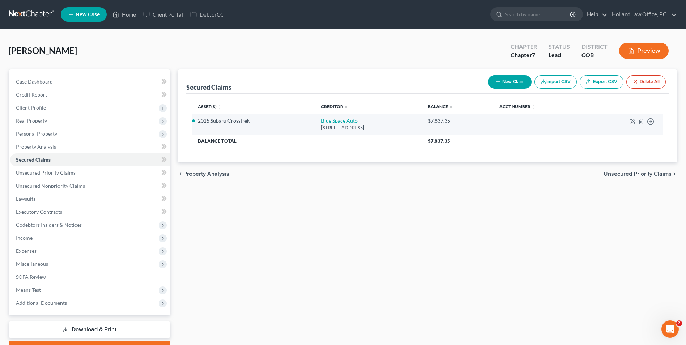
click at [329, 122] on link "Blue Space Auto" at bounding box center [339, 121] width 37 height 6
select select "5"
select select "4"
select select "0"
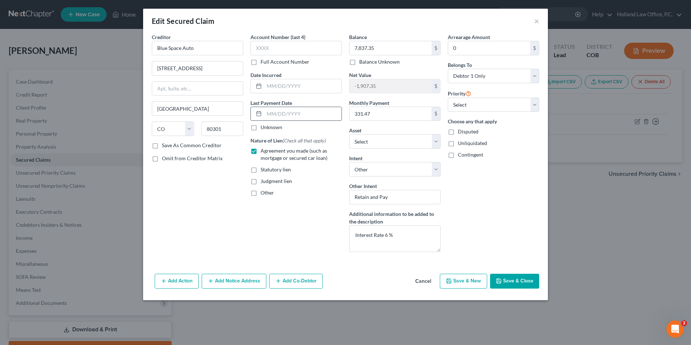
click at [281, 116] on input "text" at bounding box center [302, 114] width 77 height 14
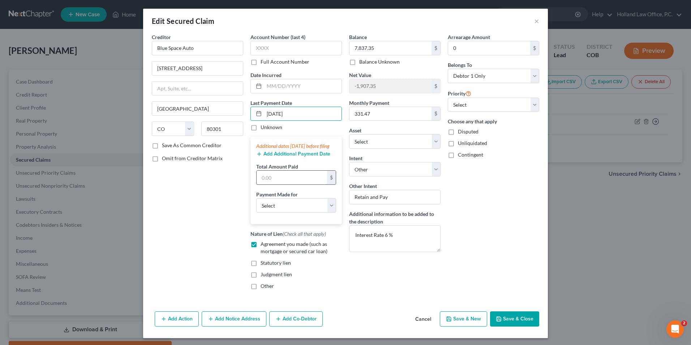
type input "[DATE]"
drag, startPoint x: 262, startPoint y: 183, endPoint x: 259, endPoint y: 181, distance: 3.9
click at [261, 183] on input "text" at bounding box center [292, 178] width 71 height 14
type input "331.47"
click at [171, 50] on input "Blue Space Auto" at bounding box center [197, 48] width 91 height 14
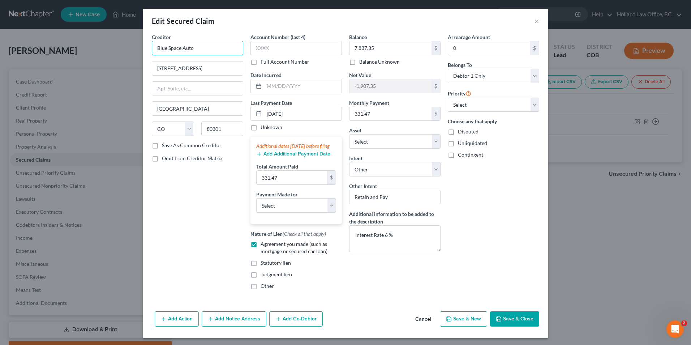
click at [171, 49] on input "Blue Space Auto" at bounding box center [197, 48] width 91 height 14
type input "Blue Spruce Auto"
click at [483, 233] on div "Arrearage Amount 0 $ Belongs To * Select Debtor 1 Only Debtor 2 Only Debtor 1 A…" at bounding box center [493, 164] width 99 height 262
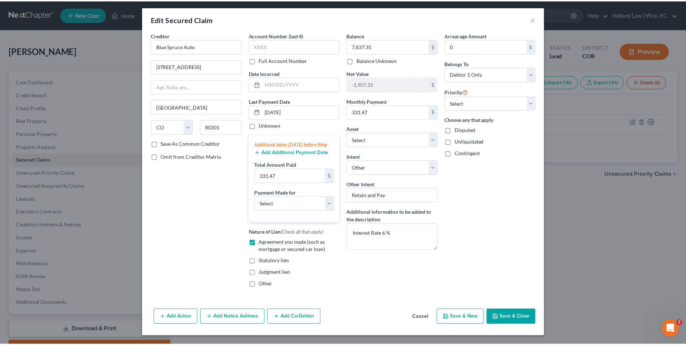
scroll to position [9, 0]
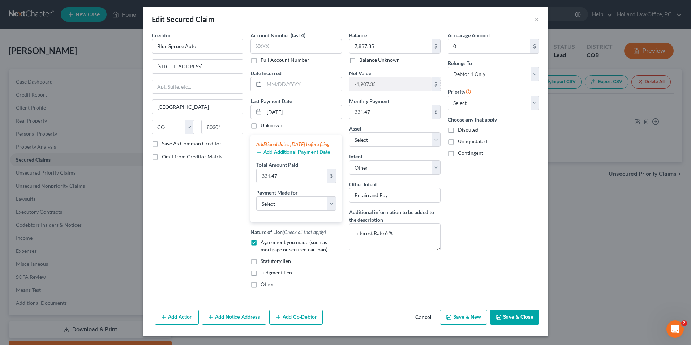
click at [529, 316] on button "Save & Close" at bounding box center [514, 316] width 49 height 15
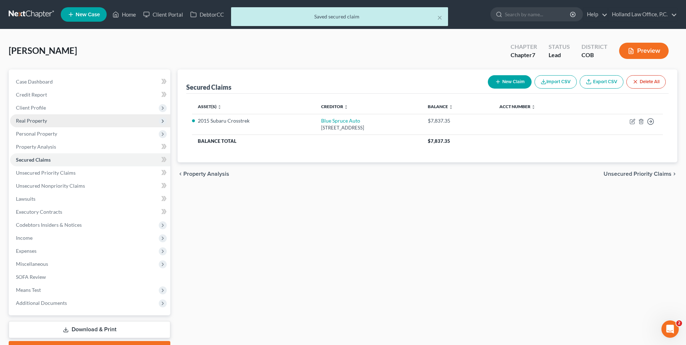
click at [50, 119] on span "Real Property" at bounding box center [90, 120] width 160 height 13
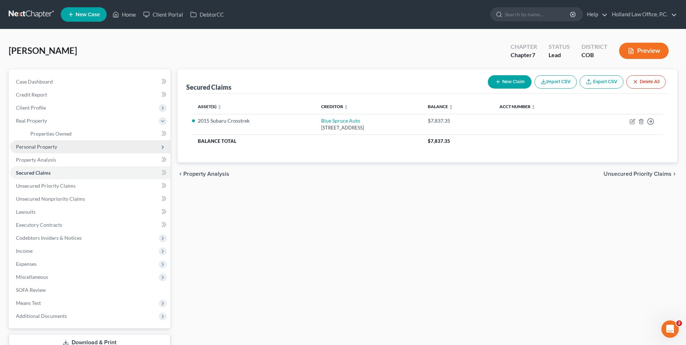
click at [51, 150] on span "Personal Property" at bounding box center [90, 146] width 160 height 13
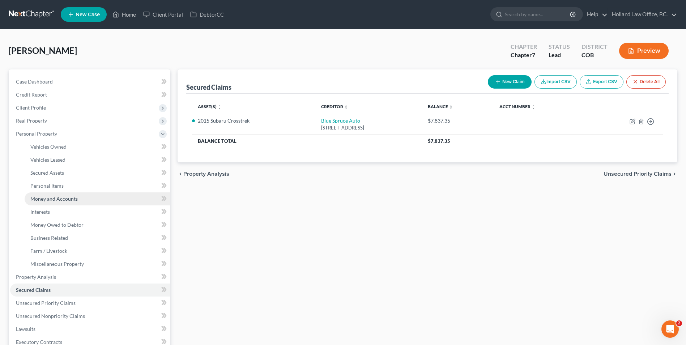
click at [56, 203] on link "Money and Accounts" at bounding box center [98, 198] width 146 height 13
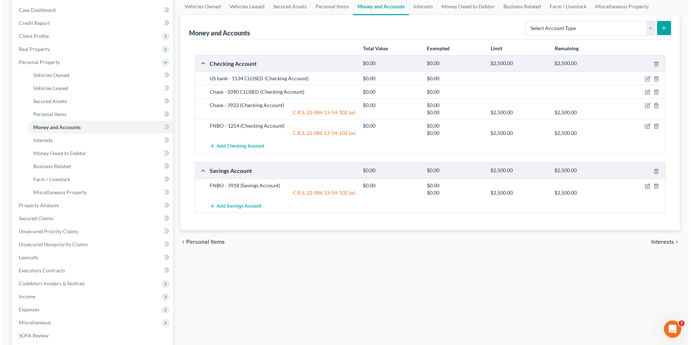
scroll to position [72, 0]
click at [643, 104] on icon "button" at bounding box center [645, 105] width 6 height 6
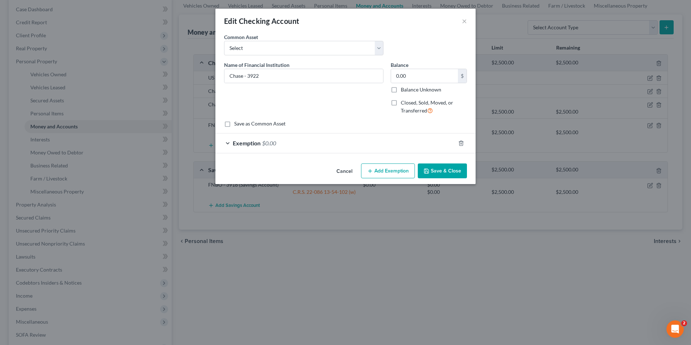
click at [401, 103] on label "Closed, Sold, Moved, or Transferred" at bounding box center [434, 107] width 66 height 16
click at [404, 103] on input "Closed, Sold, Moved, or Transferred" at bounding box center [406, 101] width 5 height 5
checkbox input "true"
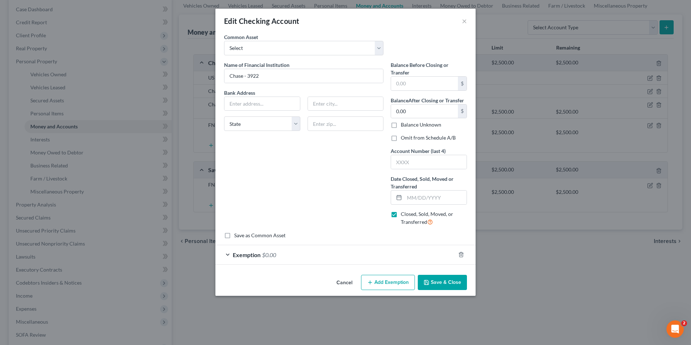
click at [401, 134] on label "Omit from Schedule A/B" at bounding box center [428, 137] width 55 height 7
click at [404, 134] on input "Omit from Schedule A/B" at bounding box center [406, 136] width 5 height 5
checkbox input "true"
click at [417, 197] on input "text" at bounding box center [436, 198] width 62 height 14
type input "[DATE]"
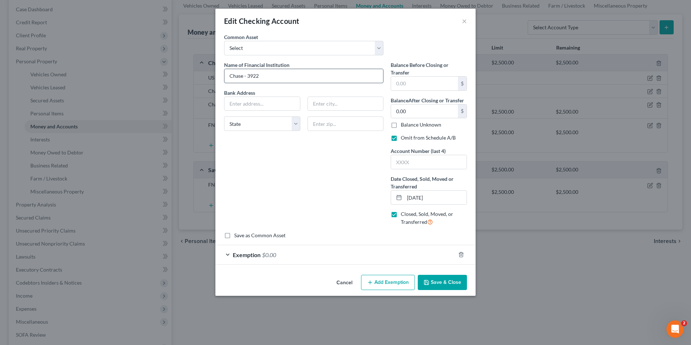
click at [251, 76] on input "Chase - 3922" at bounding box center [304, 76] width 159 height 14
click at [412, 169] on div at bounding box center [429, 162] width 76 height 14
click at [411, 165] on input "text" at bounding box center [429, 162] width 76 height 14
paste input "3922"
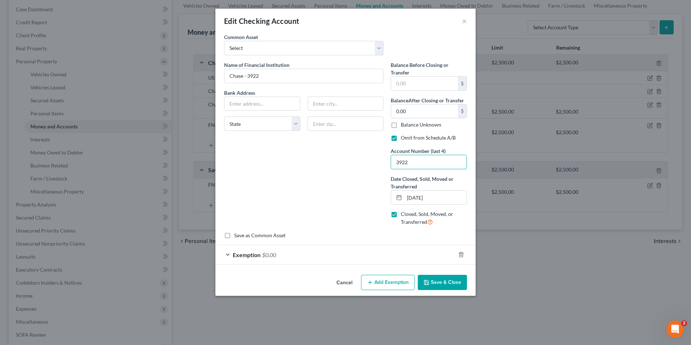
type input "3922"
click at [244, 108] on input "text" at bounding box center [263, 104] width 76 height 14
click at [260, 107] on input "text" at bounding box center [263, 104] width 76 height 14
click at [242, 104] on input "PO Bix 78420" at bounding box center [263, 104] width 76 height 14
type input "PO Box 78420"
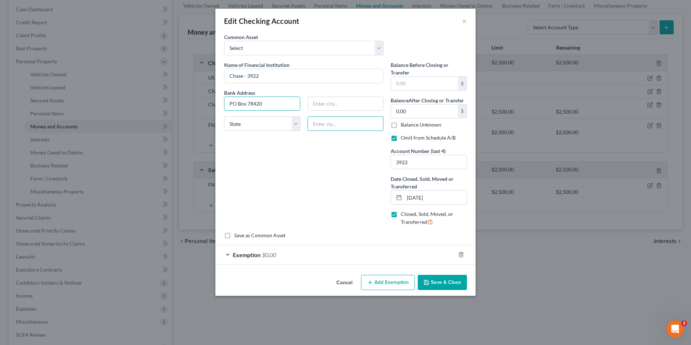
click at [334, 124] on input "text" at bounding box center [346, 123] width 76 height 14
type input "85062-8420"
click at [325, 132] on div "Bank Address [GEOGRAPHIC_DATA][US_STATE] CA CO [GEOGRAPHIC_DATA] [GEOGRAPHIC_DA…" at bounding box center [304, 113] width 167 height 48
click at [268, 124] on select "State [US_STATE] AK AR AZ CA CO CT DE DC [GEOGRAPHIC_DATA] [GEOGRAPHIC_DATA] GU…" at bounding box center [262, 123] width 76 height 14
select select "3"
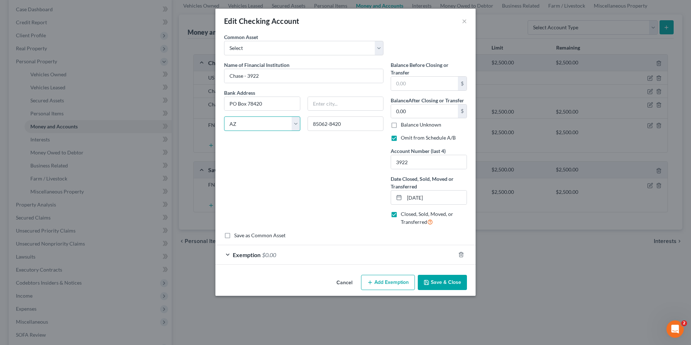
click at [224, 116] on select "State [US_STATE] AK AR AZ CA CO CT DE DC [GEOGRAPHIC_DATA] [GEOGRAPHIC_DATA] GU…" at bounding box center [262, 123] width 76 height 14
click at [326, 100] on input "text" at bounding box center [346, 104] width 76 height 14
click at [348, 104] on input "Phoeniz" at bounding box center [346, 104] width 76 height 14
type input "Phoenix"
click at [329, 190] on div "Name of Financial Institution * Chase - 3922 Bank Address [GEOGRAPHIC_DATA][US_…" at bounding box center [304, 146] width 167 height 171
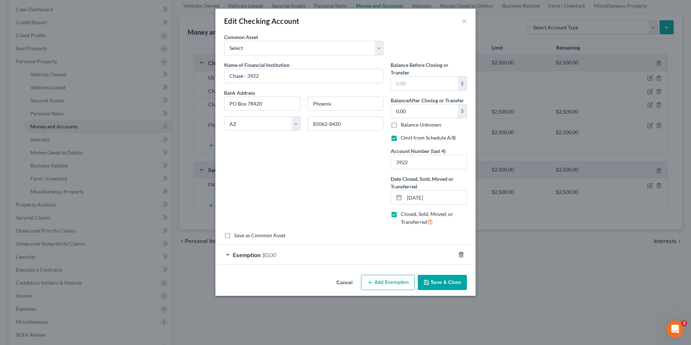
click at [463, 256] on icon "button" at bounding box center [461, 254] width 3 height 5
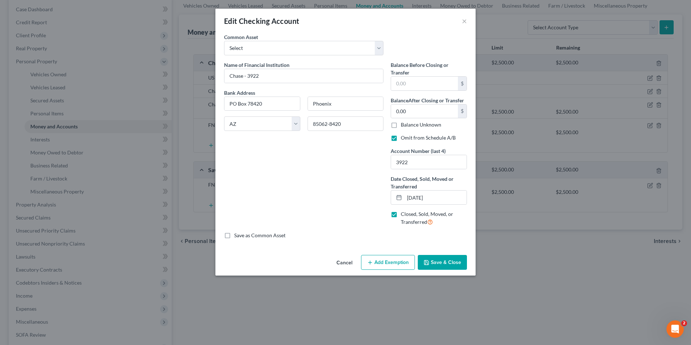
click at [449, 262] on button "Save & Close" at bounding box center [442, 262] width 49 height 15
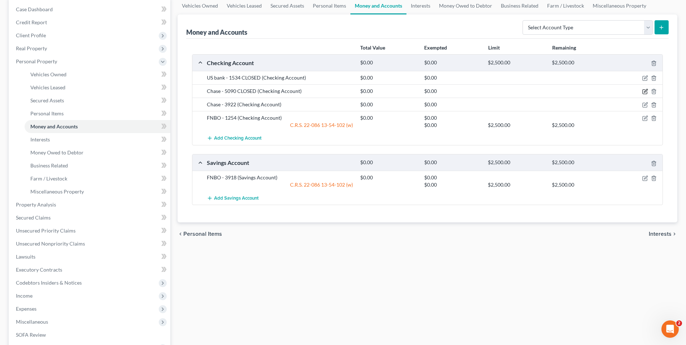
click at [645, 91] on icon "button" at bounding box center [645, 90] width 3 height 3
select select "3"
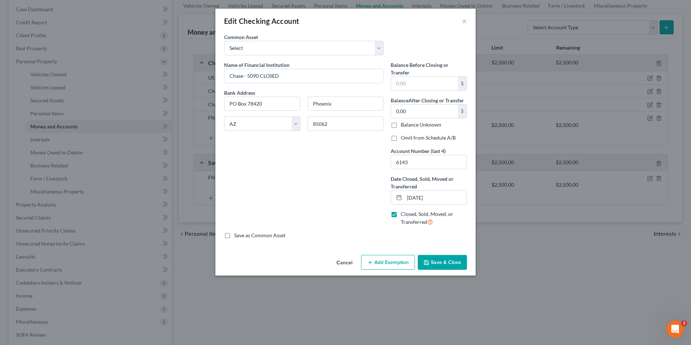
click at [401, 138] on label "Omit from Schedule A/B" at bounding box center [428, 137] width 55 height 7
click at [404, 138] on input "Omit from Schedule A/B" at bounding box center [406, 136] width 5 height 5
checkbox input "true"
click at [450, 262] on button "Save & Close" at bounding box center [442, 262] width 49 height 15
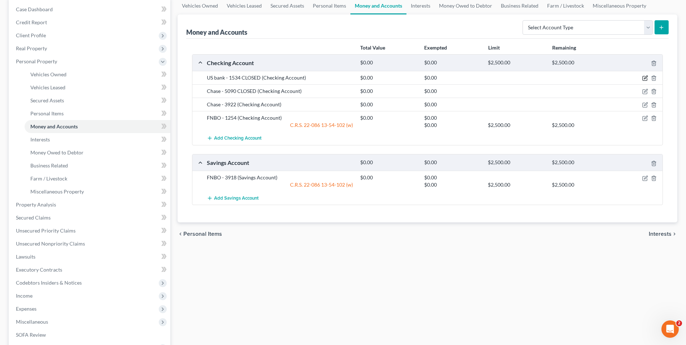
click at [645, 78] on icon "button" at bounding box center [645, 78] width 6 height 6
select select "26"
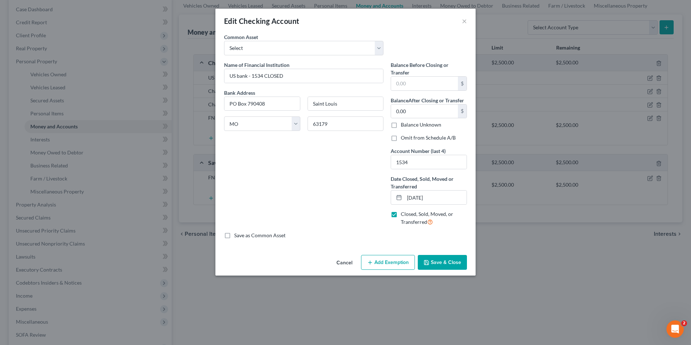
click at [401, 137] on label "Omit from Schedule A/B" at bounding box center [428, 137] width 55 height 7
click at [404, 137] on input "Omit from Schedule A/B" at bounding box center [406, 136] width 5 height 5
checkbox input "true"
click at [435, 272] on div "Cancel Add Exemption Save & Close" at bounding box center [345, 264] width 260 height 24
click at [447, 259] on button "Save & Close" at bounding box center [442, 262] width 49 height 15
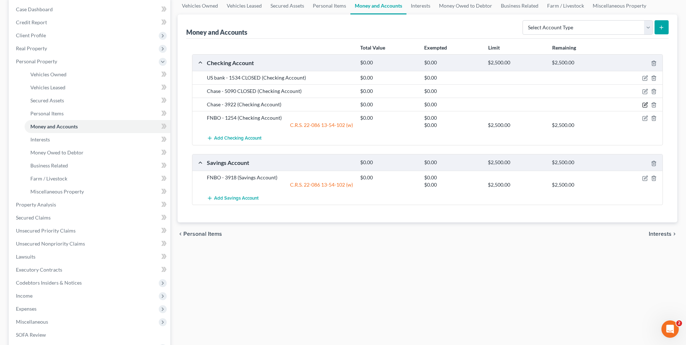
click at [647, 104] on icon "button" at bounding box center [645, 104] width 3 height 3
select select "3"
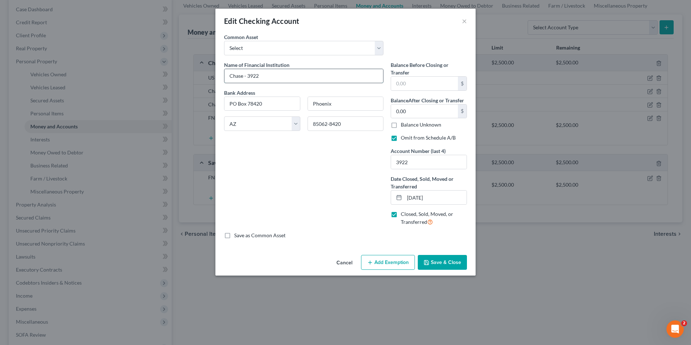
click at [242, 78] on input "Chase - 3922" at bounding box center [304, 76] width 159 height 14
click at [244, 77] on input "Chase - 3922" at bounding box center [304, 76] width 159 height 14
type input "Chase CLOSED - 3922"
click at [444, 259] on button "Save & Close" at bounding box center [442, 262] width 49 height 15
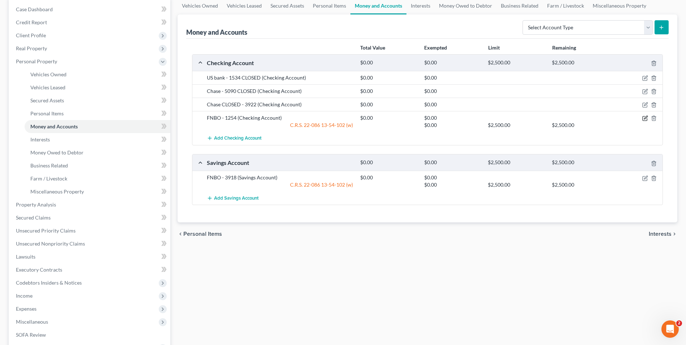
click at [643, 118] on icon "button" at bounding box center [645, 118] width 6 height 6
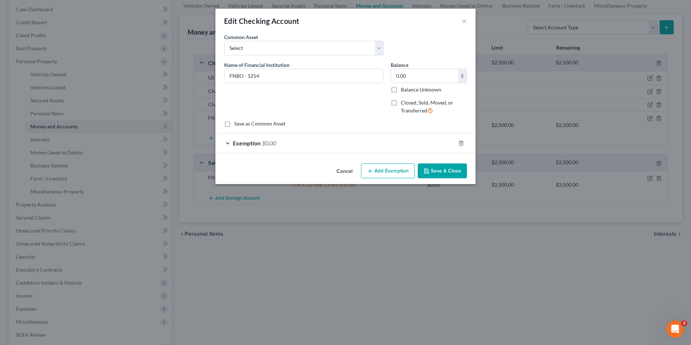
click at [422, 83] on div "0.00 $ Balance Unknown" at bounding box center [429, 81] width 76 height 25
click at [424, 79] on input "0.00" at bounding box center [424, 76] width 67 height 14
type input "5.22"
click at [290, 139] on div "Exemption $0.00" at bounding box center [335, 142] width 240 height 19
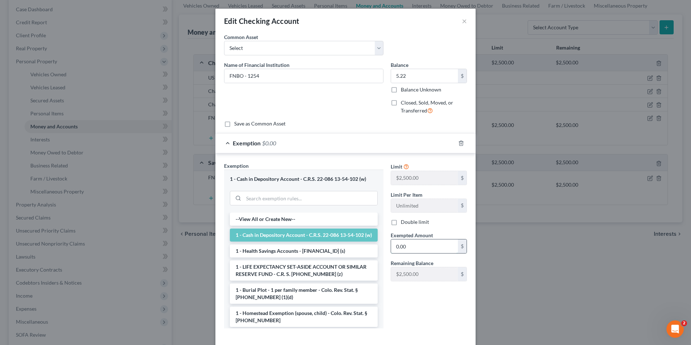
click at [393, 245] on input "0.00" at bounding box center [424, 246] width 67 height 14
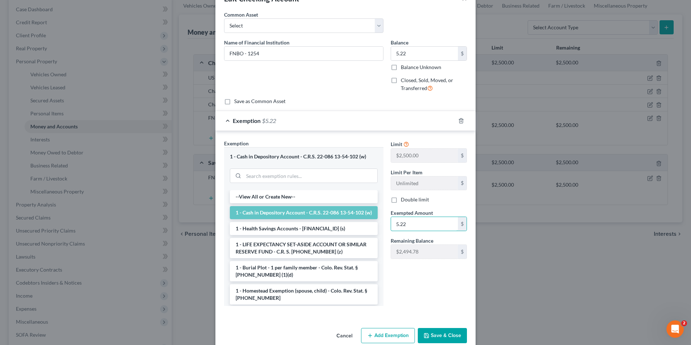
scroll to position [35, 0]
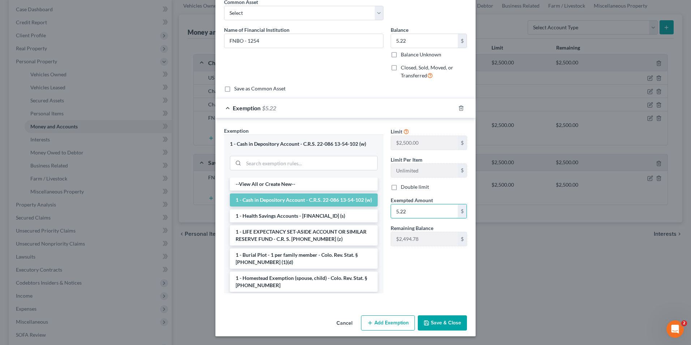
type input "5.22"
click at [450, 319] on button "Save & Close" at bounding box center [442, 322] width 49 height 15
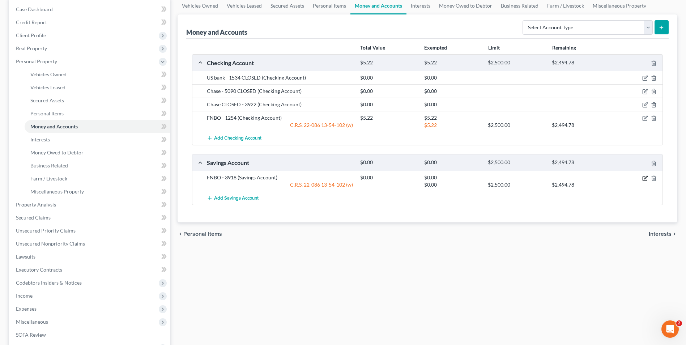
click at [643, 179] on icon "button" at bounding box center [645, 178] width 6 height 6
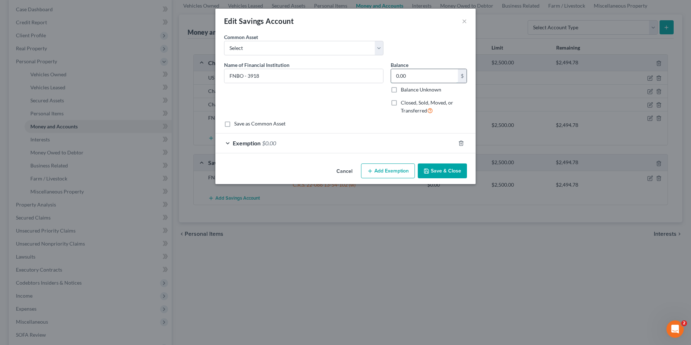
click at [412, 77] on input "0.00" at bounding box center [424, 76] width 67 height 14
type input "0.95"
drag, startPoint x: 367, startPoint y: 143, endPoint x: 431, endPoint y: 197, distance: 84.4
click at [368, 143] on div "Exemption $0.00" at bounding box center [335, 142] width 240 height 19
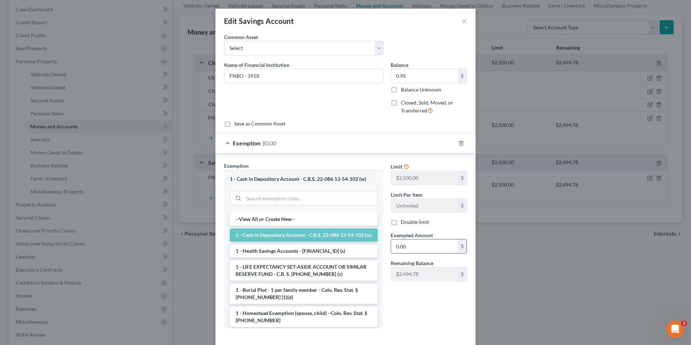
click at [410, 247] on input "0.00" at bounding box center [424, 246] width 67 height 14
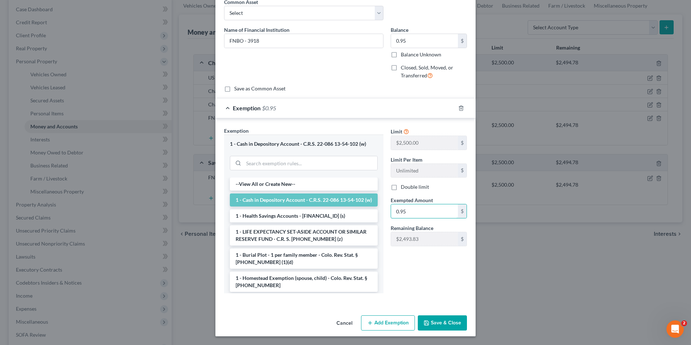
type input "0.95"
click at [444, 324] on button "Save & Close" at bounding box center [442, 322] width 49 height 15
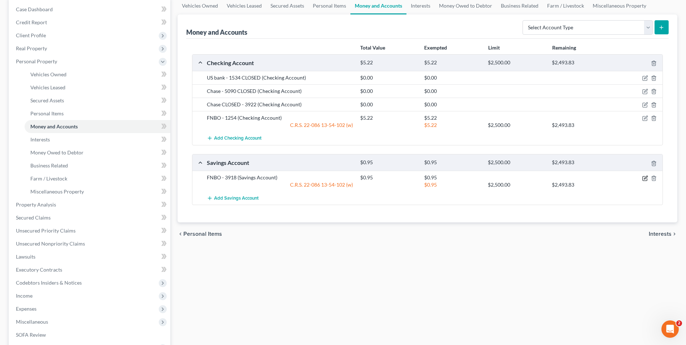
click at [644, 179] on icon "button" at bounding box center [645, 178] width 6 height 6
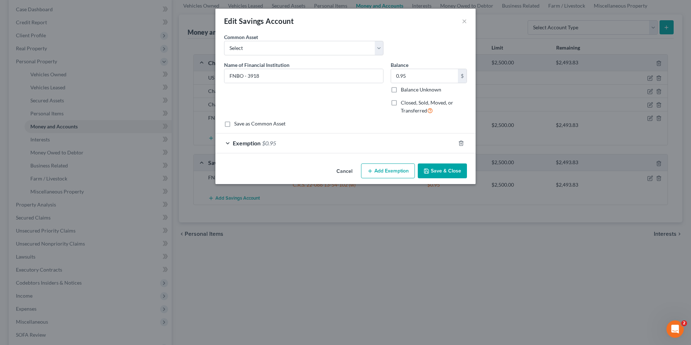
click at [386, 146] on div "Exemption $0.95" at bounding box center [335, 142] width 240 height 19
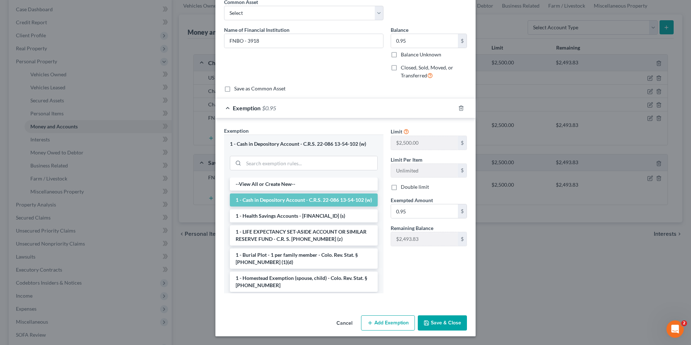
click at [436, 322] on button "Save & Close" at bounding box center [442, 322] width 49 height 15
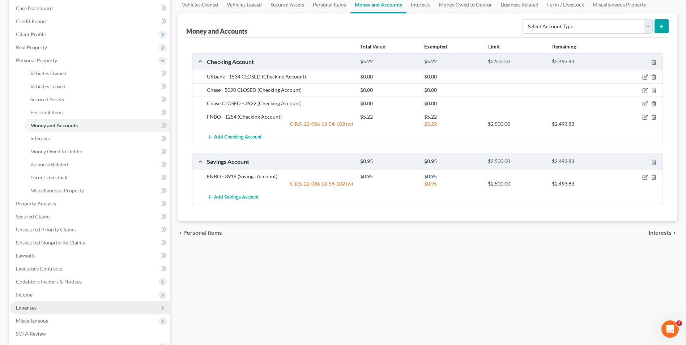
scroll to position [108, 0]
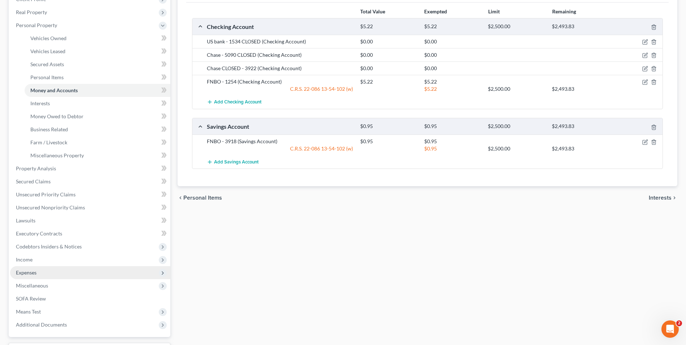
click at [47, 274] on span "Expenses" at bounding box center [90, 272] width 160 height 13
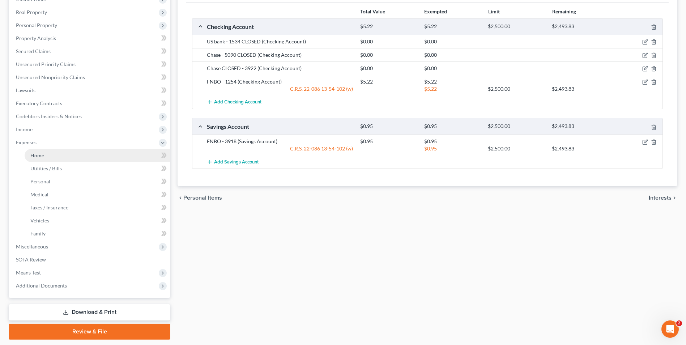
click at [43, 152] on span "Home" at bounding box center [37, 155] width 14 height 6
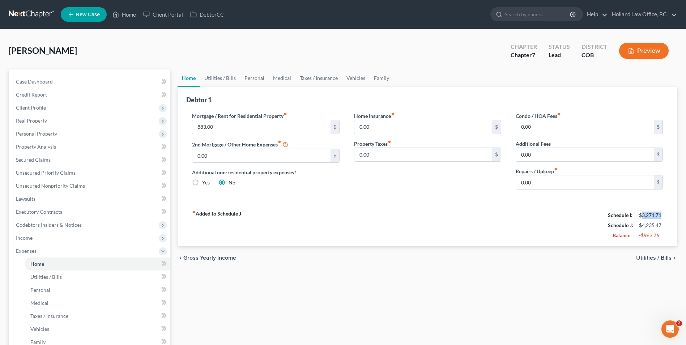
drag, startPoint x: 642, startPoint y: 217, endPoint x: 661, endPoint y: 215, distance: 18.9
click at [666, 216] on div "$3,271.71" at bounding box center [650, 215] width 31 height 7
click at [661, 215] on div "$3,271.71" at bounding box center [651, 215] width 24 height 7
drag, startPoint x: 641, startPoint y: 226, endPoint x: 671, endPoint y: 228, distance: 29.7
click at [671, 228] on div "Debtor 1 Mortgage / Rent for Residential Property fiber_manual_record 883.00 $ …" at bounding box center [428, 166] width 500 height 159
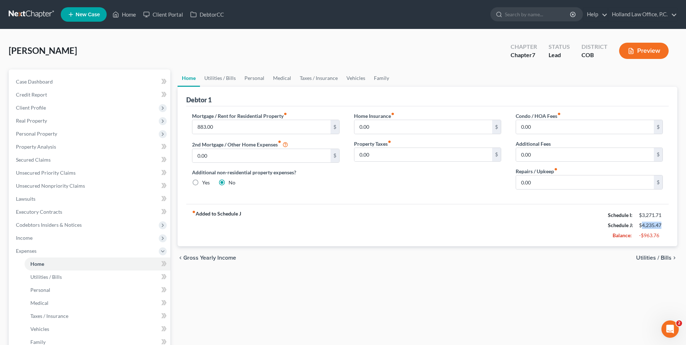
click at [666, 227] on div "$4,235.47" at bounding box center [650, 225] width 31 height 7
click at [220, 80] on link "Utilities / Bills" at bounding box center [220, 77] width 40 height 17
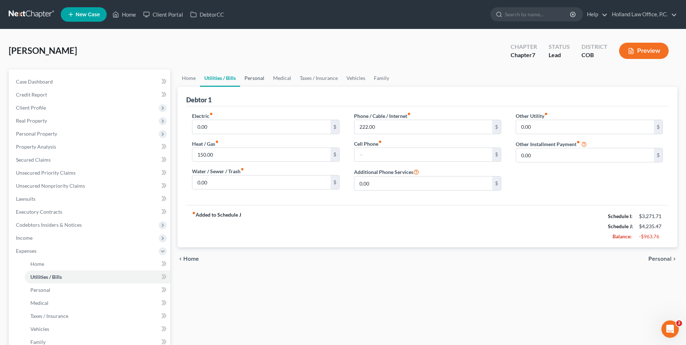
click at [253, 74] on link "Personal" at bounding box center [254, 77] width 29 height 17
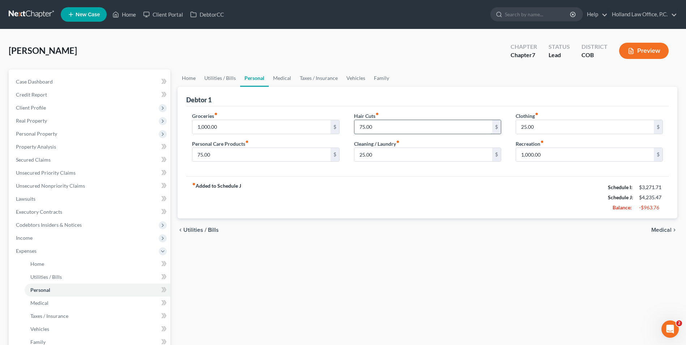
click at [379, 120] on input "75.00" at bounding box center [423, 127] width 138 height 14
type input "0.00"
click at [563, 150] on input "1,000.00" at bounding box center [585, 155] width 138 height 14
click at [564, 151] on input "1,000.00" at bounding box center [585, 155] width 138 height 14
click at [268, 129] on input "1,000.00" at bounding box center [261, 127] width 138 height 14
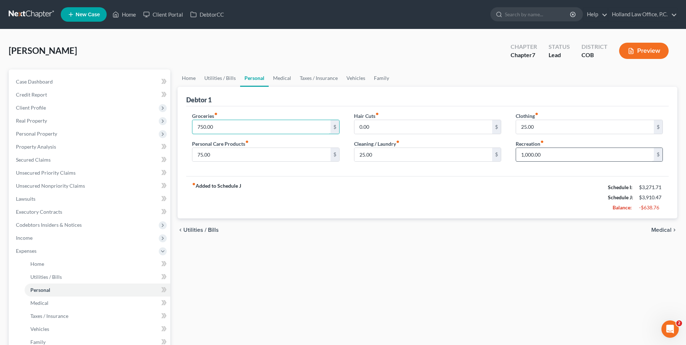
type input "750.00"
click at [556, 150] on input "1,000.00" at bounding box center [585, 155] width 138 height 14
type input "500.00"
click at [542, 127] on input "25.00" at bounding box center [585, 127] width 138 height 14
type input "120.00"
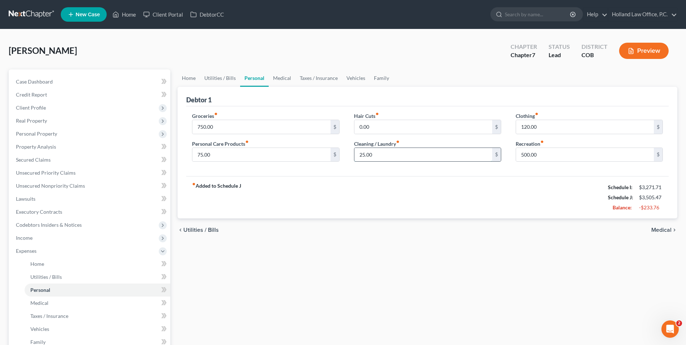
click at [427, 157] on input "25.00" at bounding box center [423, 155] width 138 height 14
click at [353, 77] on link "Vehicles" at bounding box center [355, 77] width 27 height 17
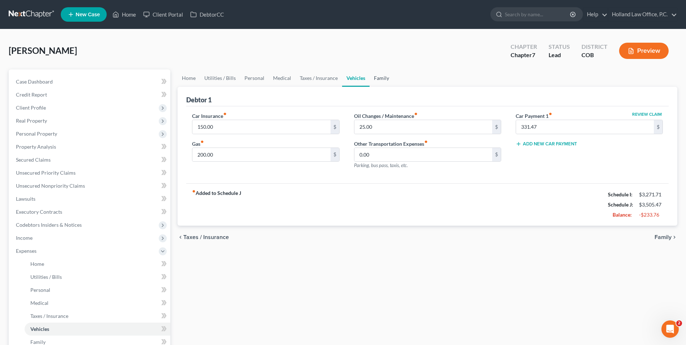
click at [387, 80] on link "Family" at bounding box center [382, 77] width 24 height 17
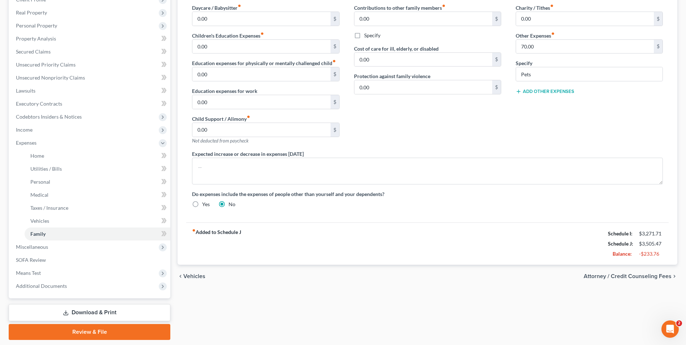
scroll to position [108, 0]
click at [202, 207] on label "Yes" at bounding box center [206, 203] width 8 height 7
click at [205, 205] on input "Yes" at bounding box center [207, 202] width 5 height 5
radio input "true"
click at [229, 203] on label "No" at bounding box center [232, 203] width 7 height 7
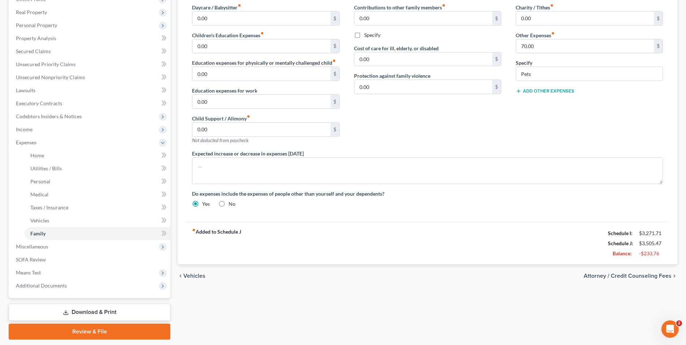
click at [231, 203] on input "No" at bounding box center [233, 202] width 5 height 5
radio input "true"
radio input "false"
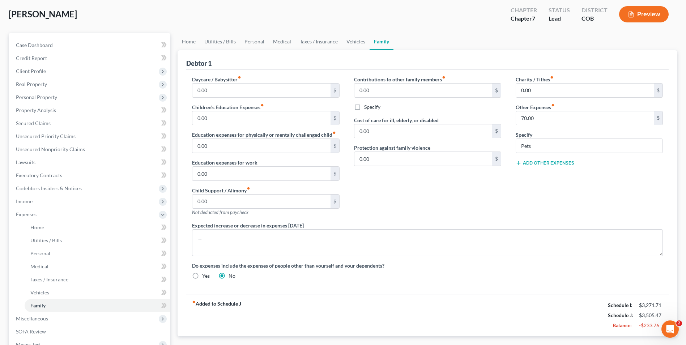
scroll to position [0, 0]
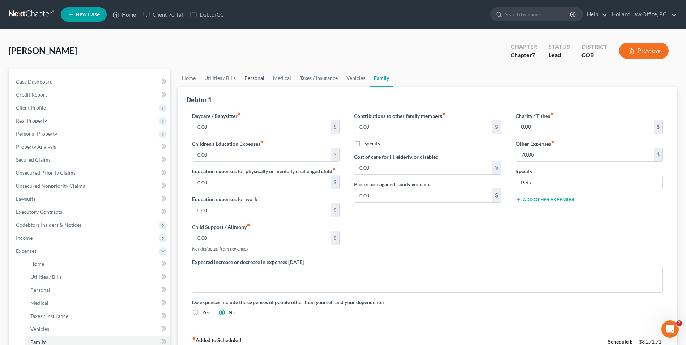
drag, startPoint x: 249, startPoint y: 75, endPoint x: 267, endPoint y: 82, distance: 19.0
click at [249, 75] on link "Personal" at bounding box center [254, 77] width 29 height 17
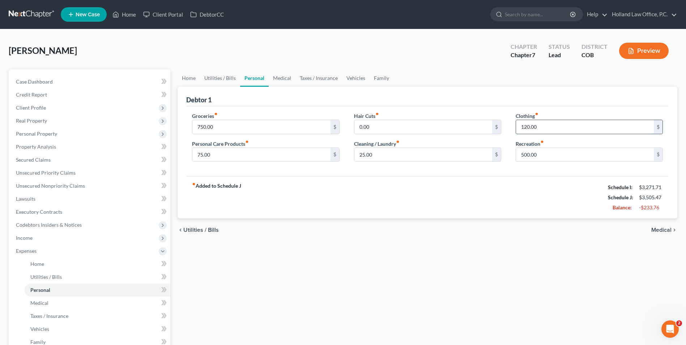
click at [546, 128] on input "120.00" at bounding box center [585, 127] width 138 height 14
type input "25.00"
click at [542, 154] on input "500.00" at bounding box center [585, 155] width 138 height 14
click at [257, 157] on input "75.00" at bounding box center [261, 155] width 138 height 14
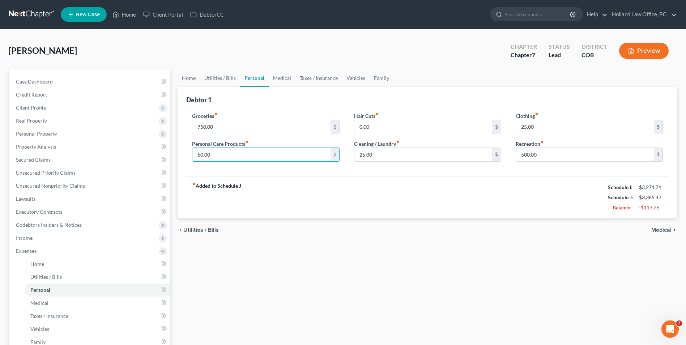
type input "50.00"
click at [338, 187] on div "fiber_manual_record Added to Schedule J Schedule I: $3,271.71 Schedule J: $3,38…" at bounding box center [427, 197] width 482 height 42
click at [287, 80] on link "Medical" at bounding box center [282, 77] width 27 height 17
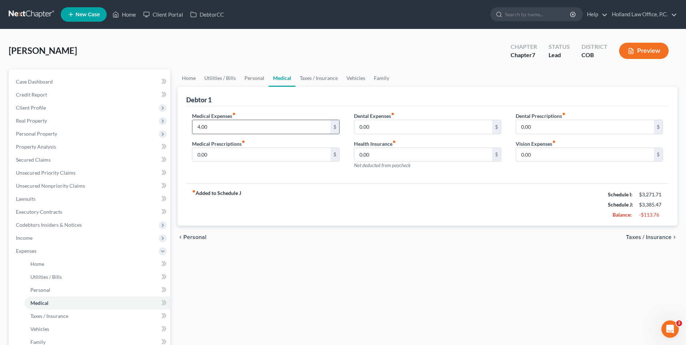
click at [241, 124] on input "4.00" at bounding box center [261, 127] width 138 height 14
type input "1"
type input "0.0"
click at [325, 75] on link "Taxes / Insurance" at bounding box center [318, 77] width 47 height 17
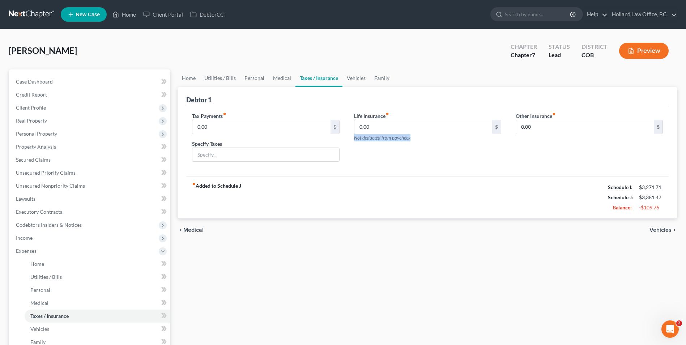
drag, startPoint x: 350, startPoint y: 136, endPoint x: 409, endPoint y: 141, distance: 59.1
click at [409, 141] on div "Life Insurance fiber_manual_record 0.00 $ Not deducted from paycheck" at bounding box center [428, 140] width 162 height 56
click at [409, 141] on div "Life Insurance fiber_manual_record 0.00 $ Not deducted from paycheck" at bounding box center [427, 126] width 147 height 29
click at [354, 78] on link "Vehicles" at bounding box center [355, 77] width 27 height 17
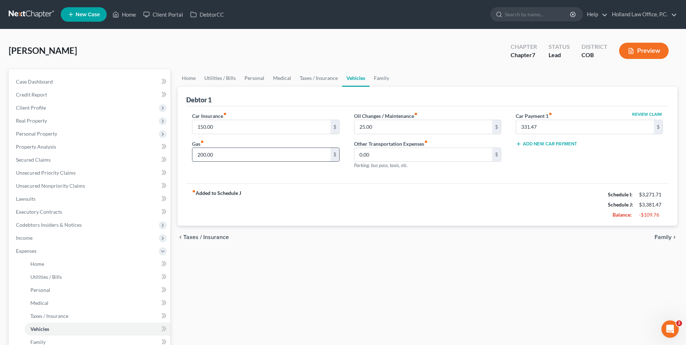
click at [294, 156] on input "200.00" at bounding box center [261, 155] width 138 height 14
type input "80.00"
click at [441, 188] on div "fiber_manual_record Added to Schedule J Schedule I: $3,271.71 Schedule J: $3,26…" at bounding box center [427, 204] width 482 height 42
click at [382, 84] on link "Family" at bounding box center [382, 77] width 24 height 17
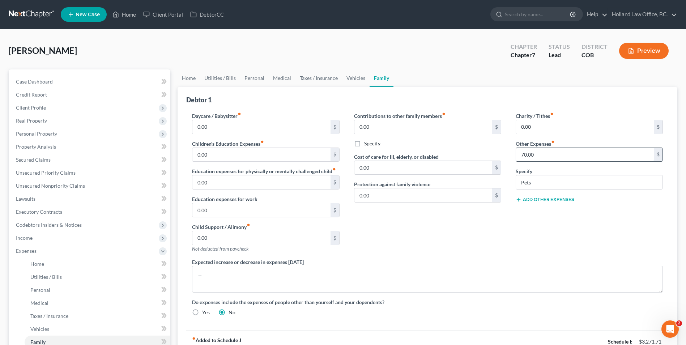
click at [555, 156] on input "70.00" at bounding box center [585, 155] width 138 height 14
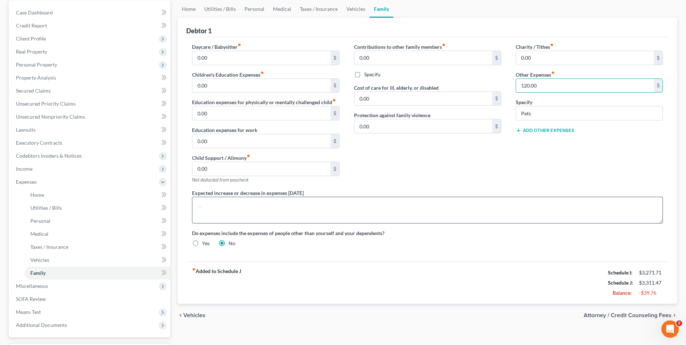
scroll to position [72, 0]
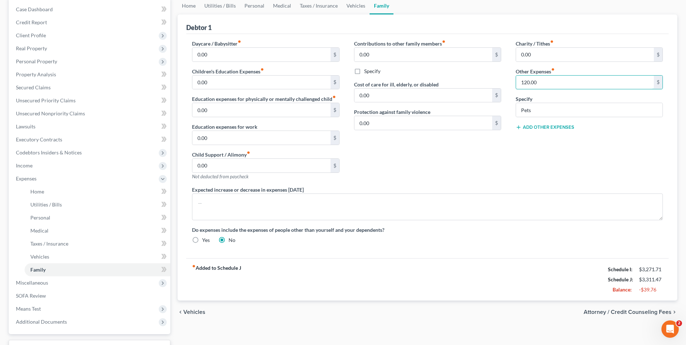
type input "120.00"
drag, startPoint x: 665, startPoint y: 290, endPoint x: 672, endPoint y: 290, distance: 7.6
click at [672, 290] on div "Debtor 1 Daycare / Babysitter fiber_manual_record 0.00 $ Children's Education E…" at bounding box center [428, 157] width 500 height 286
click at [665, 290] on div "-$39.76" at bounding box center [650, 289] width 31 height 7
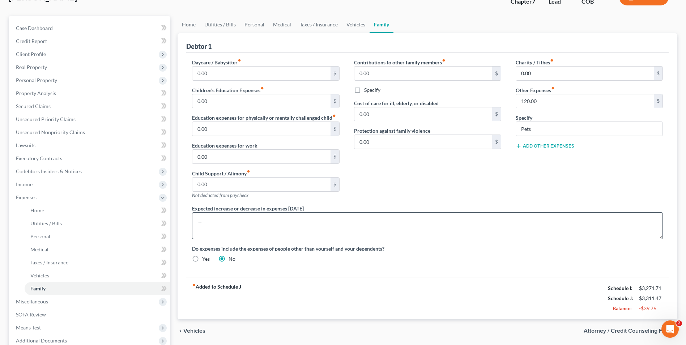
scroll to position [36, 0]
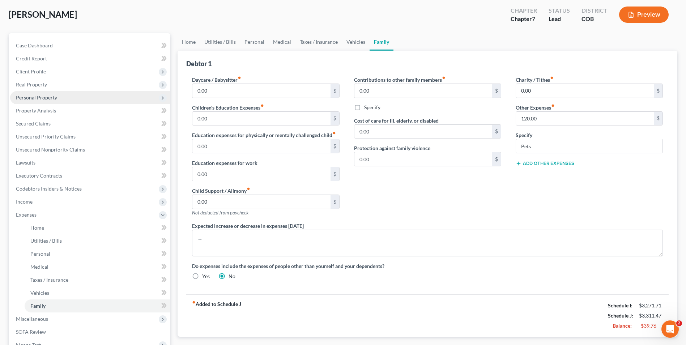
click at [39, 101] on span "Personal Property" at bounding box center [90, 97] width 160 height 13
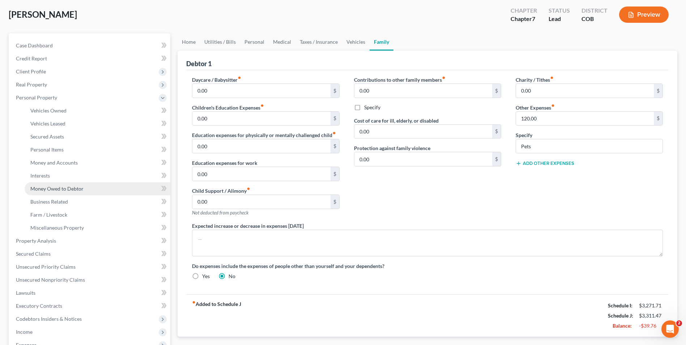
click at [50, 186] on span "Money Owed to Debtor" at bounding box center [56, 188] width 53 height 6
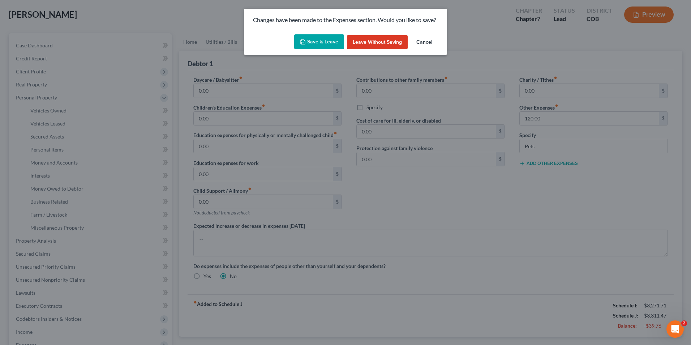
click at [311, 45] on button "Save & Leave" at bounding box center [319, 41] width 50 height 15
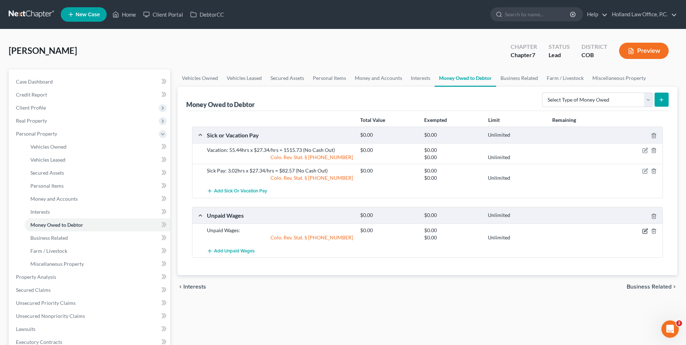
click at [645, 232] on icon "button" at bounding box center [645, 230] width 3 height 3
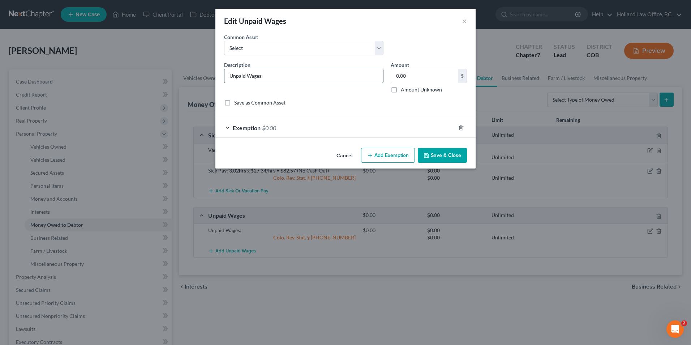
click at [281, 77] on input "Unpaid Wages:" at bounding box center [304, 76] width 159 height 14
drag, startPoint x: 281, startPoint y: 77, endPoint x: 202, endPoint y: 74, distance: 78.9
click at [191, 76] on div "Edit Unpaid Wages × An exemption set must first be selected from the Filing Inf…" at bounding box center [345, 172] width 691 height 345
paste input "40.00hrs x $27.34/hrs = 1093.60 (exempted 218.72)"
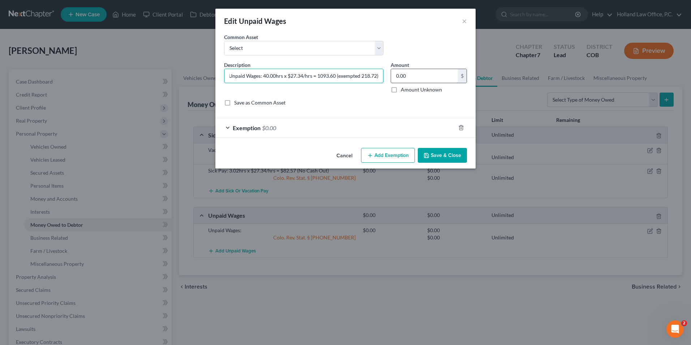
type input "Unpaid Wages: 40.00hrs x $27.34/hrs = 1093.60 (exempted 218.72)"
click at [420, 77] on input "0.00" at bounding box center [424, 76] width 67 height 14
type input "1,093.60"
drag, startPoint x: 455, startPoint y: 155, endPoint x: 446, endPoint y: 131, distance: 25.7
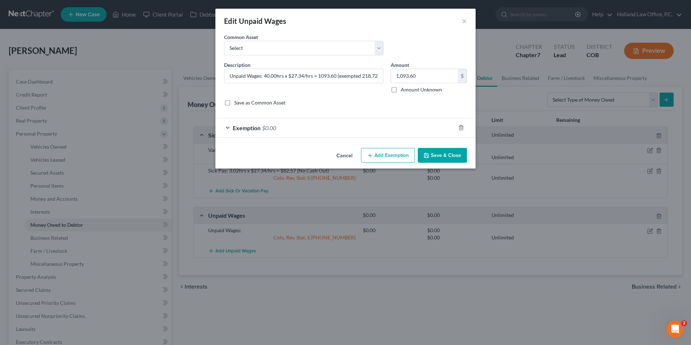
click at [417, 126] on div "Edit Unpaid Wages × An exemption set must first be selected from the Filing Inf…" at bounding box center [345, 89] width 260 height 160
click at [400, 132] on div "Exemption $0.00" at bounding box center [335, 127] width 240 height 19
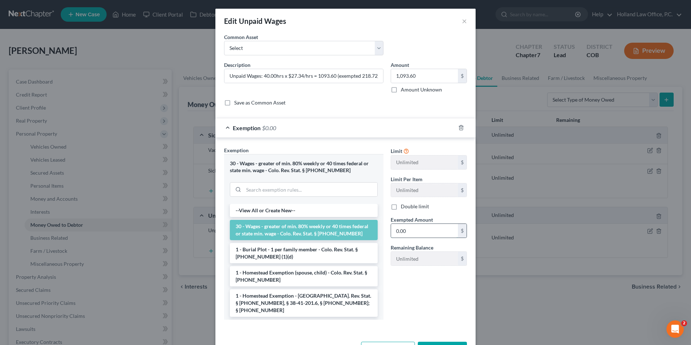
click at [417, 235] on input "0.00" at bounding box center [424, 231] width 67 height 14
click at [407, 228] on input "0.00" at bounding box center [424, 231] width 67 height 14
drag, startPoint x: 416, startPoint y: 222, endPoint x: 409, endPoint y: 230, distance: 10.5
click at [416, 222] on span "Exempted Amount" at bounding box center [412, 220] width 42 height 6
click at [410, 229] on input "0.00" at bounding box center [424, 231] width 67 height 14
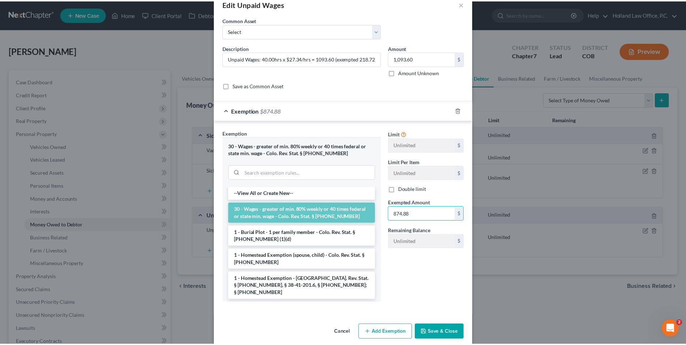
scroll to position [26, 0]
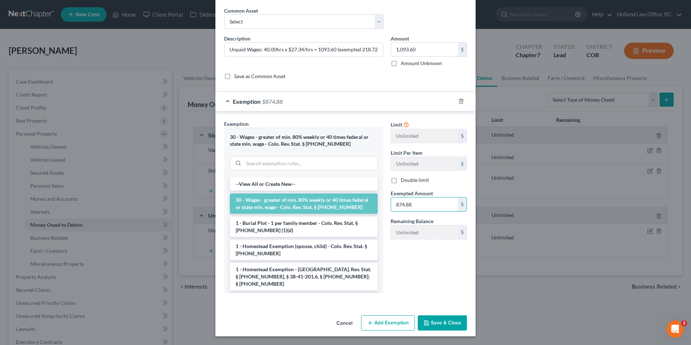
type input "874.88"
click at [444, 326] on button "Save & Close" at bounding box center [442, 322] width 49 height 15
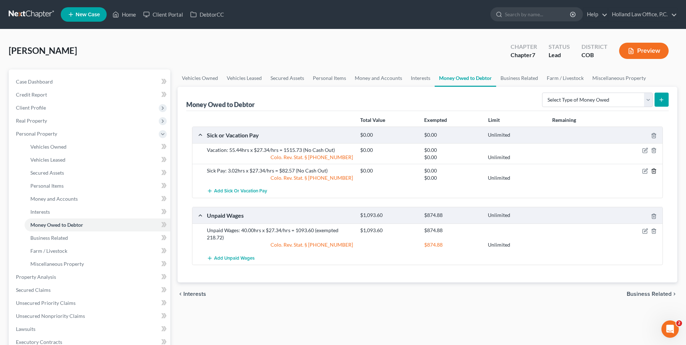
click at [655, 170] on icon "button" at bounding box center [654, 171] width 6 height 6
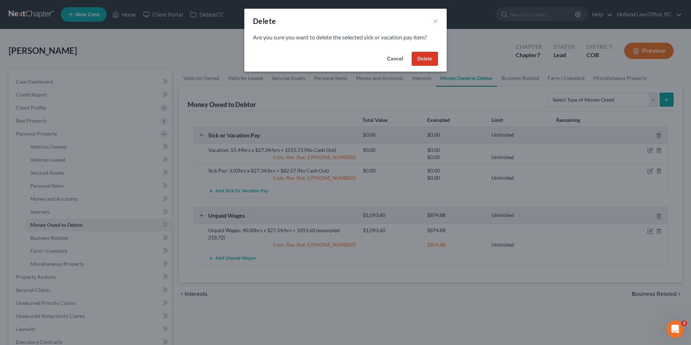
click at [428, 58] on button "Delete" at bounding box center [425, 59] width 26 height 14
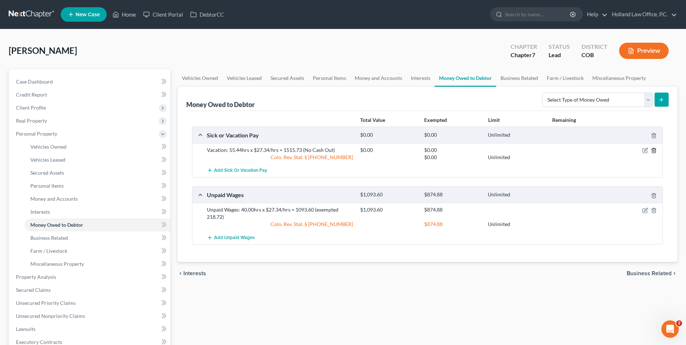
click at [653, 150] on icon "button" at bounding box center [654, 151] width 6 height 6
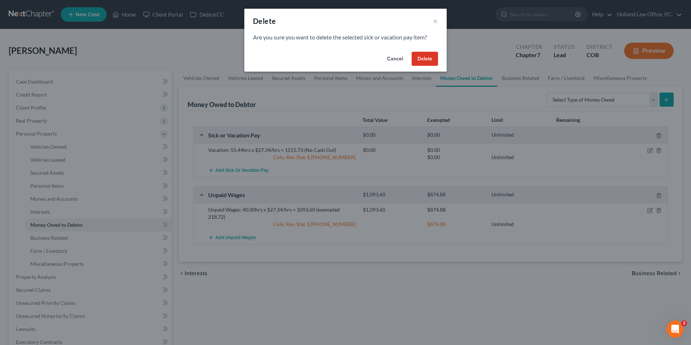
click at [428, 55] on button "Delete" at bounding box center [425, 59] width 26 height 14
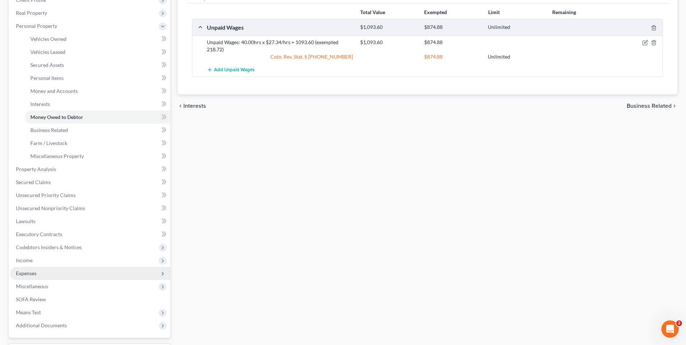
scroll to position [108, 0]
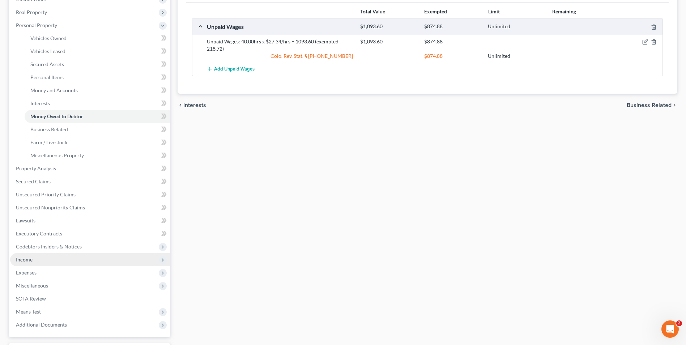
drag, startPoint x: 31, startPoint y: 260, endPoint x: 48, endPoint y: 258, distance: 17.2
click at [31, 260] on span "Income" at bounding box center [24, 259] width 17 height 6
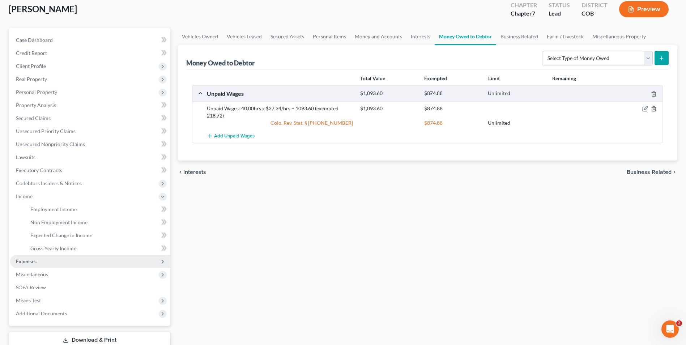
scroll to position [91, 0]
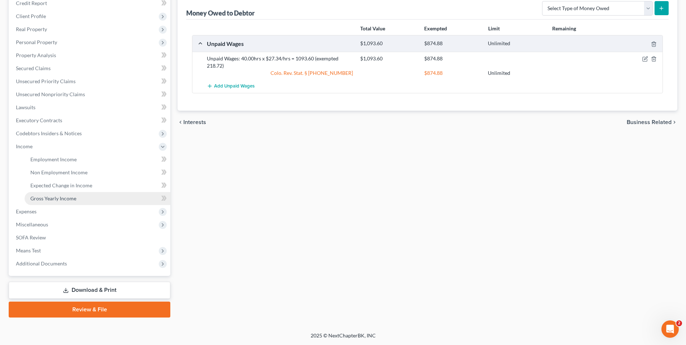
click at [63, 193] on link "Gross Yearly Income" at bounding box center [98, 198] width 146 height 13
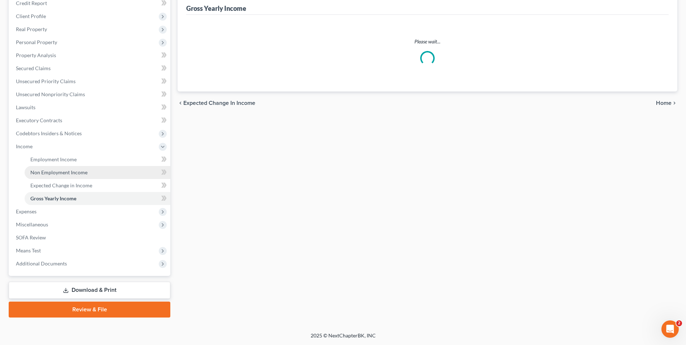
scroll to position [55, 0]
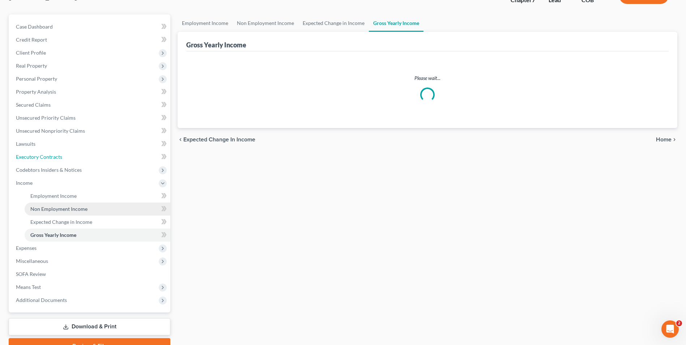
click at [63, 188] on ul "Case Dashboard Payments Invoices Payments Payments Credit Report Client Profile" at bounding box center [90, 163] width 160 height 286
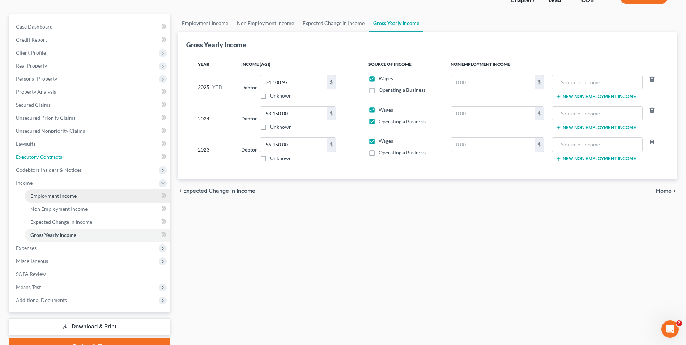
scroll to position [0, 0]
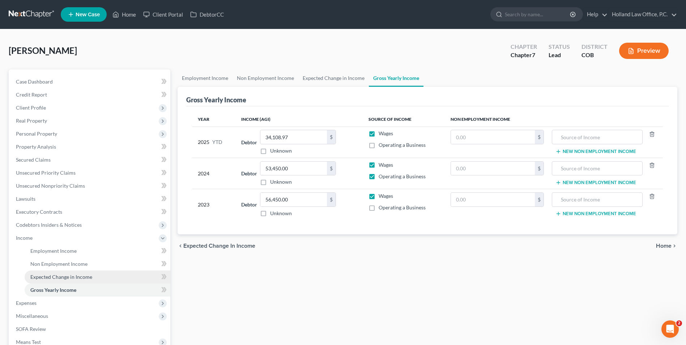
click at [63, 278] on span "Expected Change in Income" at bounding box center [61, 277] width 62 height 6
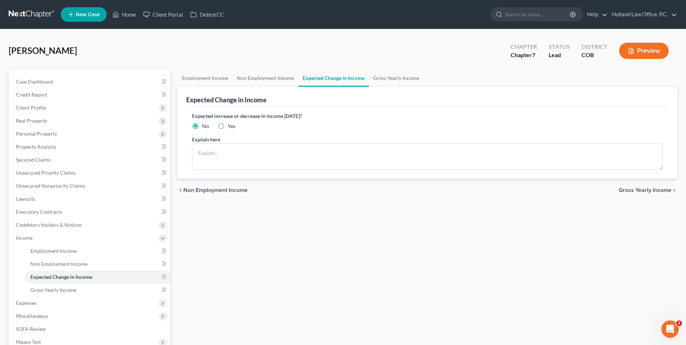
click at [228, 124] on label "Yes" at bounding box center [232, 126] width 8 height 7
click at [231, 124] on input "Yes" at bounding box center [233, 125] width 5 height 5
radio input "true"
click at [222, 153] on textarea at bounding box center [427, 156] width 471 height 27
drag, startPoint x: 262, startPoint y: 156, endPoint x: 267, endPoint y: 151, distance: 6.6
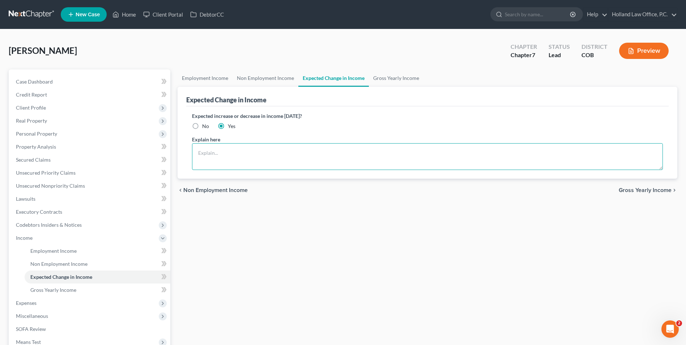
click at [262, 156] on textarea at bounding box center [427, 156] width 471 height 27
type textarea "Starting a new job. Pay changing to $25.00 per hour. Expected to start [DATE]."
click at [408, 227] on div "Employment Income Non Employment Income Expected Change in Income Gross Yearly …" at bounding box center [427, 238] width 507 height 339
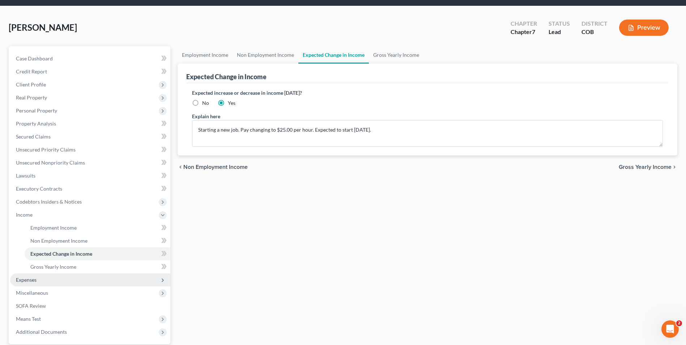
scroll to position [36, 0]
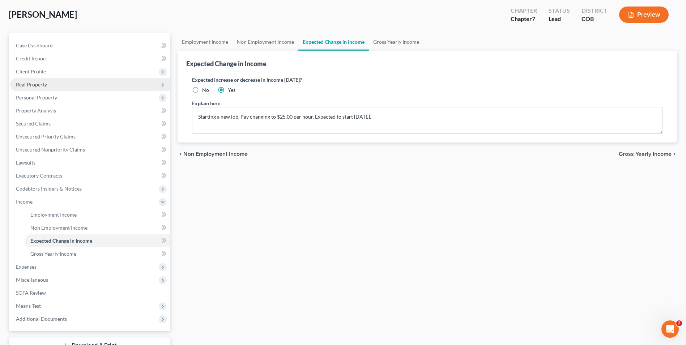
click at [54, 78] on span "Real Property" at bounding box center [90, 84] width 160 height 13
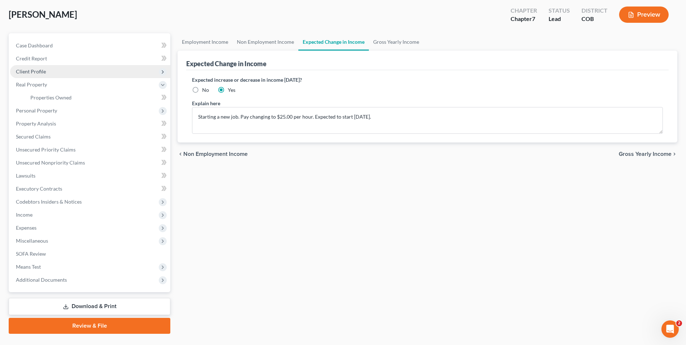
click at [41, 69] on span "Client Profile" at bounding box center [31, 71] width 30 height 6
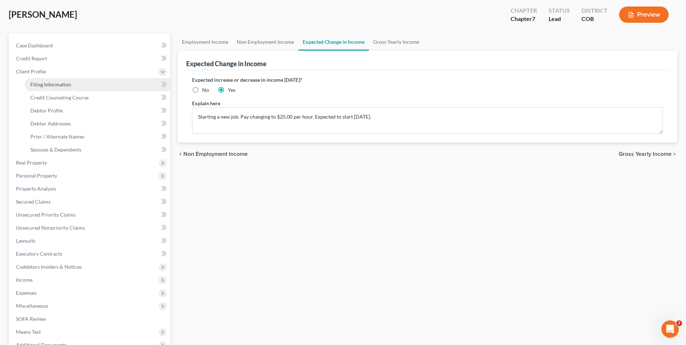
click at [86, 84] on link "Filing Information" at bounding box center [98, 84] width 146 height 13
select select "1"
select select "0"
select select "11"
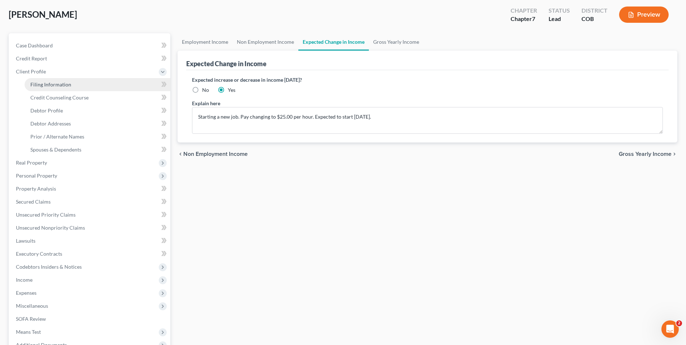
select select "0"
select select "5"
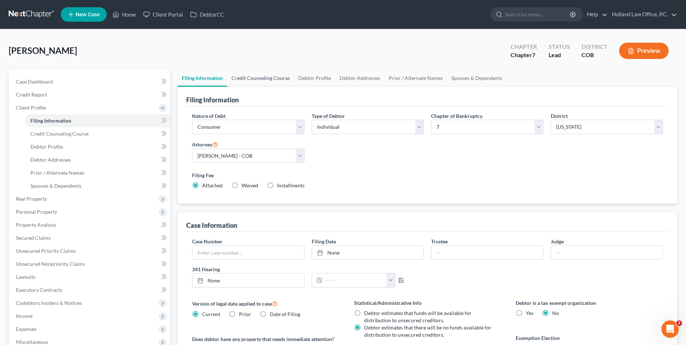
click at [266, 78] on link "Credit Counseling Course" at bounding box center [260, 77] width 67 height 17
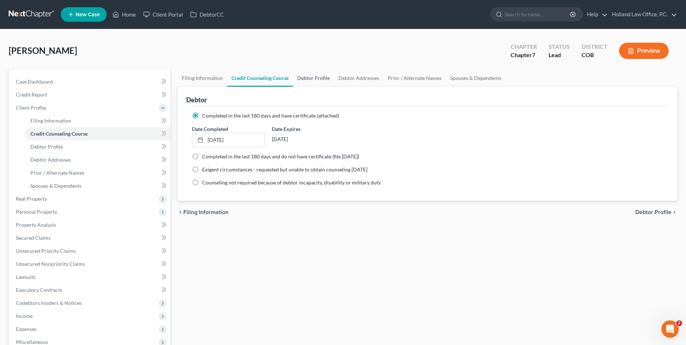
click at [316, 77] on link "Debtor Profile" at bounding box center [313, 77] width 41 height 17
select select "0"
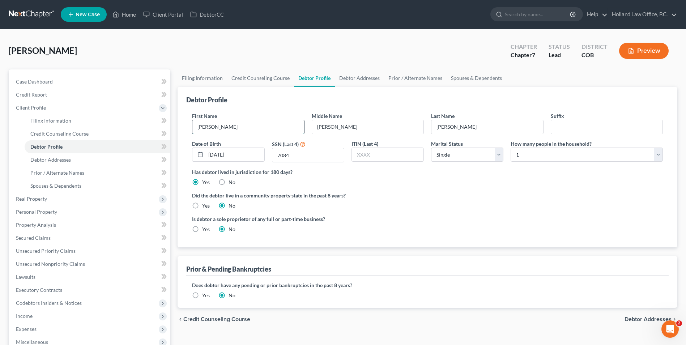
drag, startPoint x: 225, startPoint y: 125, endPoint x: 269, endPoint y: 131, distance: 43.7
click at [225, 125] on input "[PERSON_NAME]" at bounding box center [247, 127] width 111 height 14
drag, startPoint x: 360, startPoint y: 129, endPoint x: 375, endPoint y: 131, distance: 15.2
click at [360, 129] on input "[PERSON_NAME]" at bounding box center [367, 127] width 111 height 14
click at [466, 126] on input "[PERSON_NAME]" at bounding box center [486, 127] width 111 height 14
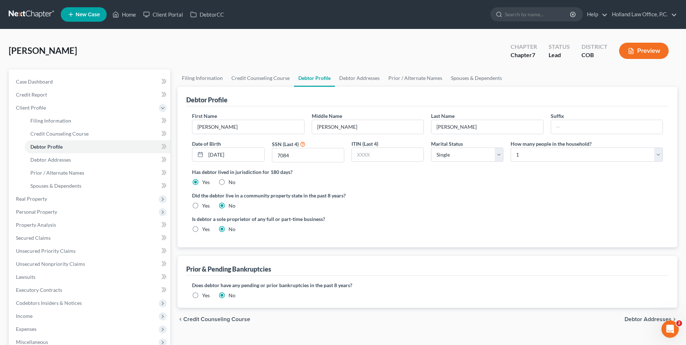
click at [483, 199] on label "Did the debtor live in a community property state in the past 8 years?" at bounding box center [427, 196] width 471 height 8
drag, startPoint x: 368, startPoint y: 77, endPoint x: 385, endPoint y: 85, distance: 18.9
click at [368, 77] on link "Debtor Addresses" at bounding box center [359, 77] width 49 height 17
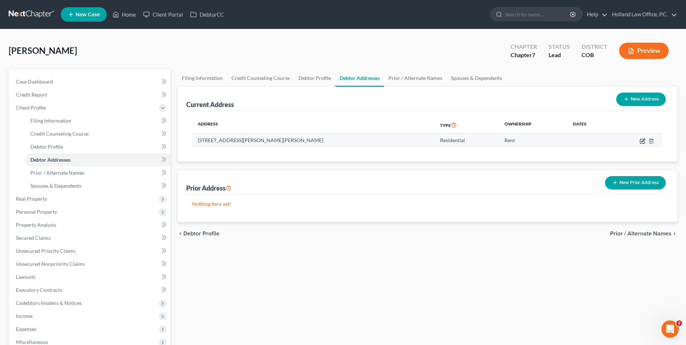
click at [640, 142] on icon "button" at bounding box center [642, 141] width 4 height 4
select select "5"
select select "35"
select select "0"
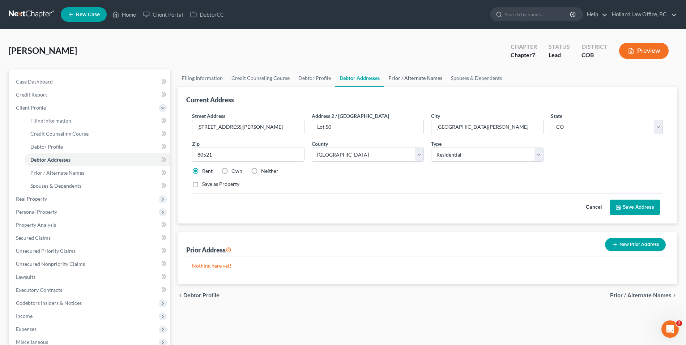
click at [427, 67] on div "[PERSON_NAME] Upgraded Chapter Chapter 7 Status Lead District COB Preview" at bounding box center [343, 53] width 669 height 31
click at [419, 75] on link "Prior / Alternate Names" at bounding box center [415, 77] width 63 height 17
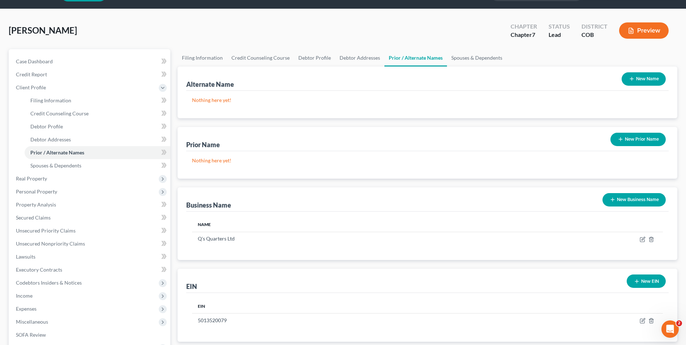
scroll to position [72, 0]
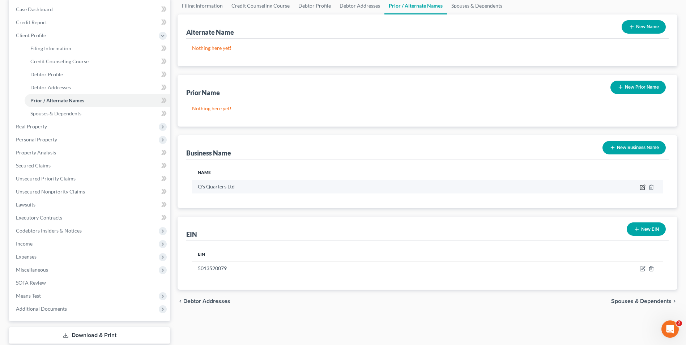
click at [643, 186] on icon "button" at bounding box center [642, 186] width 3 height 3
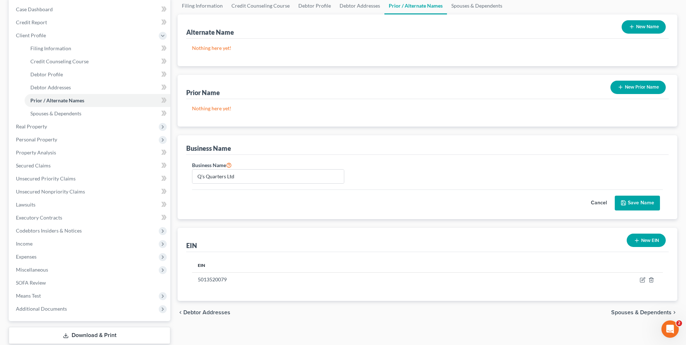
click at [635, 204] on button "Save Name" at bounding box center [637, 203] width 45 height 15
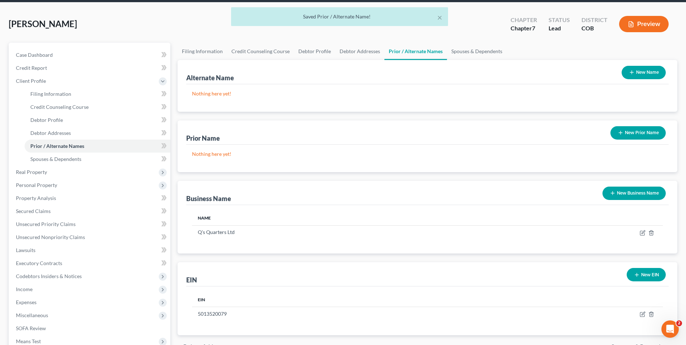
scroll to position [0, 0]
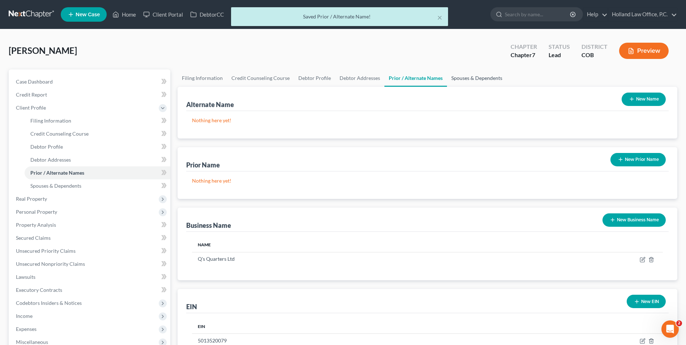
click at [463, 81] on link "Spouses & Dependents" at bounding box center [477, 77] width 60 height 17
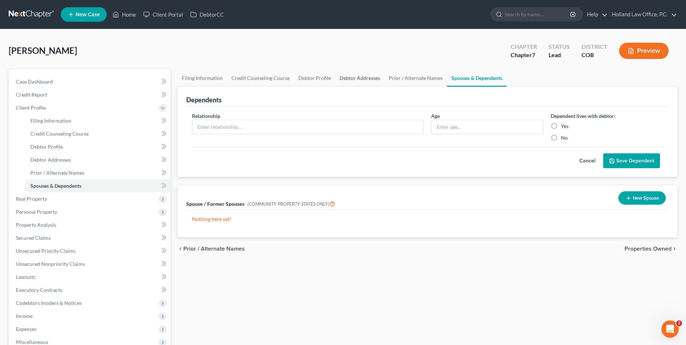
click at [341, 77] on link "Debtor Addresses" at bounding box center [359, 77] width 49 height 17
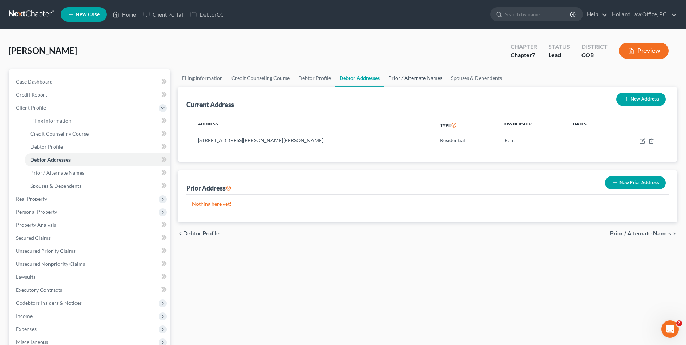
click at [406, 79] on link "Prior / Alternate Names" at bounding box center [415, 77] width 63 height 17
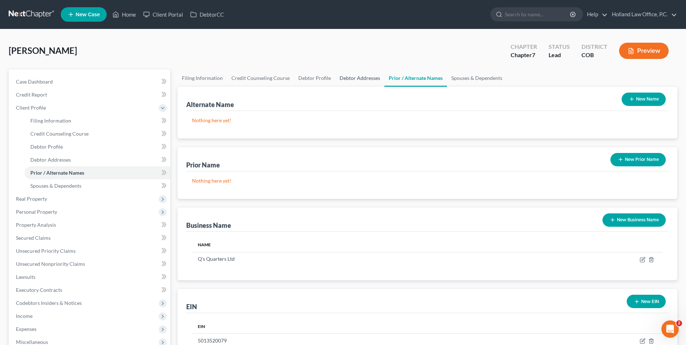
click at [358, 78] on link "Debtor Addresses" at bounding box center [359, 77] width 49 height 17
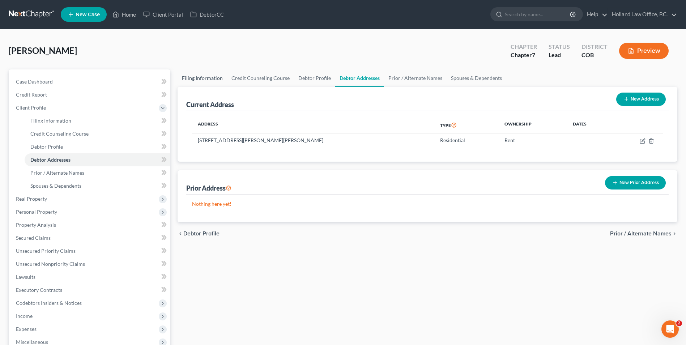
click at [209, 76] on link "Filing Information" at bounding box center [203, 77] width 50 height 17
select select "1"
select select "0"
select select "11"
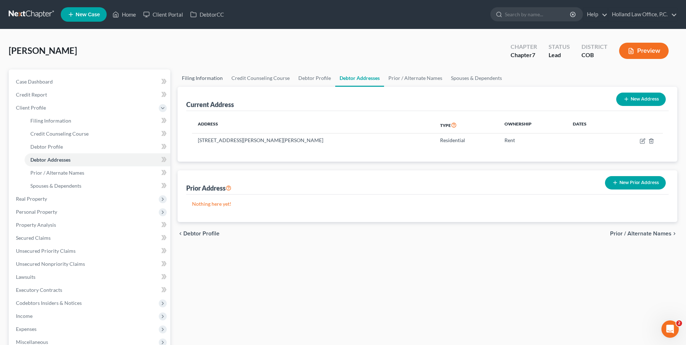
select select "0"
select select "5"
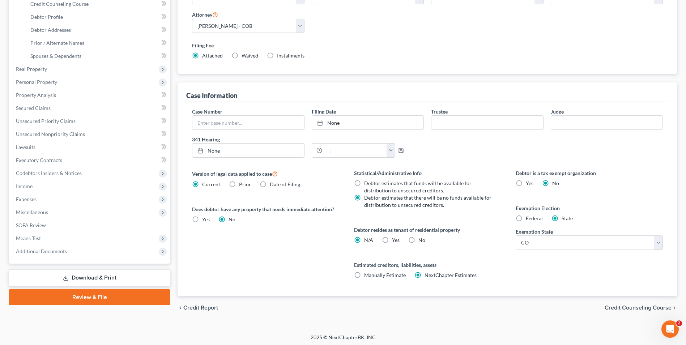
scroll to position [132, 0]
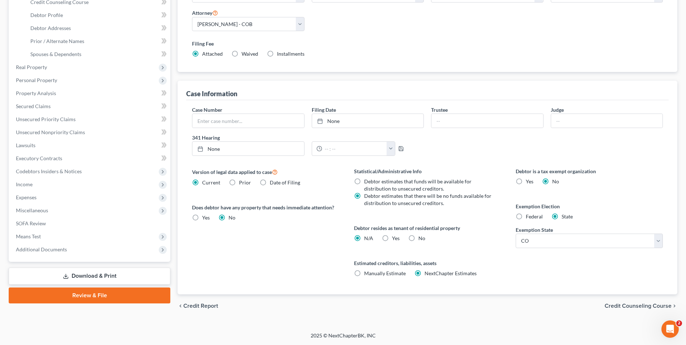
click at [392, 237] on label "Yes Yes" at bounding box center [396, 238] width 8 height 7
click at [395, 237] on input "Yes Yes" at bounding box center [397, 237] width 5 height 5
radio input "true"
radio input "false"
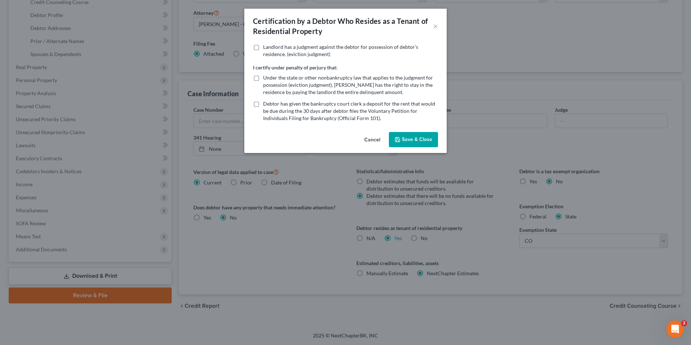
click at [422, 142] on button "Save & Close" at bounding box center [413, 139] width 49 height 15
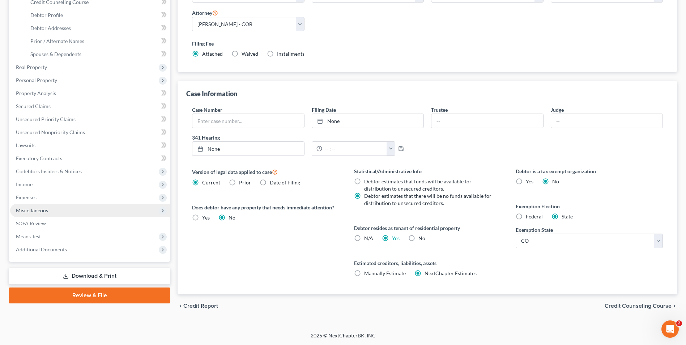
click at [42, 209] on span "Miscellaneous" at bounding box center [32, 210] width 32 height 6
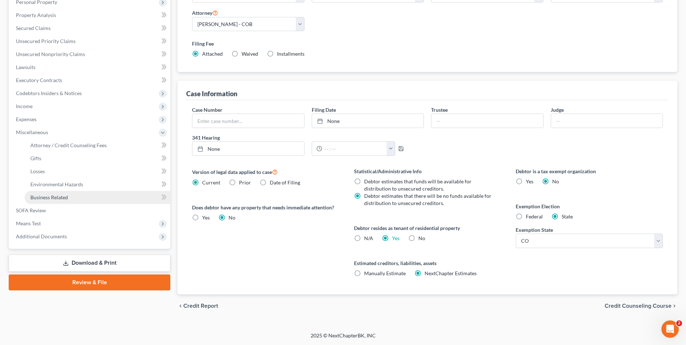
click at [54, 196] on span "Business Related" at bounding box center [49, 197] width 38 height 6
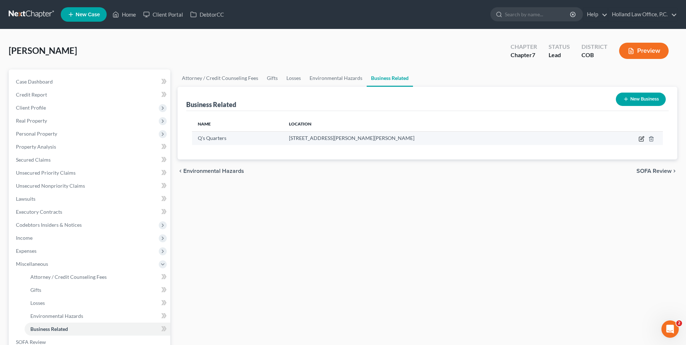
click at [639, 140] on icon "button" at bounding box center [641, 139] width 4 height 4
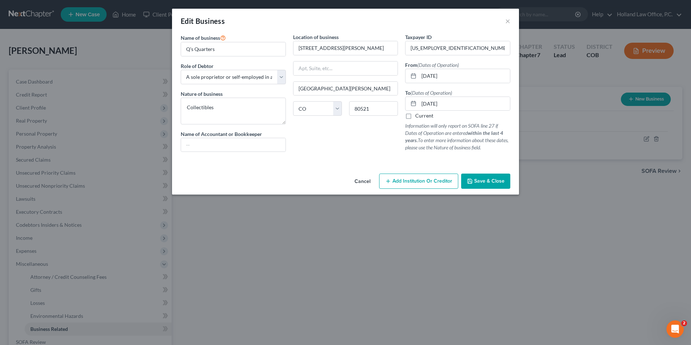
click at [497, 184] on span "Save & Close" at bounding box center [489, 181] width 30 height 6
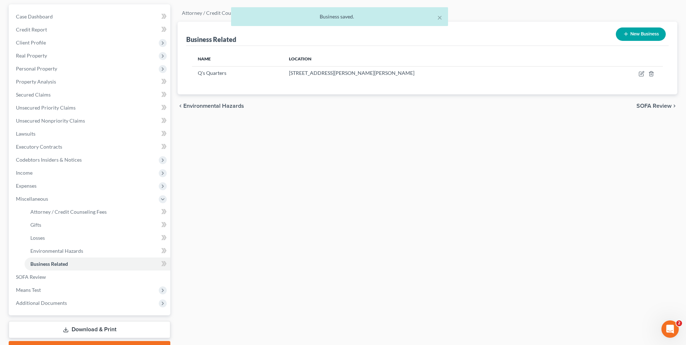
scroll to position [104, 0]
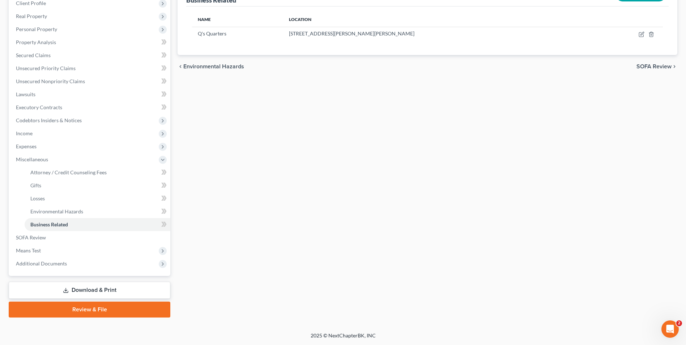
drag, startPoint x: 80, startPoint y: 291, endPoint x: 98, endPoint y: 291, distance: 18.1
click at [80, 291] on link "Download & Print" at bounding box center [90, 290] width 162 height 17
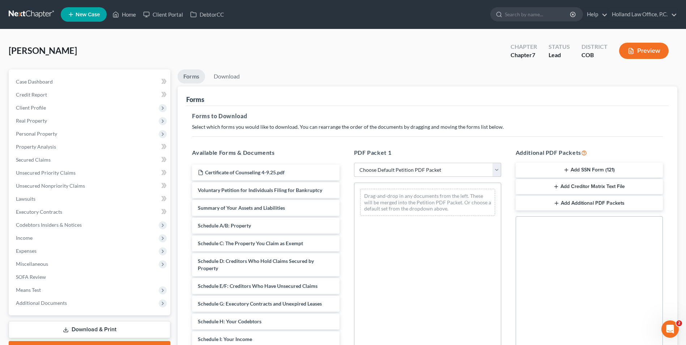
click at [444, 169] on select "Choose Default Petition PDF Packet Complete Bankruptcy Petition (all forms and …" at bounding box center [427, 170] width 147 height 14
click at [354, 163] on select "Choose Default Petition PDF Packet Complete Bankruptcy Petition (all forms and …" at bounding box center [427, 170] width 147 height 14
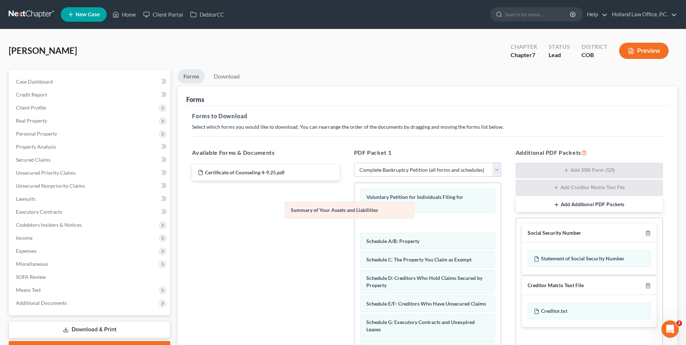
drag, startPoint x: 424, startPoint y: 224, endPoint x: 326, endPoint y: 204, distance: 99.6
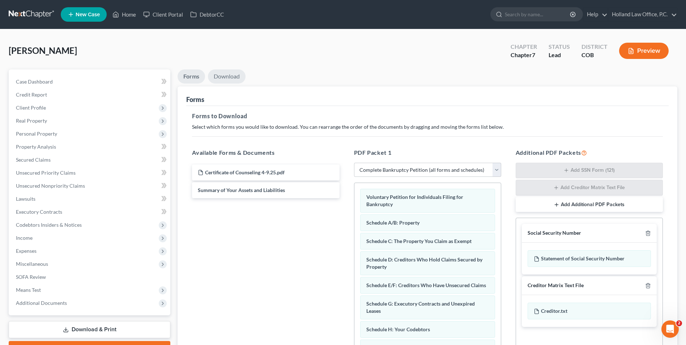
click at [233, 77] on link "Download" at bounding box center [227, 76] width 38 height 14
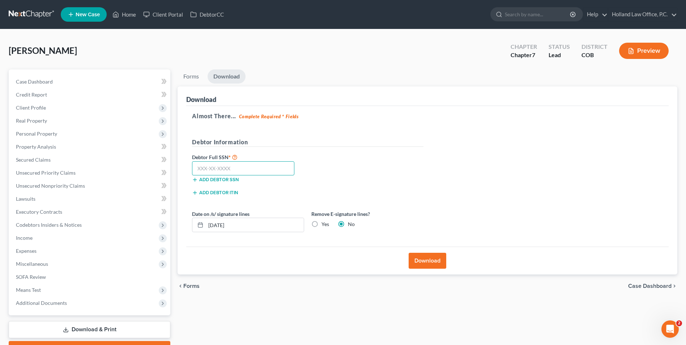
click at [262, 164] on input "text" at bounding box center [243, 168] width 102 height 14
click at [321, 223] on label "Yes" at bounding box center [325, 224] width 8 height 7
click at [324, 223] on input "Yes" at bounding box center [326, 223] width 5 height 5
click at [432, 256] on button "Download" at bounding box center [428, 261] width 38 height 16
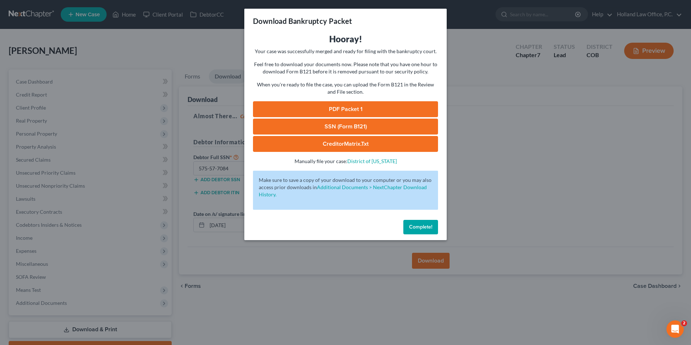
click at [326, 125] on link "SSN (Form B121)" at bounding box center [345, 127] width 185 height 16
click at [331, 110] on link "PDF Packet 1" at bounding box center [345, 109] width 185 height 16
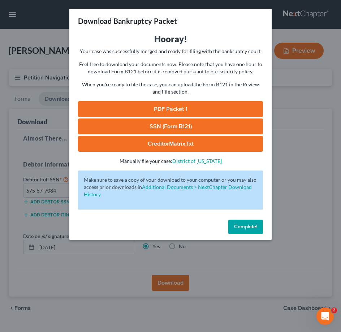
drag, startPoint x: 243, startPoint y: 229, endPoint x: 284, endPoint y: 57, distance: 176.5
click at [244, 226] on span "Complete!" at bounding box center [245, 227] width 23 height 6
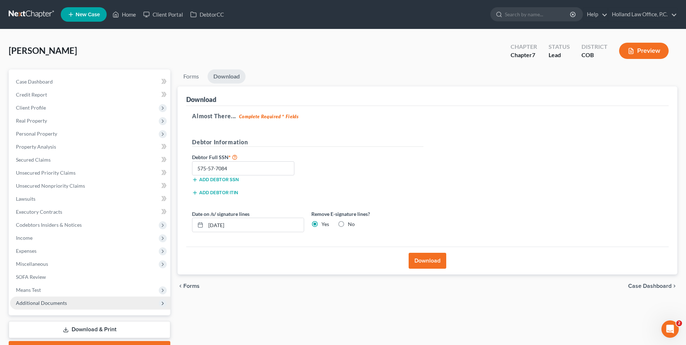
click at [47, 302] on span "Additional Documents" at bounding box center [41, 303] width 51 height 6
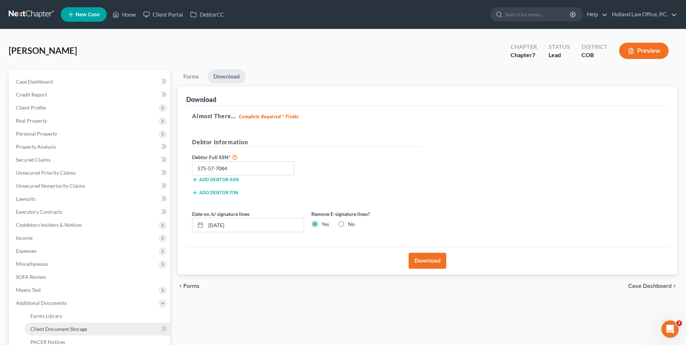
click at [59, 328] on span "Client Document Storage" at bounding box center [58, 329] width 57 height 6
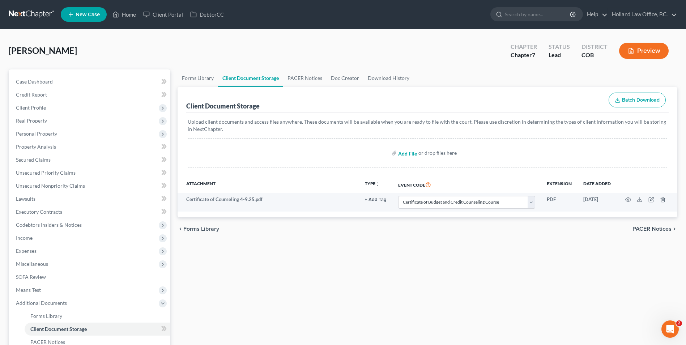
click at [403, 154] on input "file" at bounding box center [406, 152] width 17 height 13
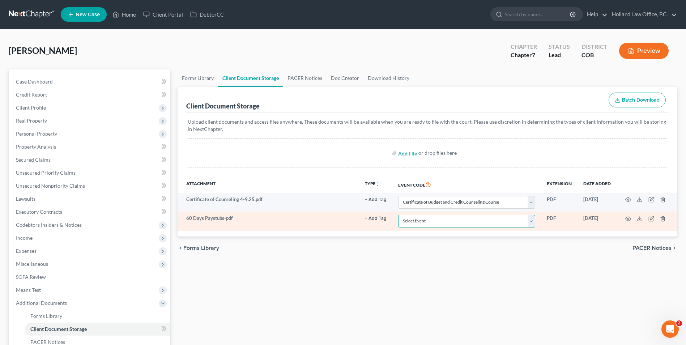
drag, startPoint x: 435, startPoint y: 224, endPoint x: 427, endPoint y: 217, distance: 10.2
click at [435, 224] on select "Select Event 1009-1.1 Notice of Amendments 20 Largest Unsecured Creditors Amend…" at bounding box center [466, 221] width 137 height 13
click at [398, 215] on select "Select Event 1009-1.1 Notice of Amendments 20 Largest Unsecured Creditors Amend…" at bounding box center [466, 221] width 137 height 13
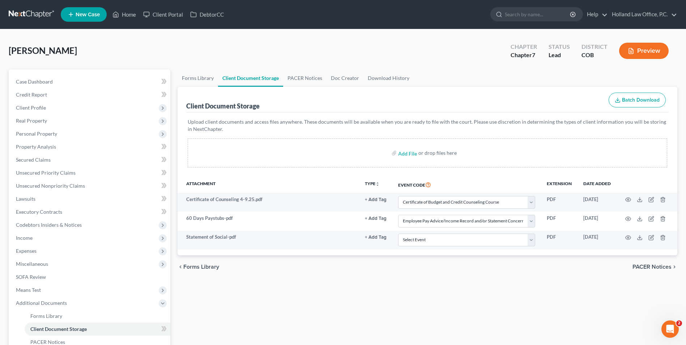
click at [352, 290] on div "Forms Library Client Document Storage PACER Notices Doc Creator Download Histor…" at bounding box center [427, 245] width 507 height 353
drag, startPoint x: 121, startPoint y: 18, endPoint x: 148, endPoint y: 26, distance: 27.6
click at [121, 18] on link "Home" at bounding box center [124, 14] width 31 height 13
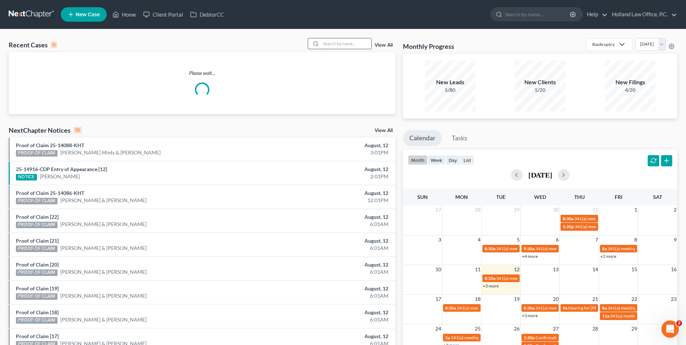
click at [333, 46] on input "search" at bounding box center [346, 43] width 51 height 10
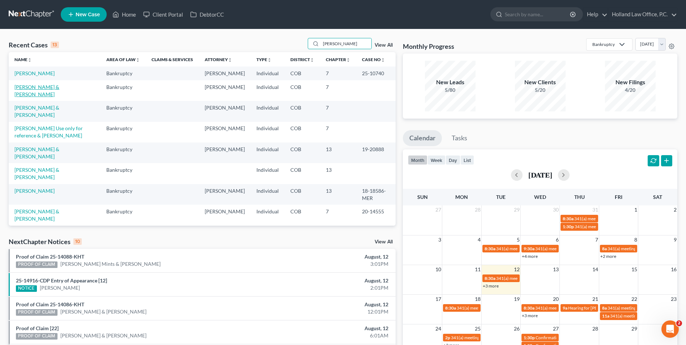
click at [42, 96] on link "[PERSON_NAME] & [PERSON_NAME]" at bounding box center [36, 90] width 45 height 13
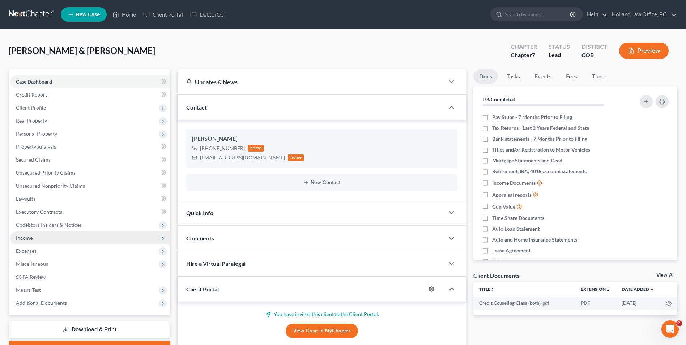
click at [54, 240] on span "Income" at bounding box center [90, 237] width 160 height 13
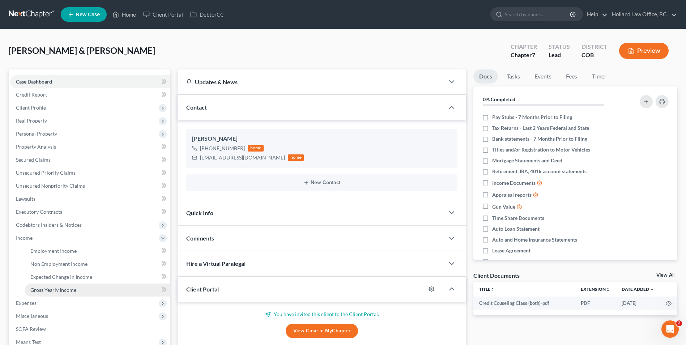
click at [54, 291] on span "Gross Yearly Income" at bounding box center [53, 290] width 46 height 6
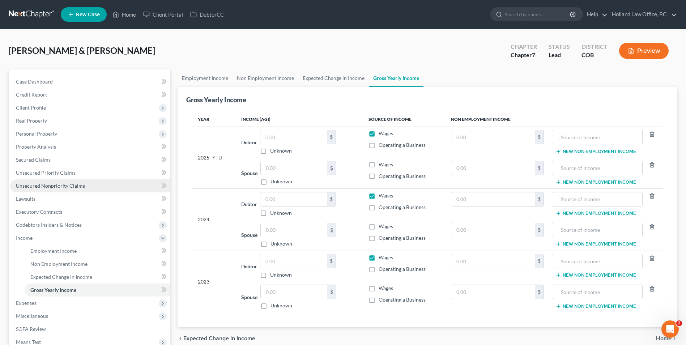
click at [55, 190] on link "Unsecured Nonpriority Claims" at bounding box center [90, 185] width 160 height 13
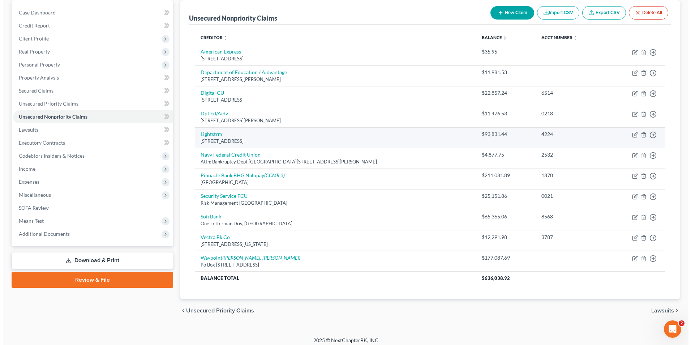
scroll to position [72, 0]
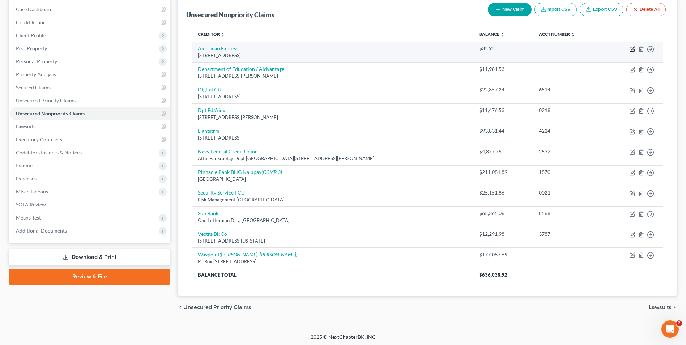
click at [631, 50] on icon "button" at bounding box center [632, 48] width 3 height 3
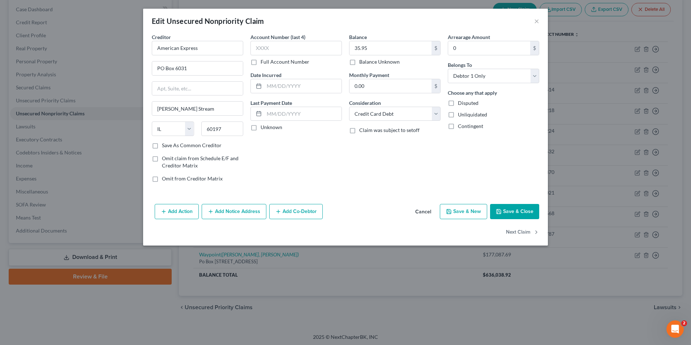
click at [423, 211] on button "Cancel" at bounding box center [423, 212] width 27 height 14
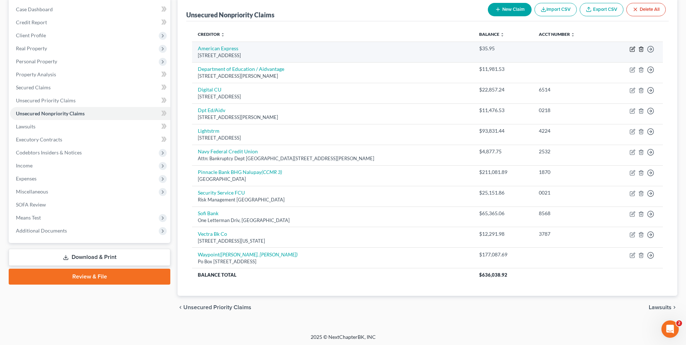
drag, startPoint x: 641, startPoint y: 48, endPoint x: 633, endPoint y: 51, distance: 8.3
click at [613, 51] on td "Move to D Move to E Move to G Move to Notice Only" at bounding box center [633, 52] width 59 height 21
click at [640, 51] on icon "button" at bounding box center [641, 49] width 6 height 6
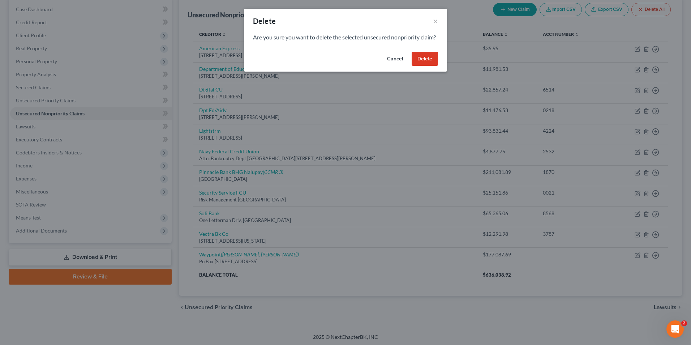
click at [422, 66] on button "Delete" at bounding box center [425, 59] width 26 height 14
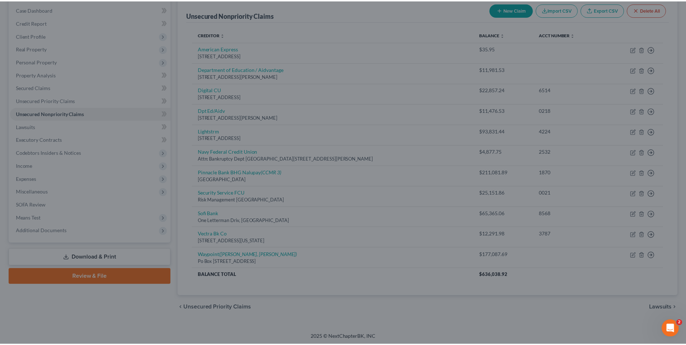
scroll to position [53, 0]
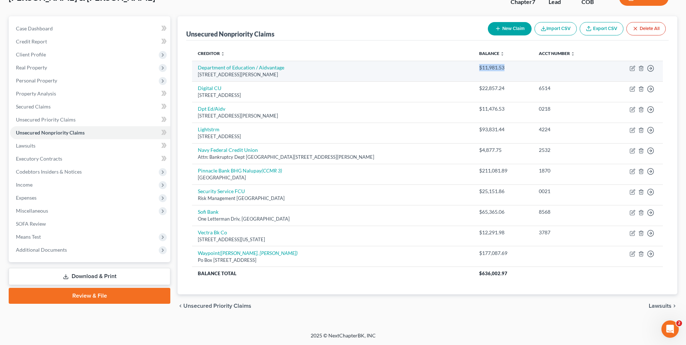
drag, startPoint x: 432, startPoint y: 67, endPoint x: 466, endPoint y: 67, distance: 34.0
click at [473, 67] on td "$11,981.53" at bounding box center [503, 71] width 60 height 21
click at [479, 68] on div "$11,981.53" at bounding box center [503, 67] width 48 height 7
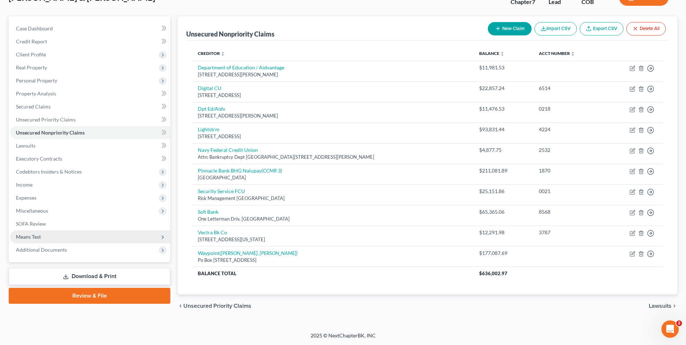
click at [44, 238] on span "Means Test" at bounding box center [90, 236] width 160 height 13
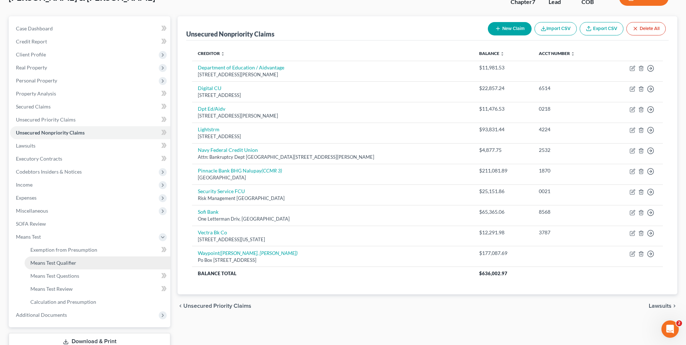
click at [75, 264] on span "Means Test Qualifier" at bounding box center [53, 263] width 46 height 6
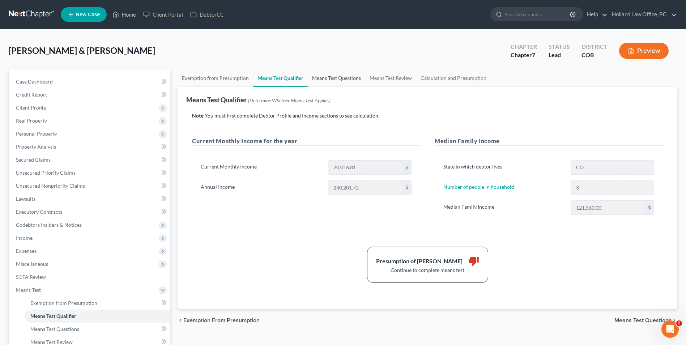
click at [325, 82] on link "Means Test Questions" at bounding box center [336, 77] width 57 height 17
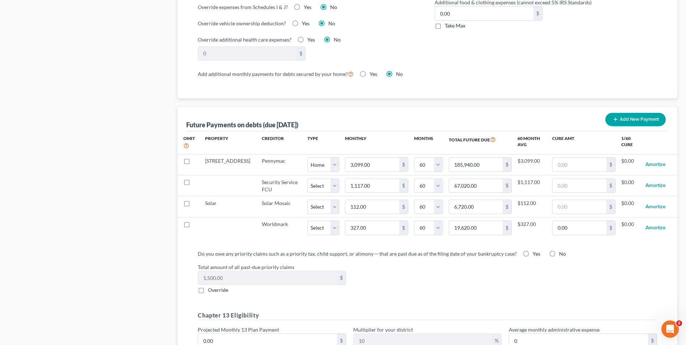
scroll to position [723, 0]
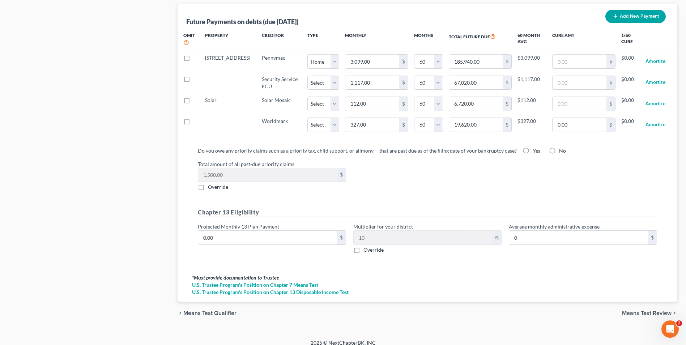
drag, startPoint x: 567, startPoint y: 205, endPoint x: 474, endPoint y: 154, distance: 105.3
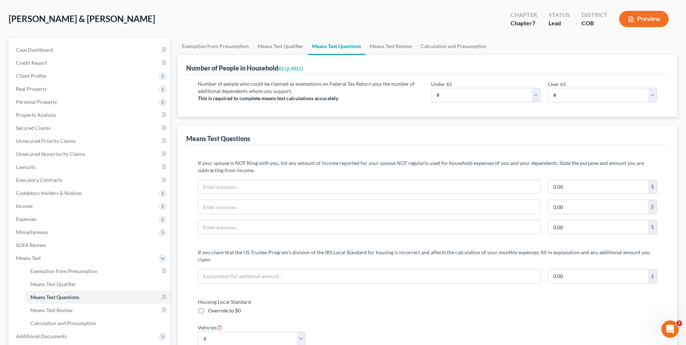
scroll to position [0, 0]
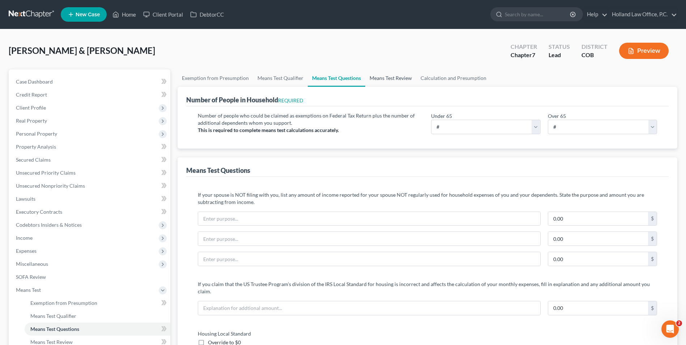
click at [378, 82] on link "Means Test Review" at bounding box center [390, 77] width 51 height 17
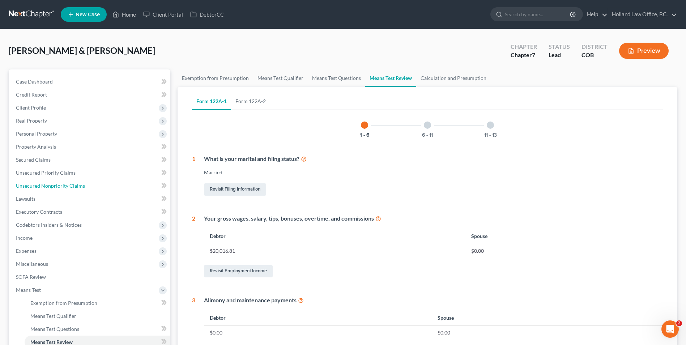
click at [69, 186] on span "Unsecured Nonpriority Claims" at bounding box center [50, 186] width 69 height 6
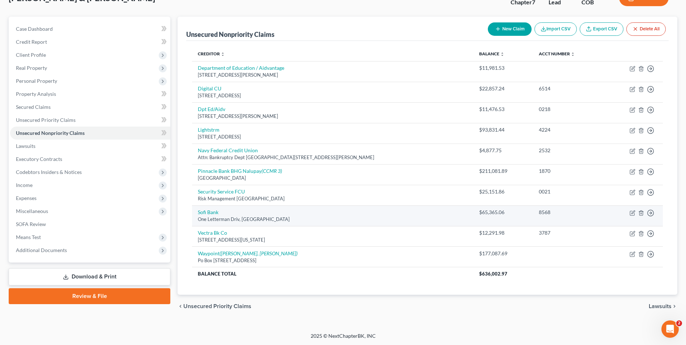
scroll to position [53, 0]
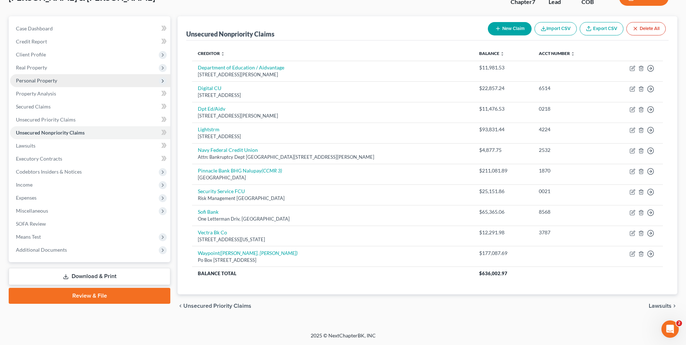
click at [46, 83] on span "Personal Property" at bounding box center [36, 80] width 41 height 6
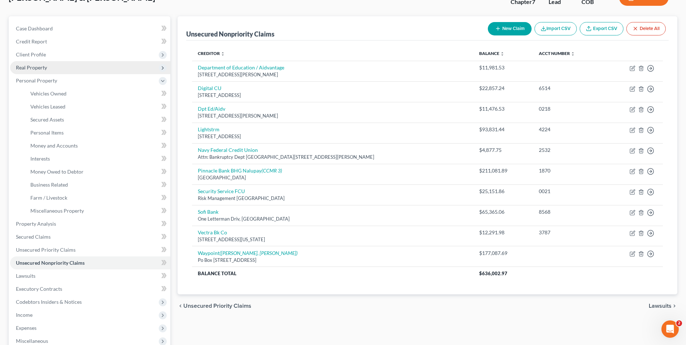
click at [44, 73] on span "Real Property" at bounding box center [90, 67] width 160 height 13
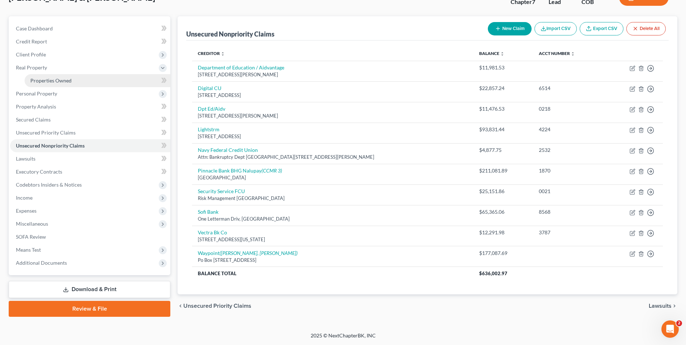
click at [60, 82] on span "Properties Owned" at bounding box center [50, 80] width 41 height 6
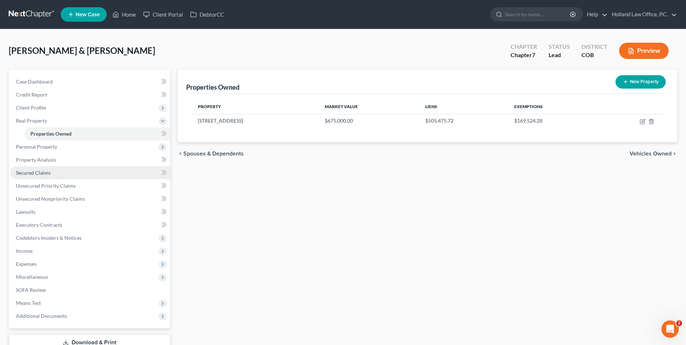
click at [67, 175] on link "Secured Claims" at bounding box center [90, 172] width 160 height 13
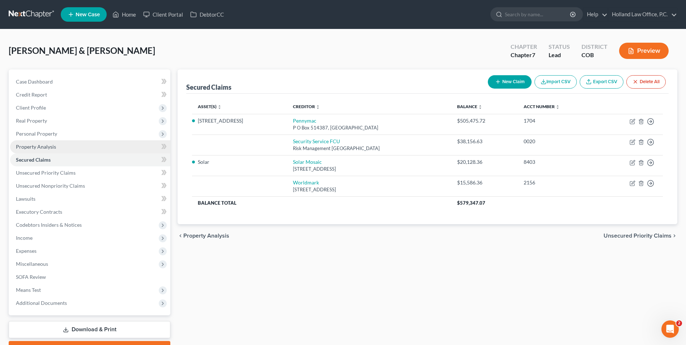
click at [65, 149] on link "Property Analysis" at bounding box center [90, 146] width 160 height 13
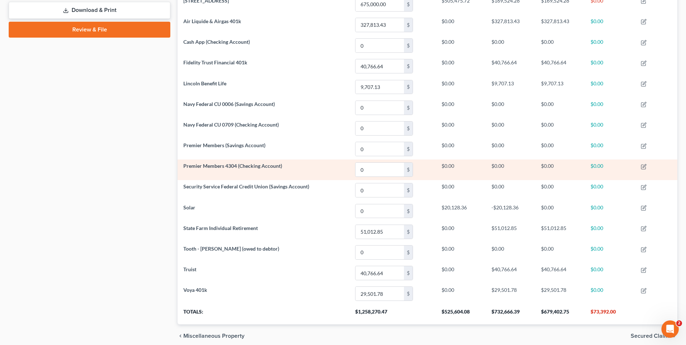
scroll to position [349, 0]
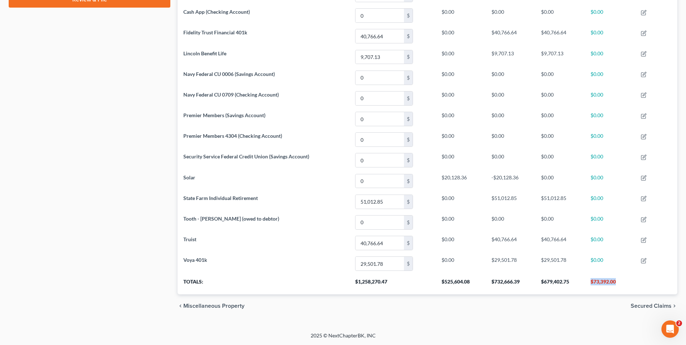
drag, startPoint x: 617, startPoint y: 284, endPoint x: 587, endPoint y: 279, distance: 30.1
click at [648, 284] on tr "Totals: $1,258,270.47 $525,604.08 $732,666.39 $679,402.75 $73,392.00" at bounding box center [428, 284] width 500 height 20
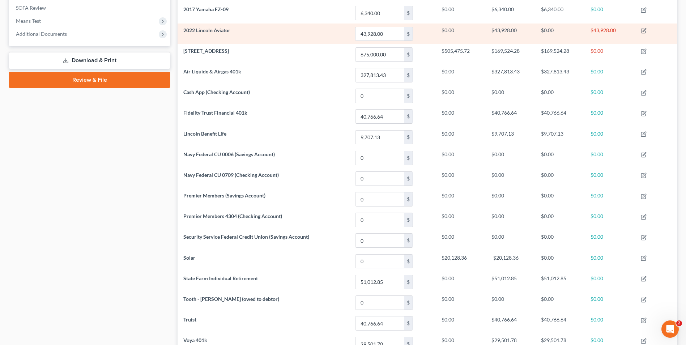
scroll to position [60, 0]
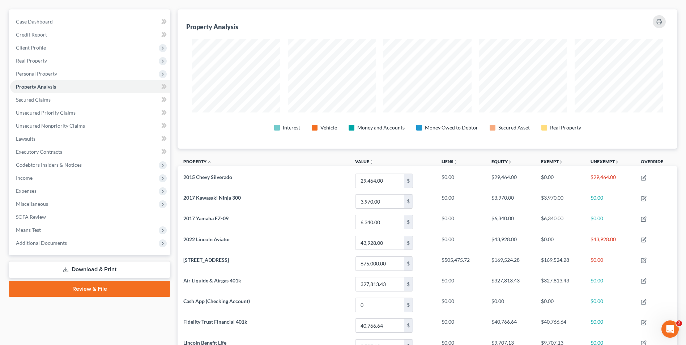
click at [597, 158] on th "Unexempt unfold_more expand_more expand_less" at bounding box center [610, 162] width 50 height 16
click at [590, 153] on div "Property Analysis Interest Vehicle Money and Accounts Money Owed to Debtor Secu…" at bounding box center [428, 296] width 500 height 574
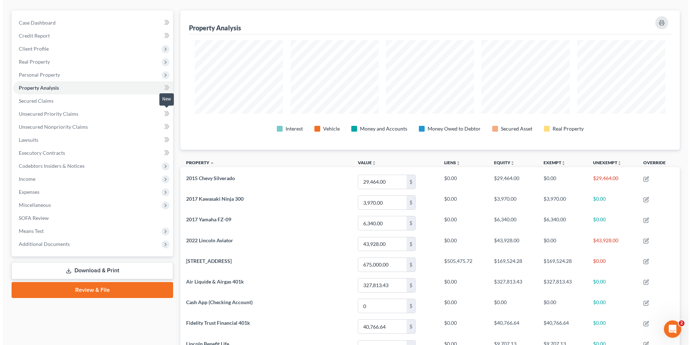
scroll to position [0, 0]
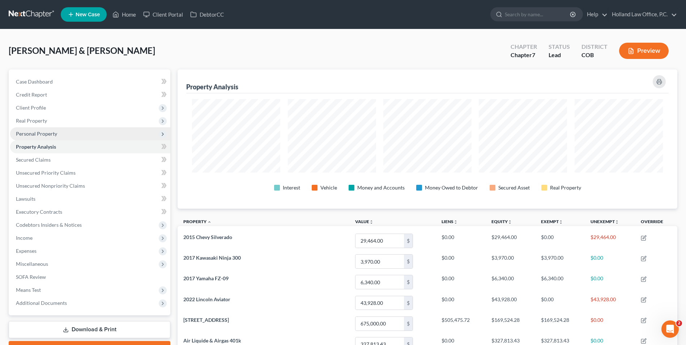
click at [52, 137] on span "Personal Property" at bounding box center [90, 133] width 160 height 13
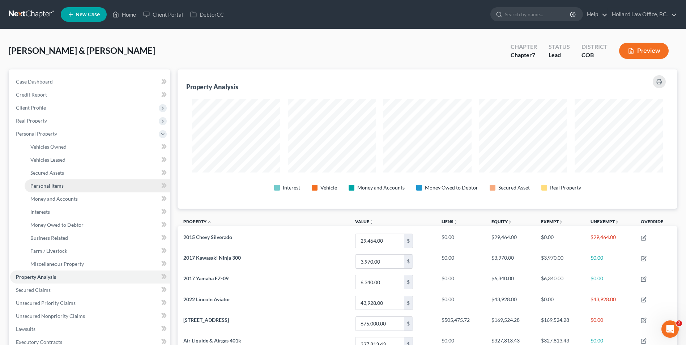
click at [55, 187] on span "Personal Items" at bounding box center [46, 186] width 33 height 6
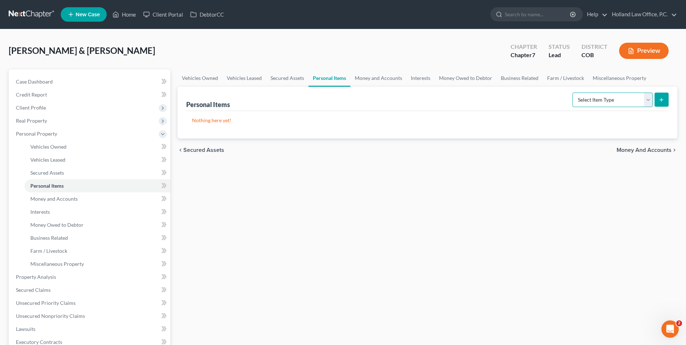
click at [603, 99] on select "Select Item Type Clothing Collectibles Of Value Electronics Firearms Household …" at bounding box center [612, 100] width 80 height 14
click at [573, 93] on select "Select Item Type Clothing Collectibles Of Value Electronics Firearms Household …" at bounding box center [612, 100] width 80 height 14
click at [658, 100] on icon "submit" at bounding box center [661, 100] width 6 height 6
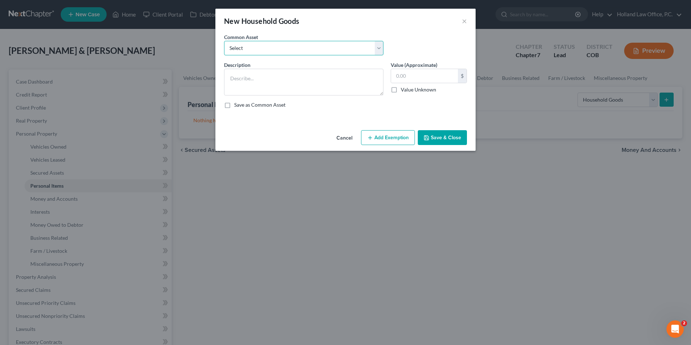
click at [294, 50] on select "Select Childrens Toys Sofa Loveseat Chair Tables Bedroom Furniture Desks Night …" at bounding box center [303, 48] width 159 height 14
click at [295, 49] on select "Select Childrens Toys Sofa Loveseat Chair Tables Bedroom Furniture Desks Night …" at bounding box center [303, 48] width 159 height 14
click at [266, 77] on textarea at bounding box center [303, 82] width 159 height 27
click at [277, 48] on select "Select Childrens Toys Sofa Loveseat Chair Tables Bedroom Furniture Desks Night …" at bounding box center [303, 48] width 159 height 14
click at [224, 41] on select "Select Childrens Toys Sofa Loveseat Chair Tables Bedroom Furniture Desks Night …" at bounding box center [303, 48] width 159 height 14
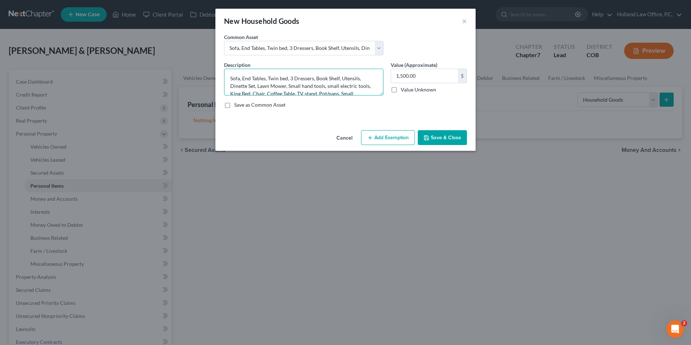
drag, startPoint x: 383, startPoint y: 92, endPoint x: 376, endPoint y: 131, distance: 40.0
click at [366, 155] on div "New Household Goods × An exemption set must first be selected from the Filing I…" at bounding box center [345, 172] width 691 height 345
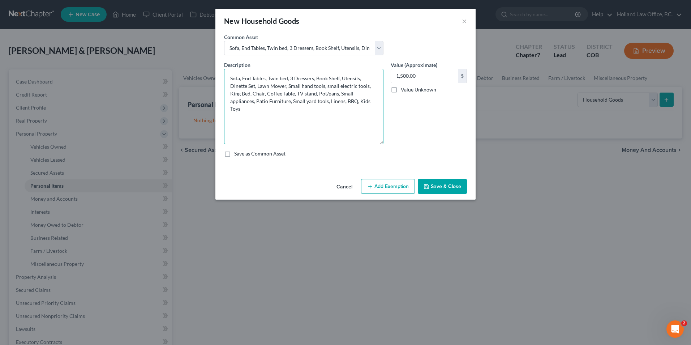
drag, startPoint x: 381, startPoint y: 93, endPoint x: 343, endPoint y: 105, distance: 40.0
click at [365, 141] on textarea "Sofa, End Tables, Twin bed, 3 Dressers, Book Shelf, Utensils, Dinette Set, Lawn…" at bounding box center [303, 107] width 159 height 76
click at [325, 125] on textarea "Sofa, End Tables, Twin bed, 3 Dressers, Book Shelf, Utensils, Dinette Set, Lawn…" at bounding box center [303, 106] width 159 height 75
click at [427, 72] on input "1,500.00" at bounding box center [424, 76] width 67 height 14
click at [428, 76] on input "1,500.00" at bounding box center [424, 76] width 67 height 14
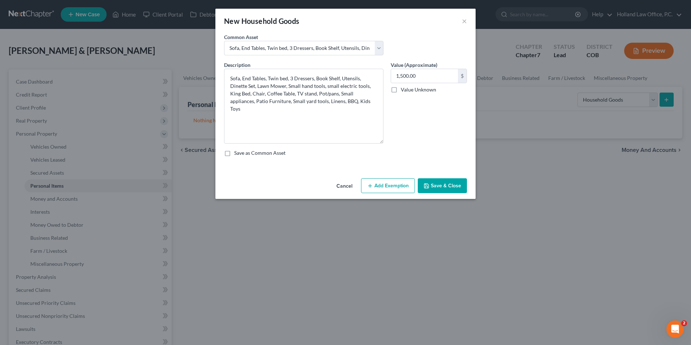
click at [396, 184] on button "Add Exemption" at bounding box center [388, 185] width 54 height 15
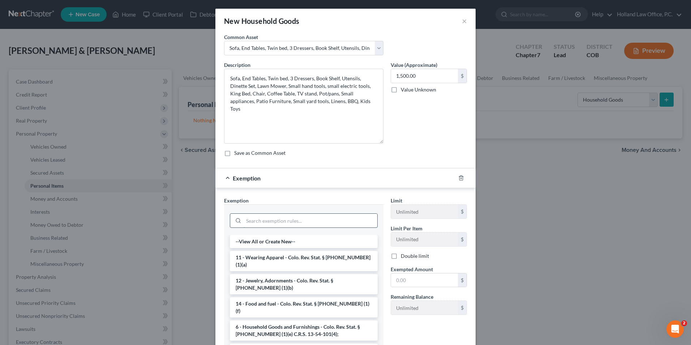
click at [280, 224] on input "search" at bounding box center [311, 221] width 134 height 14
click at [283, 324] on li "6 - Household Goods and Furnishings - Colo. Rev. Stat. § [PHONE_NUMBER] (1)(e) …" at bounding box center [304, 330] width 148 height 20
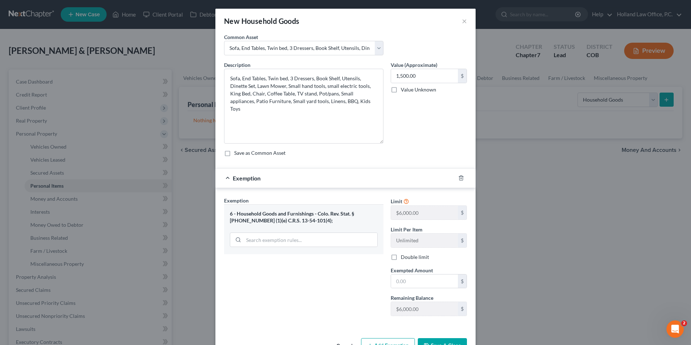
drag, startPoint x: 392, startPoint y: 256, endPoint x: 437, endPoint y: 225, distance: 54.8
click at [401, 256] on label "Double limit" at bounding box center [415, 256] width 28 height 7
click at [404, 256] on input "Double limit" at bounding box center [406, 255] width 5 height 5
drag, startPoint x: 392, startPoint y: 259, endPoint x: 406, endPoint y: 224, distance: 37.5
click at [401, 259] on label "Double limit" at bounding box center [415, 256] width 28 height 7
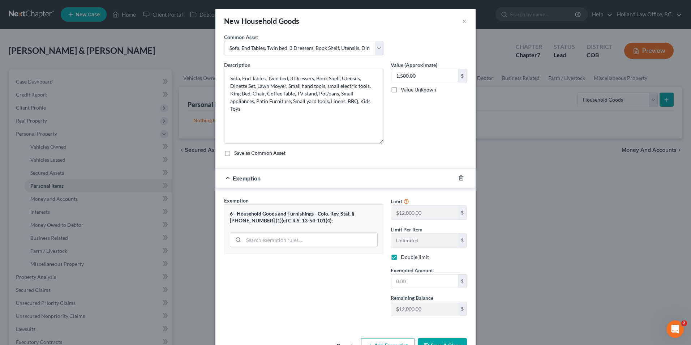
click at [404, 258] on input "Double limit" at bounding box center [406, 255] width 5 height 5
click at [401, 253] on label "Double limit" at bounding box center [415, 256] width 28 height 7
click at [404, 253] on input "Double limit" at bounding box center [406, 255] width 5 height 5
click at [463, 22] on button "×" at bounding box center [464, 21] width 5 height 9
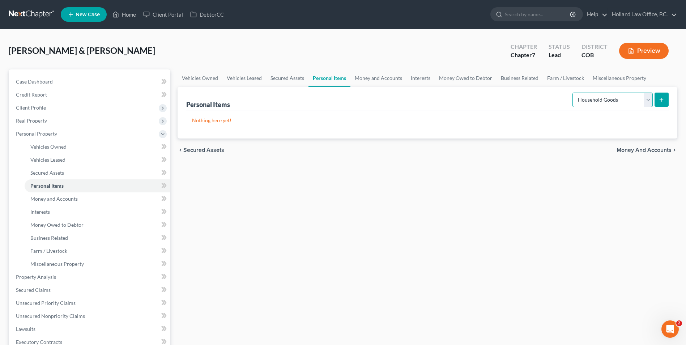
click at [605, 97] on select "Select Item Type Clothing Collectibles Of Value Electronics Firearms Household …" at bounding box center [612, 100] width 80 height 14
click at [573, 93] on select "Select Item Type Clothing Collectibles Of Value Electronics Firearms Household …" at bounding box center [612, 100] width 80 height 14
click at [661, 98] on line "submit" at bounding box center [661, 99] width 0 height 3
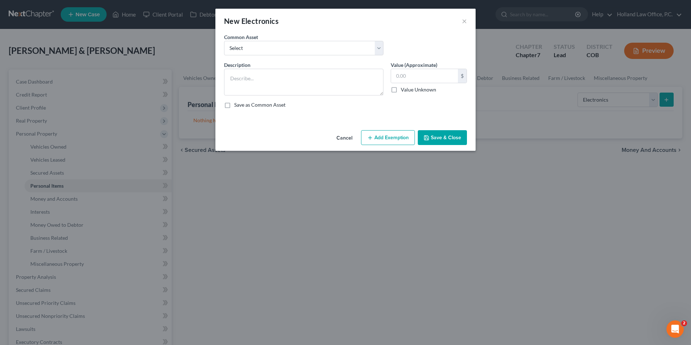
click at [381, 144] on button "Add Exemption" at bounding box center [388, 137] width 54 height 15
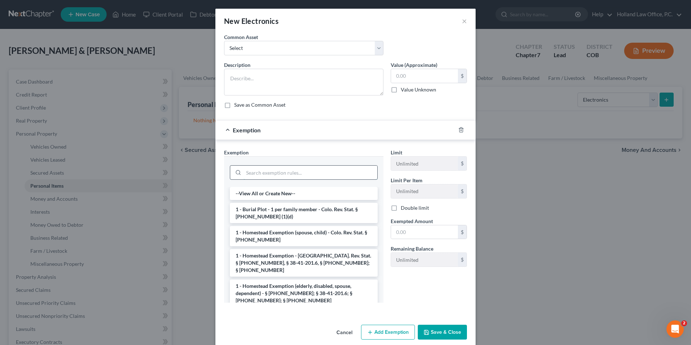
click at [278, 175] on input "search" at bounding box center [311, 173] width 134 height 14
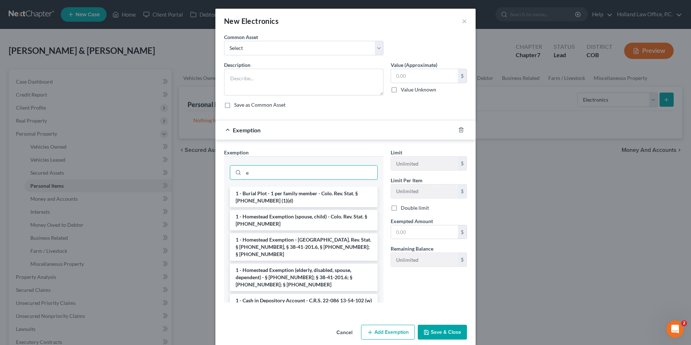
drag, startPoint x: 276, startPoint y: 176, endPoint x: 210, endPoint y: 166, distance: 66.9
click at [210, 166] on div "New Electronics × An exemption set must first be selected from the Filing Infor…" at bounding box center [345, 172] width 691 height 345
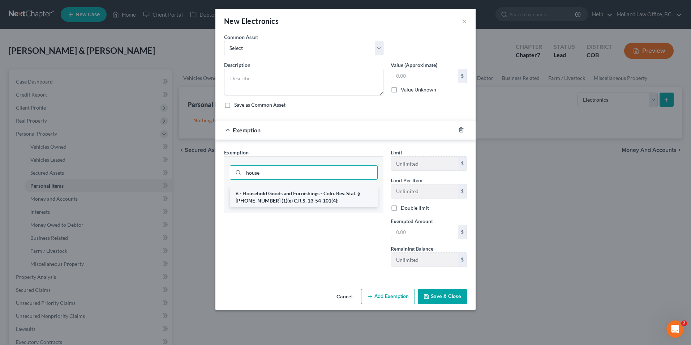
click at [283, 196] on li "6 - Household Goods and Furnishings - Colo. Rev. Stat. § [PHONE_NUMBER] (1)(e) …" at bounding box center [304, 197] width 148 height 20
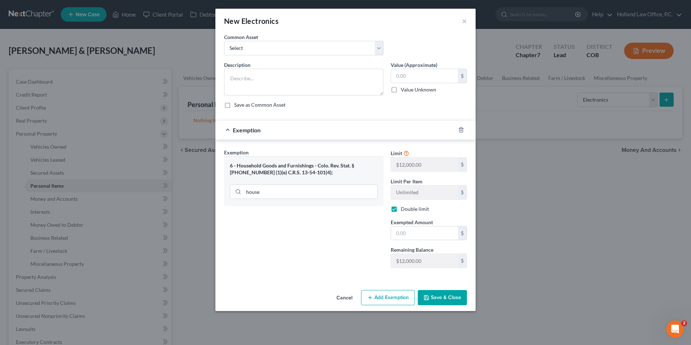
click at [345, 298] on button "Cancel" at bounding box center [344, 298] width 27 height 14
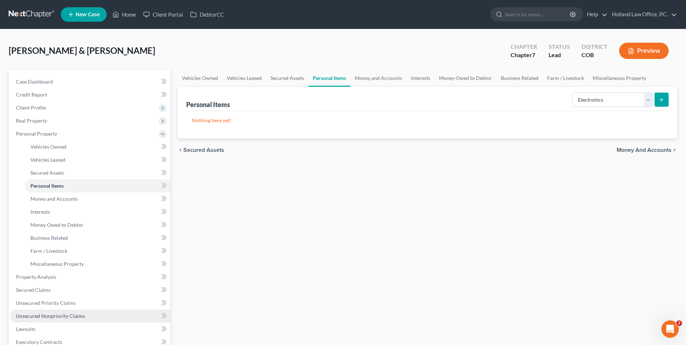
click at [61, 312] on link "Unsecured Nonpriority Claims" at bounding box center [90, 315] width 160 height 13
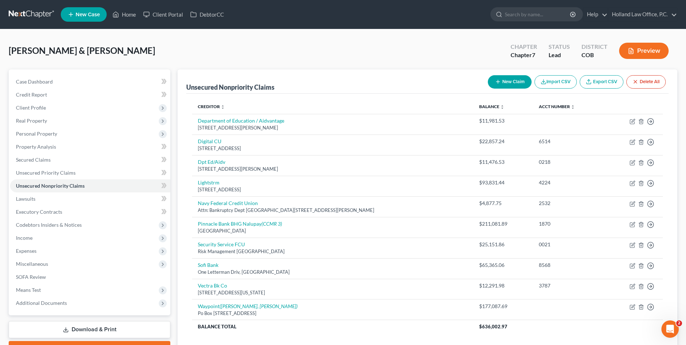
click at [509, 88] on div "New Claim Import CSV Export CSV Delete All" at bounding box center [577, 81] width 184 height 19
click at [511, 82] on button "New Claim" at bounding box center [510, 81] width 44 height 13
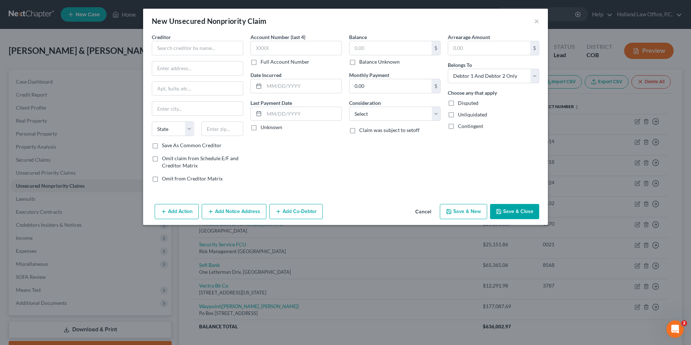
click at [359, 62] on label "Balance Unknown" at bounding box center [379, 61] width 40 height 7
click at [362, 62] on input "Balance Unknown" at bounding box center [364, 60] width 5 height 5
click at [359, 64] on label "Balance Unknown" at bounding box center [379, 61] width 40 height 7
click at [362, 63] on input "Balance Unknown" at bounding box center [364, 60] width 5 height 5
click at [398, 49] on input "0.00" at bounding box center [391, 48] width 82 height 14
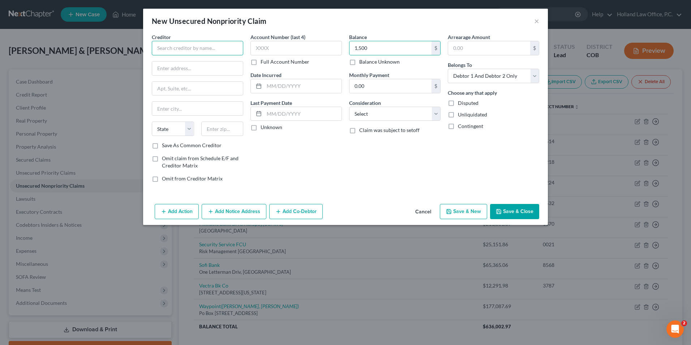
click at [181, 44] on input "text" at bounding box center [197, 48] width 91 height 14
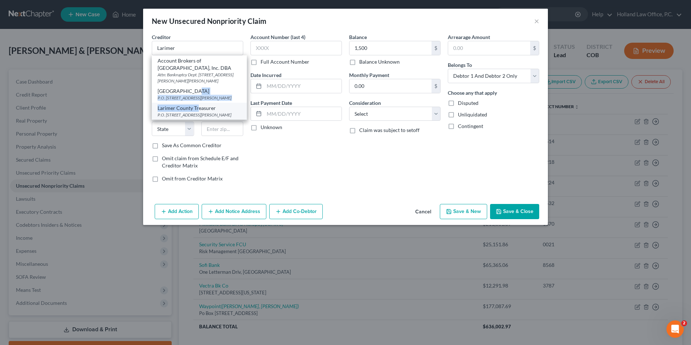
drag, startPoint x: 194, startPoint y: 93, endPoint x: 198, endPoint y: 109, distance: 17.2
click at [198, 109] on div "Account Brokers of [GEOGRAPHIC_DATA], Inc. DBA Attn: Bankruptcy Dept. [STREET_A…" at bounding box center [199, 87] width 95 height 65
click at [208, 111] on div "Larimer County Treasurer" at bounding box center [200, 107] width 84 height 7
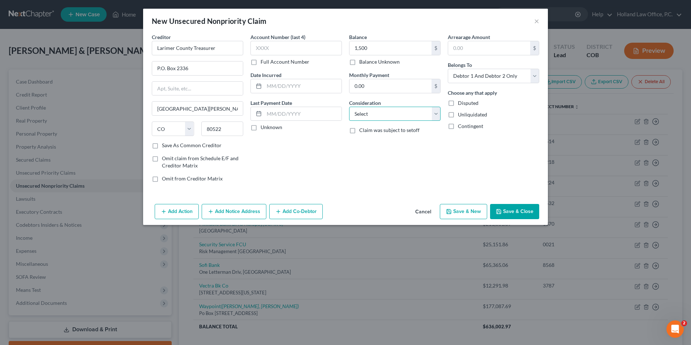
click at [374, 107] on select "Select Cable / Satellite Services Collection Agency Credit Card Debt Debt Couns…" at bounding box center [394, 114] width 91 height 14
click at [349, 107] on select "Select Cable / Satellite Services Collection Agency Credit Card Debt Debt Couns…" at bounding box center [394, 114] width 91 height 14
click at [383, 142] on input "text" at bounding box center [395, 141] width 91 height 14
click at [498, 78] on select "Select Debtor 1 Only Debtor 2 Only Debtor 1 And Debtor 2 Only At Least One Of T…" at bounding box center [493, 76] width 91 height 14
click at [448, 69] on select "Select Debtor 1 Only Debtor 2 Only Debtor 1 And Debtor 2 Only At Least One Of T…" at bounding box center [493, 76] width 91 height 14
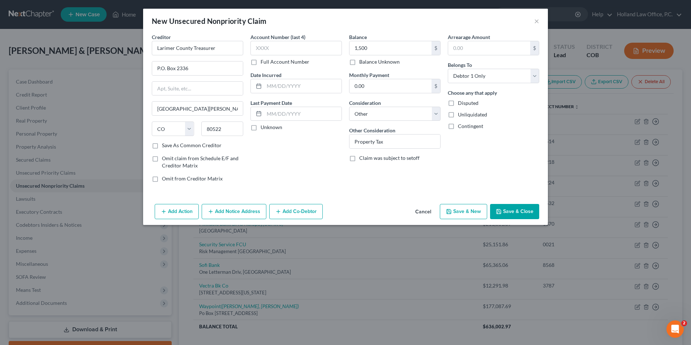
click at [505, 209] on button "Save & Close" at bounding box center [514, 211] width 49 height 15
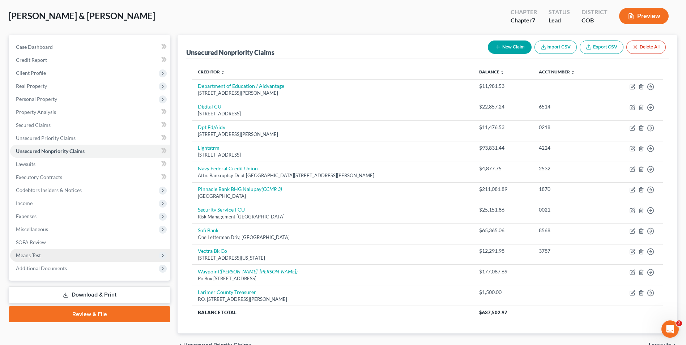
scroll to position [74, 0]
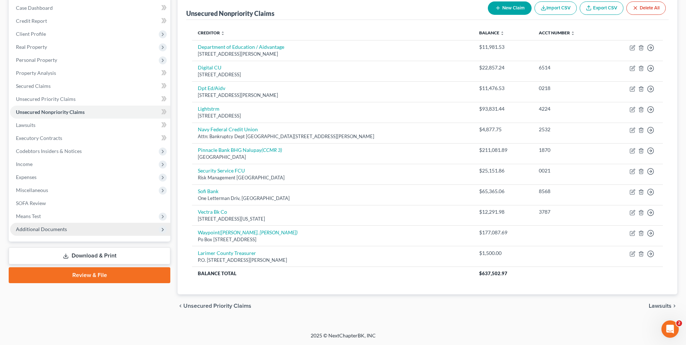
click at [52, 229] on span "Additional Documents" at bounding box center [41, 229] width 51 height 6
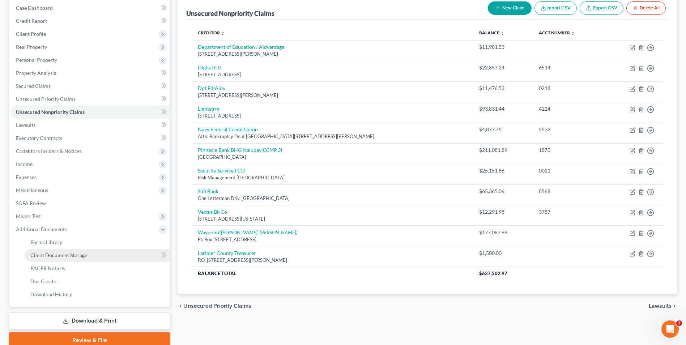
click at [56, 255] on span "Client Document Storage" at bounding box center [58, 255] width 57 height 6
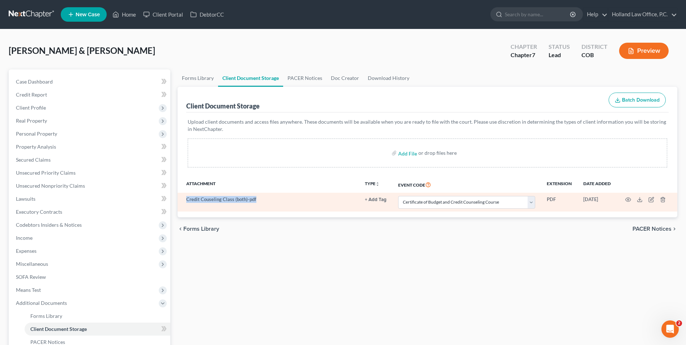
drag, startPoint x: 187, startPoint y: 200, endPoint x: 262, endPoint y: 195, distance: 74.6
click at [262, 195] on td "Credit Couseling Class (both)-pdf" at bounding box center [268, 202] width 181 height 19
click at [263, 195] on td "Credit Couseling Class (both)-pdf" at bounding box center [268, 202] width 181 height 19
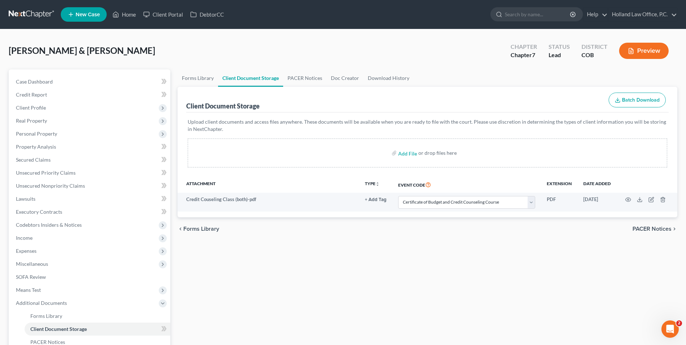
click at [255, 53] on div "[PERSON_NAME] & [PERSON_NAME] Upgraded Chapter Chapter 7 Status Lead District C…" at bounding box center [343, 53] width 669 height 31
click at [44, 80] on span "Case Dashboard" at bounding box center [34, 81] width 37 height 6
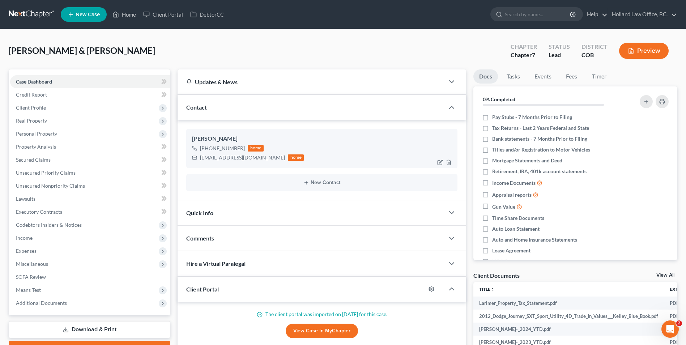
click at [228, 158] on div "[EMAIL_ADDRESS][DOMAIN_NAME]" at bounding box center [242, 157] width 85 height 7
drag, startPoint x: 266, startPoint y: 160, endPoint x: 247, endPoint y: 162, distance: 19.0
click at [266, 159] on div "[EMAIL_ADDRESS][DOMAIN_NAME] home" at bounding box center [248, 157] width 112 height 9
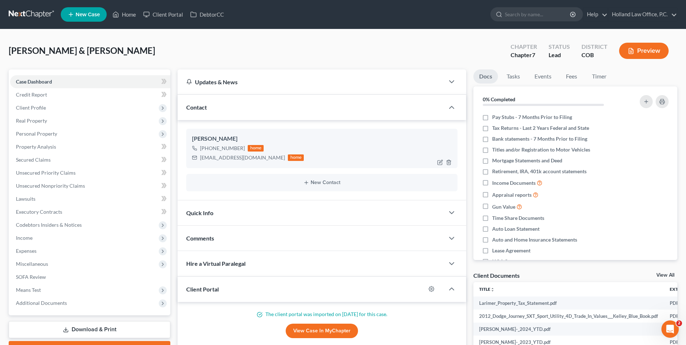
click at [221, 154] on div "[EMAIL_ADDRESS][DOMAIN_NAME] home" at bounding box center [248, 157] width 112 height 9
copy div "[EMAIL_ADDRESS][DOMAIN_NAME]"
click at [40, 131] on span "Personal Property" at bounding box center [36, 134] width 41 height 6
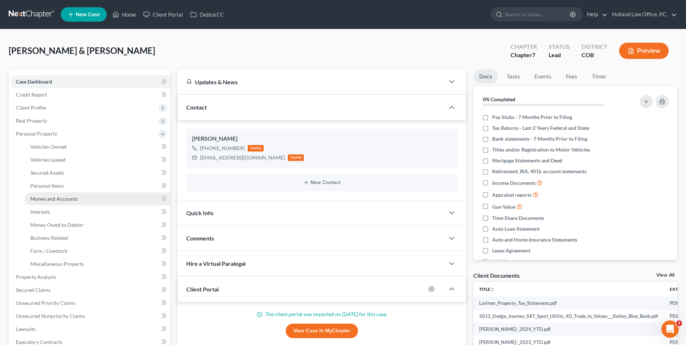
click at [71, 200] on span "Money and Accounts" at bounding box center [53, 199] width 47 height 6
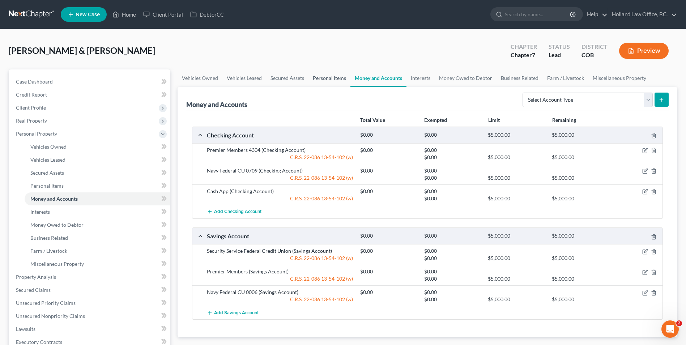
click at [318, 74] on link "Personal Items" at bounding box center [329, 77] width 42 height 17
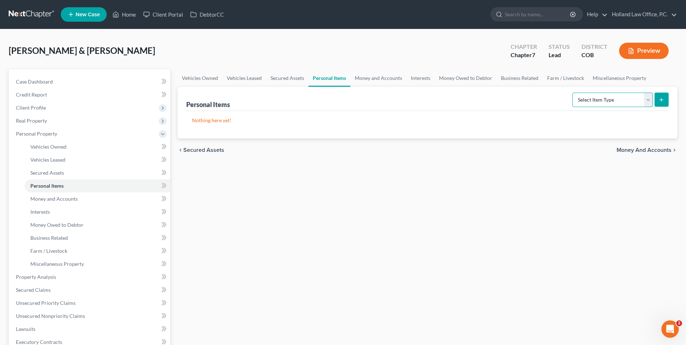
drag, startPoint x: 632, startPoint y: 102, endPoint x: 627, endPoint y: 106, distance: 5.9
click at [632, 102] on select "Select Item Type Clothing Collectibles Of Value Electronics Firearms Household …" at bounding box center [612, 100] width 80 height 14
click at [573, 93] on select "Select Item Type Clothing Collectibles Of Value Electronics Firearms Household …" at bounding box center [612, 100] width 80 height 14
drag, startPoint x: 608, startPoint y: 97, endPoint x: 616, endPoint y: 106, distance: 12.0
click at [608, 97] on select "Select Item Type Clothing Collectibles Of Value Electronics Firearms Household …" at bounding box center [612, 100] width 80 height 14
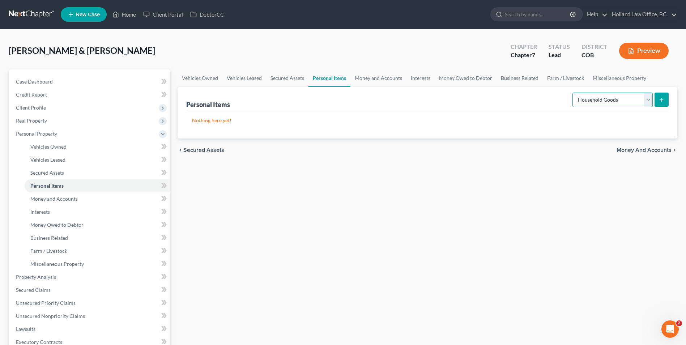
click at [573, 93] on select "Select Item Type Clothing Collectibles Of Value Electronics Firearms Household …" at bounding box center [612, 100] width 80 height 14
click at [660, 99] on icon "submit" at bounding box center [661, 100] width 6 height 6
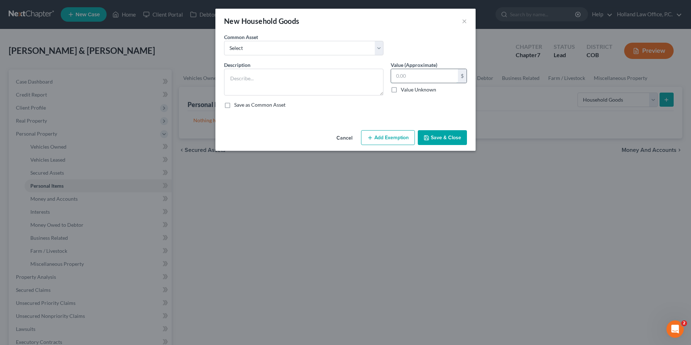
click at [411, 75] on input "text" at bounding box center [424, 76] width 67 height 14
click at [349, 136] on button "Cancel" at bounding box center [344, 138] width 27 height 14
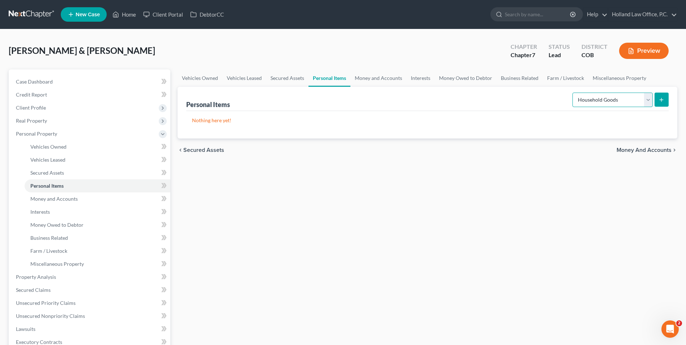
click at [610, 102] on select "Select Item Type Clothing Collectibles Of Value Electronics Firearms Household …" at bounding box center [612, 100] width 80 height 14
click at [459, 190] on div "Vehicles Owned Vehicles Leased Secured Assets Personal Items Money and Accounts…" at bounding box center [427, 278] width 507 height 418
click at [514, 75] on link "Business Related" at bounding box center [519, 77] width 46 height 17
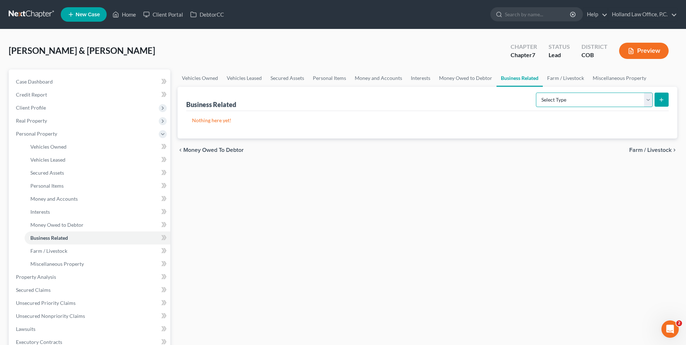
click at [556, 101] on select "Select Type Customer Lists Franchises Inventory Licenses Machinery Office Equip…" at bounding box center [594, 100] width 117 height 14
click at [578, 197] on div "Vehicles Owned Vehicles Leased Secured Assets Personal Items Money and Accounts…" at bounding box center [427, 278] width 507 height 418
drag, startPoint x: 589, startPoint y: 92, endPoint x: 584, endPoint y: 100, distance: 8.7
click at [589, 93] on select "Select Type Customer Lists Franchises Inventory Licenses Machinery Office Equip…" at bounding box center [594, 100] width 117 height 14
click at [419, 50] on div "[PERSON_NAME] & [PERSON_NAME] Upgraded Chapter Chapter 7 Status Lead District C…" at bounding box center [343, 53] width 669 height 31
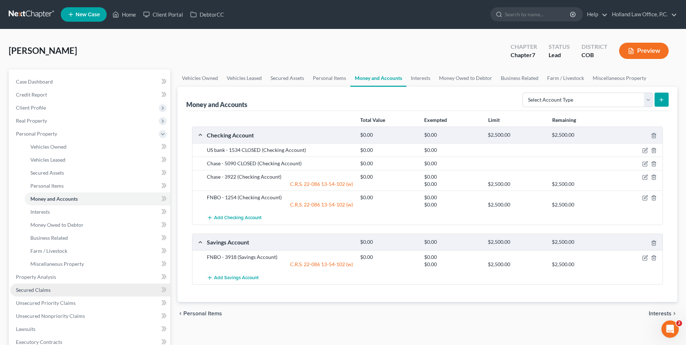
click at [33, 289] on span "Secured Claims" at bounding box center [33, 290] width 35 height 6
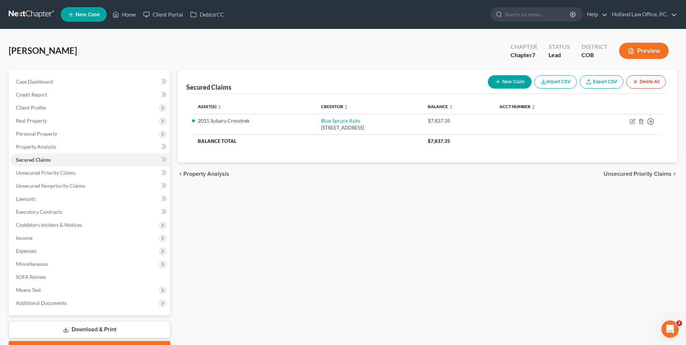
click at [492, 80] on button "New Claim" at bounding box center [510, 81] width 44 height 13
select select "0"
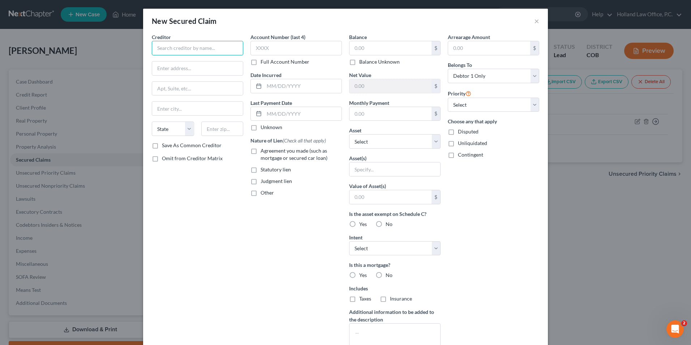
click at [182, 49] on input "text" at bounding box center [197, 48] width 91 height 14
type input "X"
click at [174, 46] on input "Chase" at bounding box center [197, 48] width 91 height 14
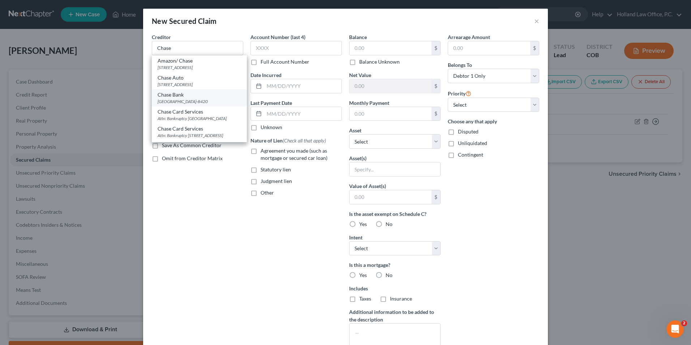
click at [184, 99] on div "PO Box 78420, Phoenix, AZ 85062-8420" at bounding box center [200, 101] width 84 height 6
type input "Chase Bank"
type input "PO Box 78420"
type input "Phoenix"
select select "3"
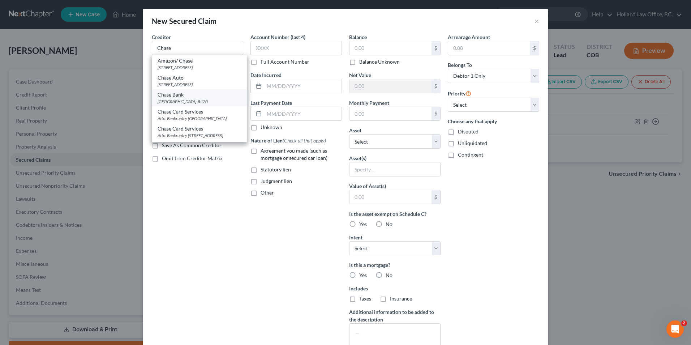
type input "85062-8420"
